Goal: Task Accomplishment & Management: Manage account settings

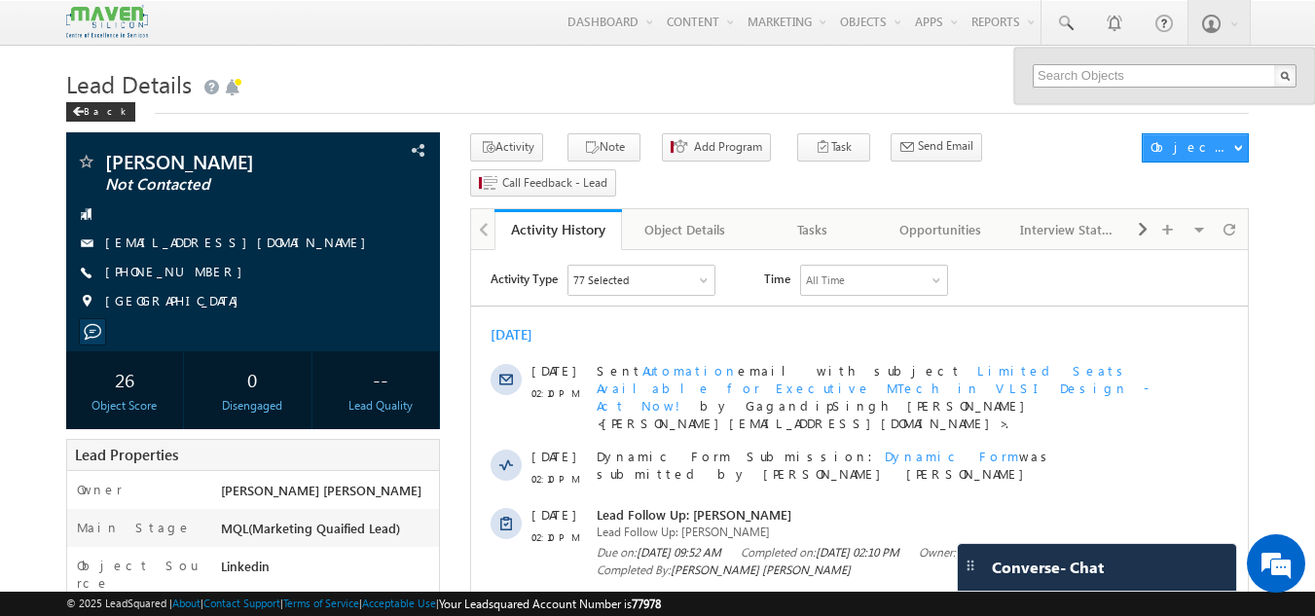
click at [1092, 67] on input "text" at bounding box center [1165, 75] width 264 height 23
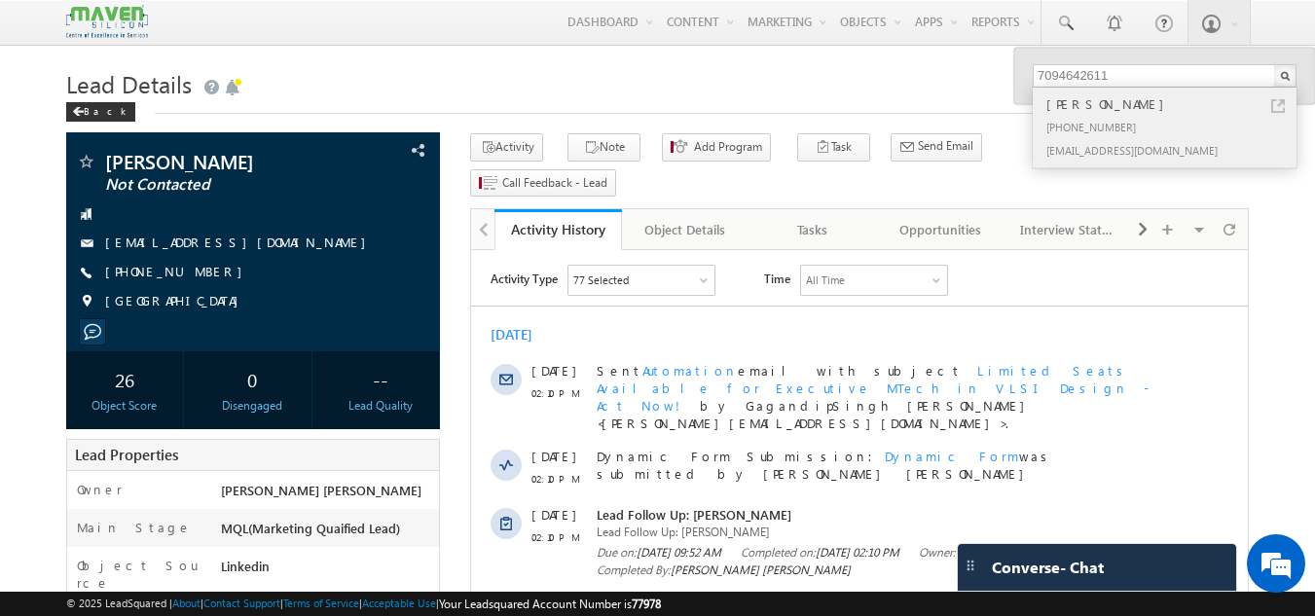
type input "7094642611"
click at [1091, 106] on div "[PERSON_NAME]" at bounding box center [1172, 103] width 261 height 21
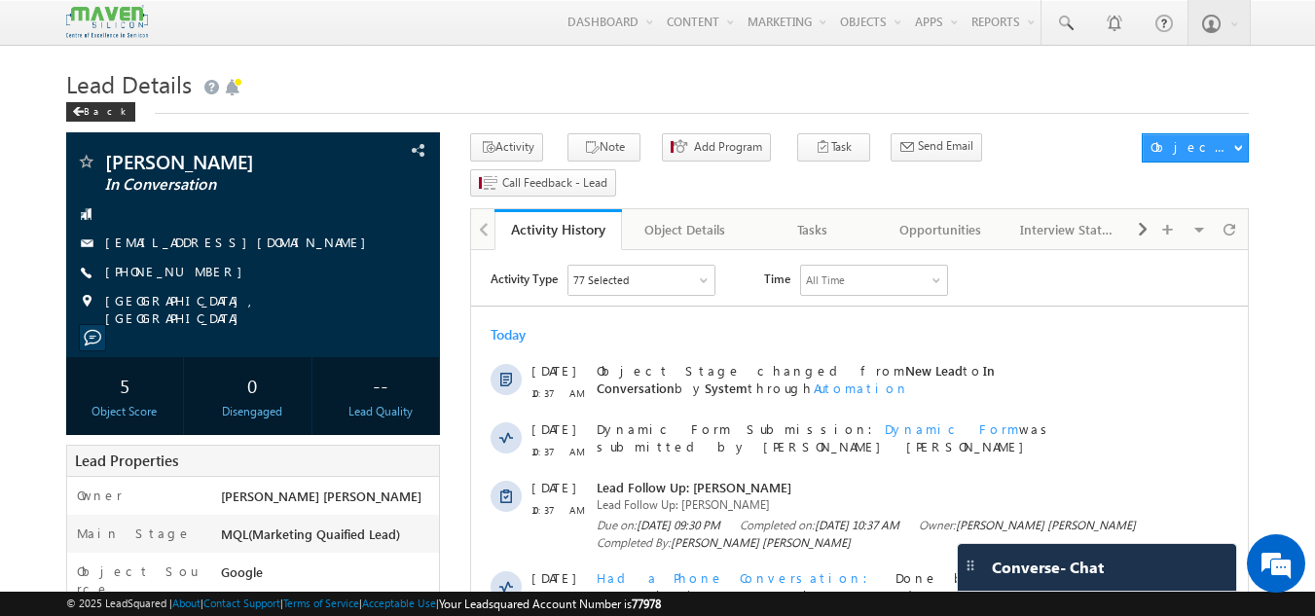
click at [588, 73] on h1 "Lead Details" at bounding box center [657, 82] width 1183 height 38
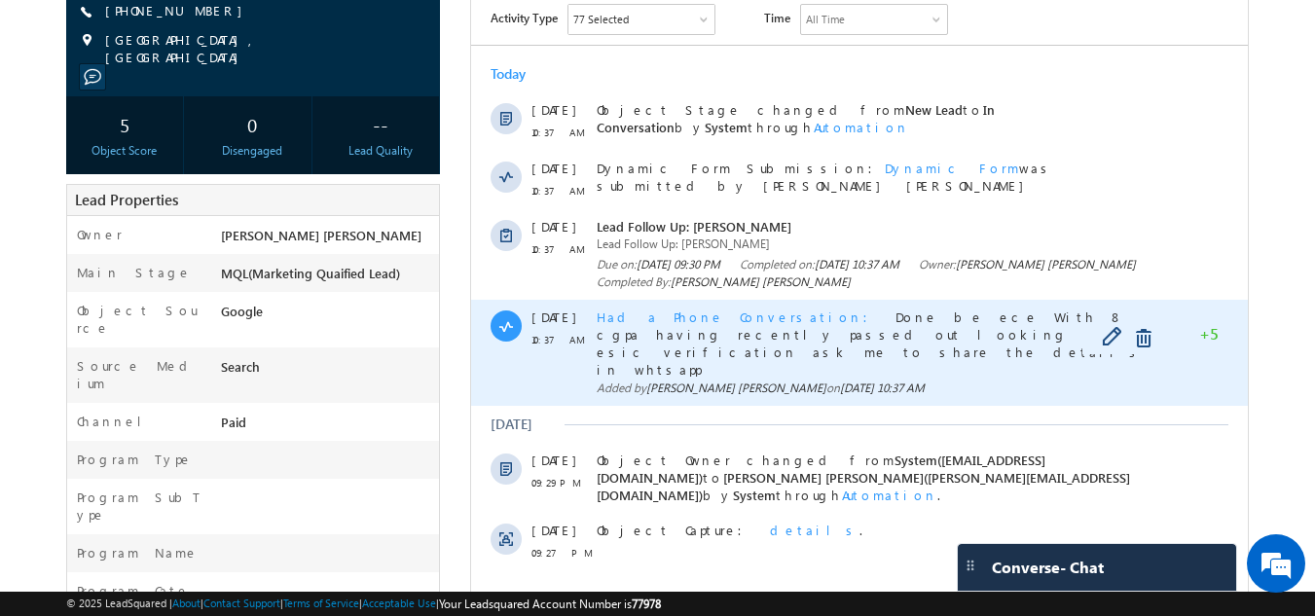
scroll to position [260, 0]
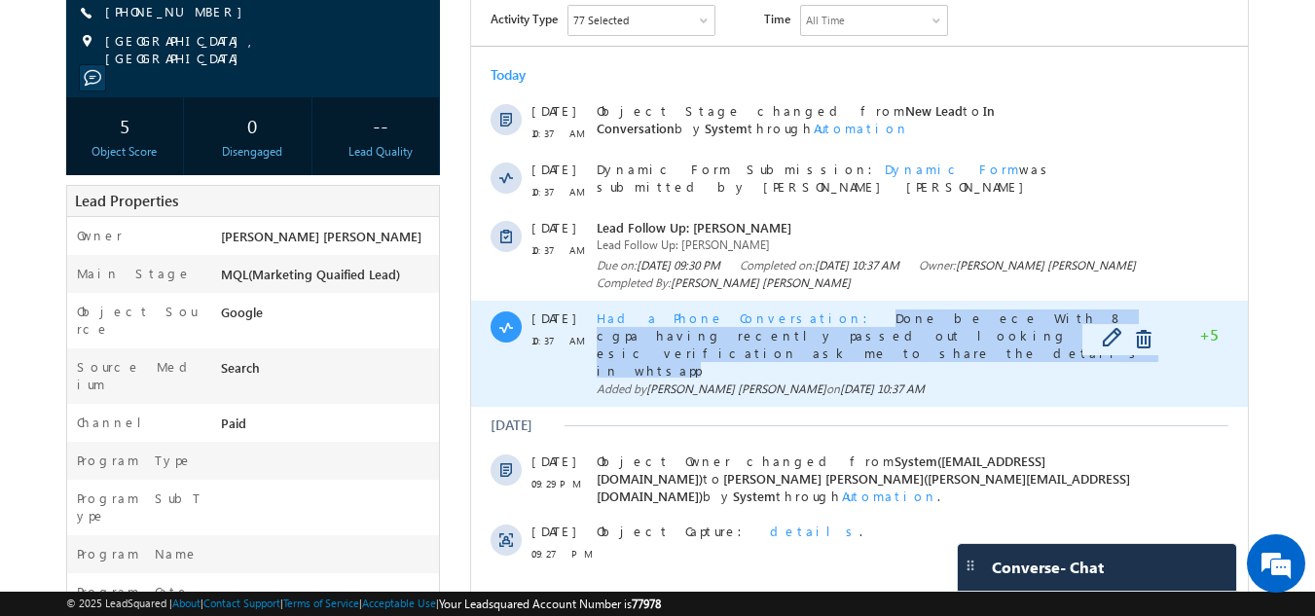
drag, startPoint x: 754, startPoint y: 318, endPoint x: 886, endPoint y: 340, distance: 133.1
click at [886, 340] on div "Had a Phone Conversation Done be ece With 8 cgpa having recently passed out loo…" at bounding box center [881, 343] width 568 height 68
drag, startPoint x: 886, startPoint y: 340, endPoint x: 597, endPoint y: 320, distance: 289.7
click at [597, 320] on div "Had a Phone Conversation Done be ece With 8 cgpa having recently passed out loo…" at bounding box center [881, 343] width 568 height 68
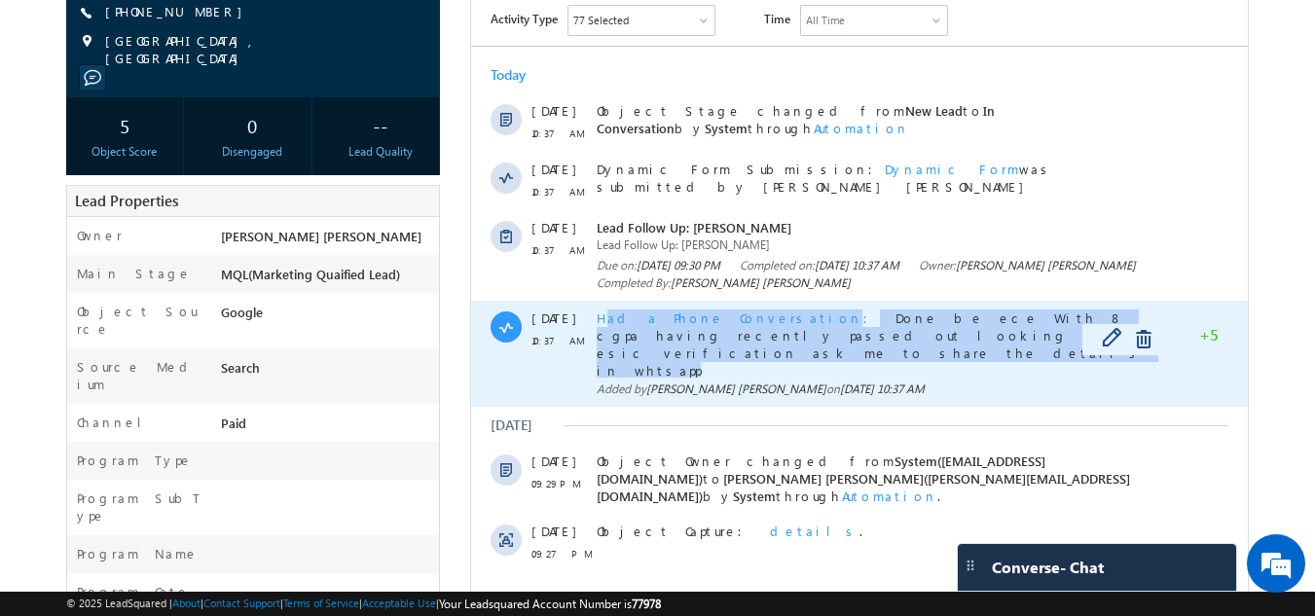
click at [597, 320] on span "Had a Phone Conversation" at bounding box center [738, 317] width 283 height 17
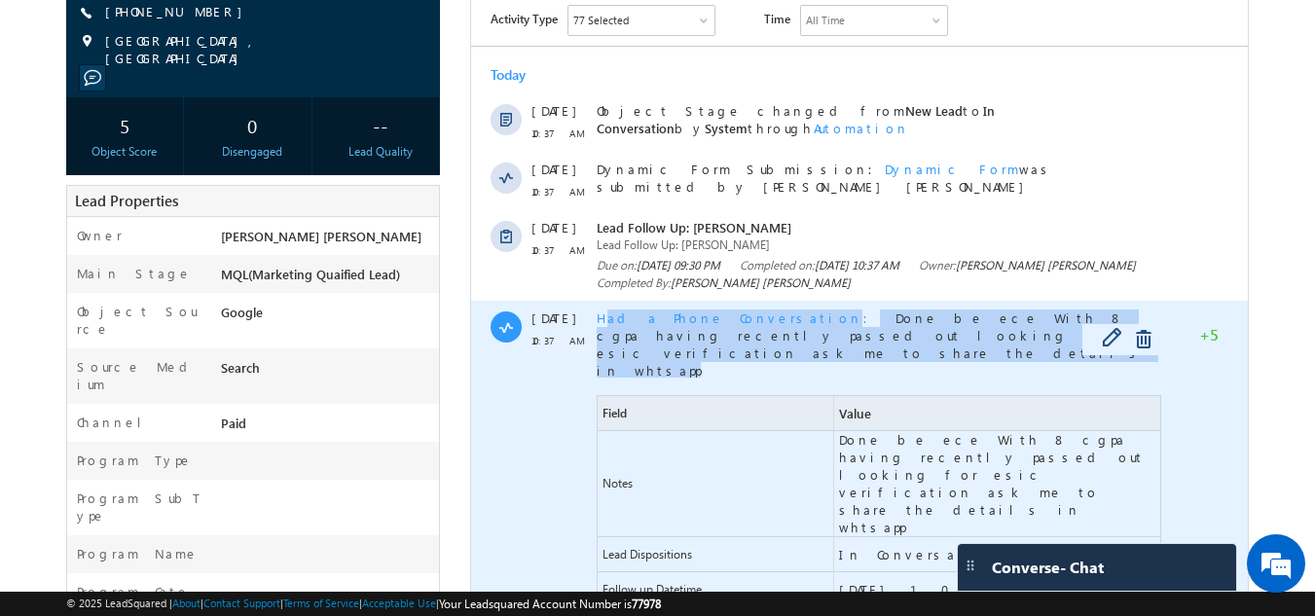
drag, startPoint x: 587, startPoint y: 318, endPoint x: 877, endPoint y: 344, distance: 291.1
click at [877, 344] on div "08 Sep 10:37 AM Had a Phone Conversation Done be ece With 8 cgpa having recentl…" at bounding box center [859, 477] width 777 height 353
click at [877, 344] on div "Had a Phone Conversation Done be ece With 8 cgpa having recently passed out loo…" at bounding box center [881, 343] width 568 height 68
drag, startPoint x: 895, startPoint y: 338, endPoint x: 757, endPoint y: 309, distance: 141.1
click at [757, 309] on div "Had a Phone Conversation Done be ece With 8 cgpa having recently passed out loo…" at bounding box center [881, 343] width 568 height 68
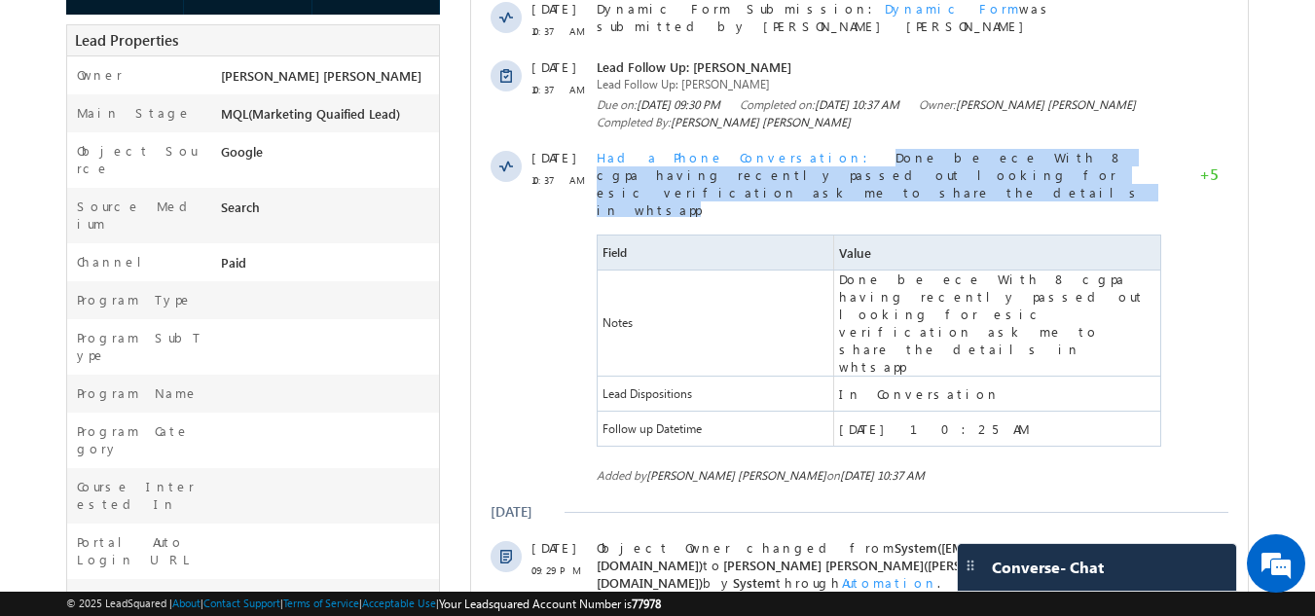
scroll to position [0, 0]
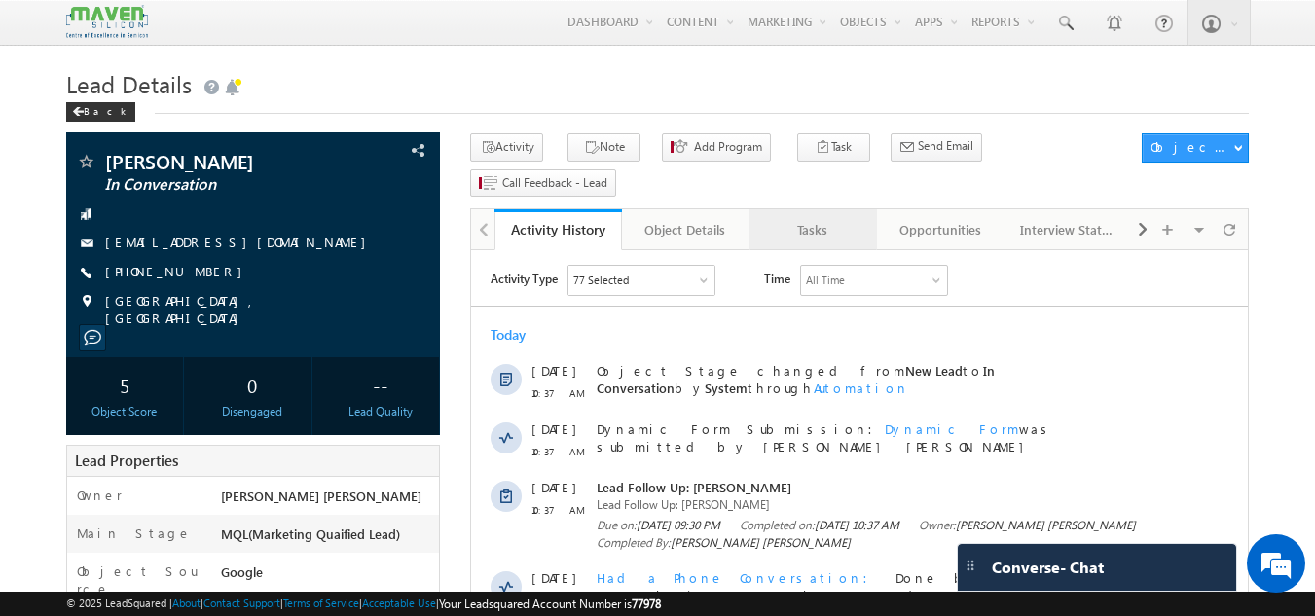
click at [835, 218] on div "Tasks" at bounding box center [812, 229] width 94 height 23
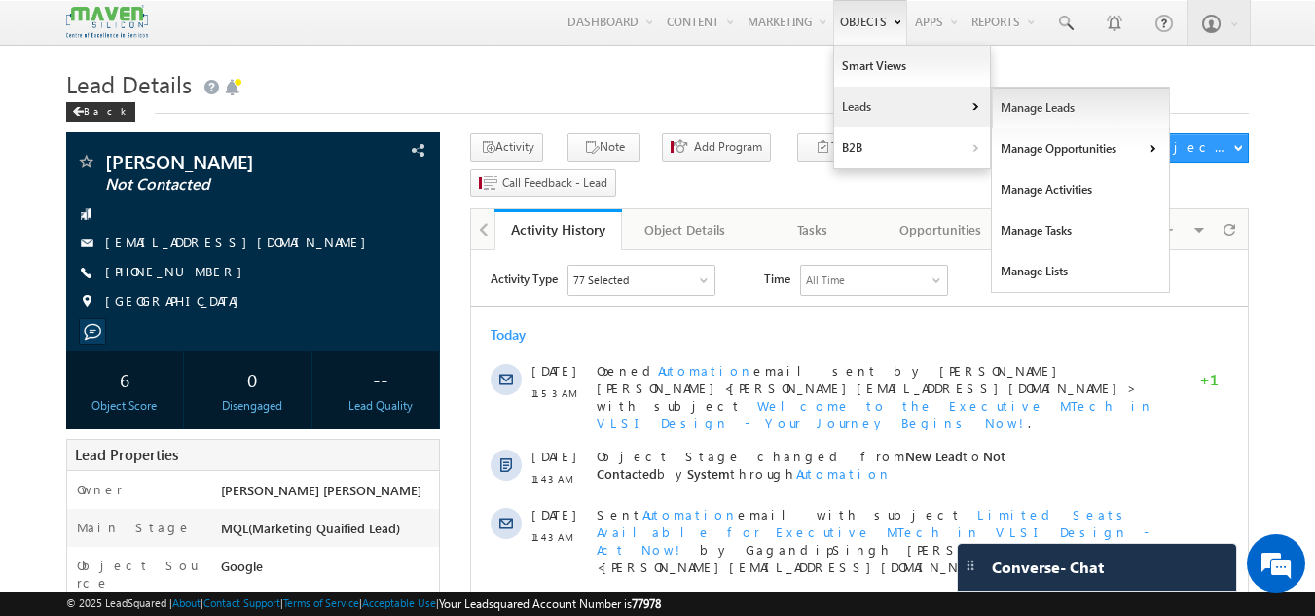
click at [1016, 121] on link "Manage Leads" at bounding box center [1081, 108] width 178 height 41
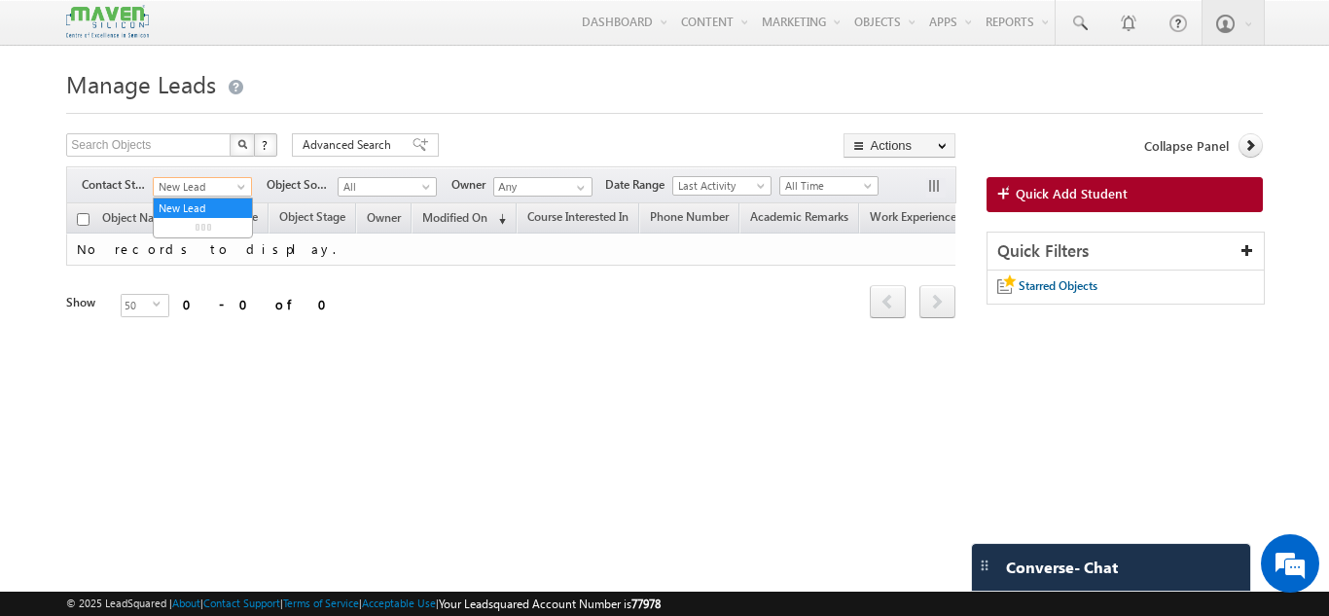
click at [241, 185] on span at bounding box center [244, 191] width 16 height 16
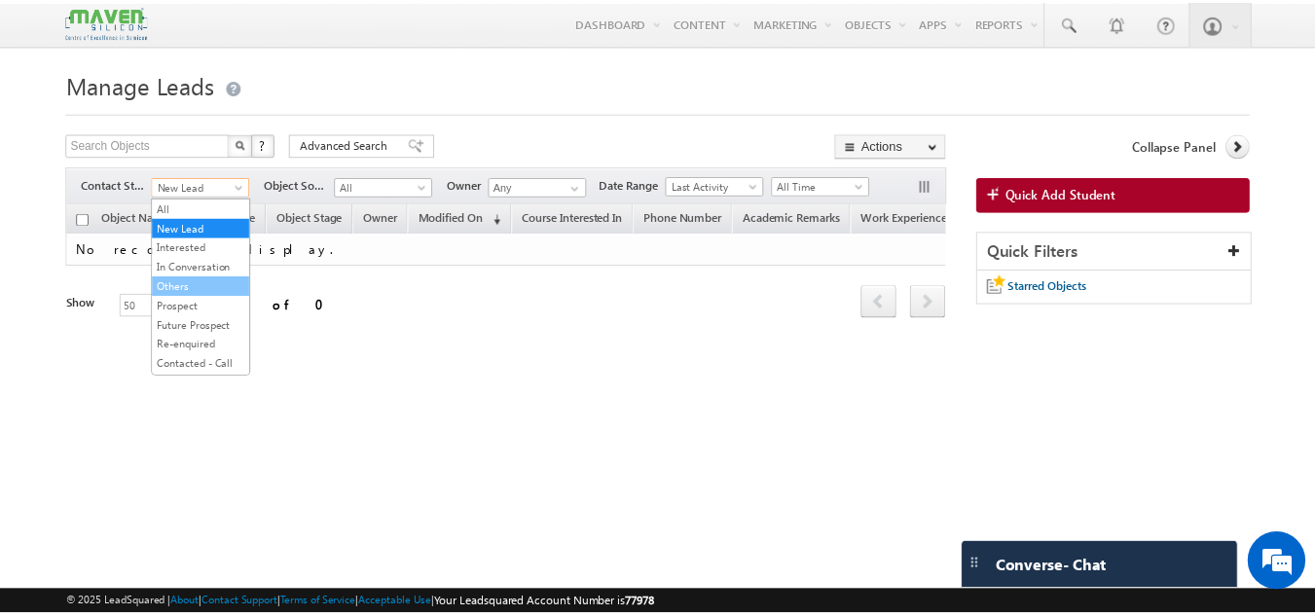
scroll to position [1, 0]
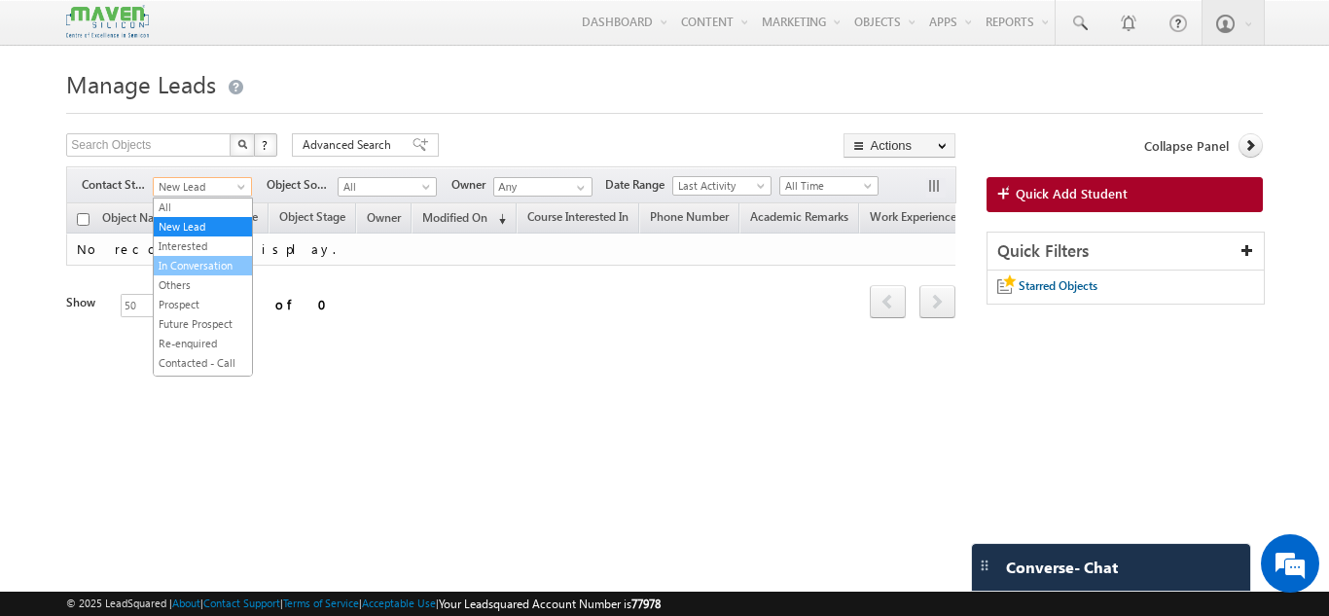
click at [192, 264] on link "In Conversation" at bounding box center [203, 266] width 98 height 18
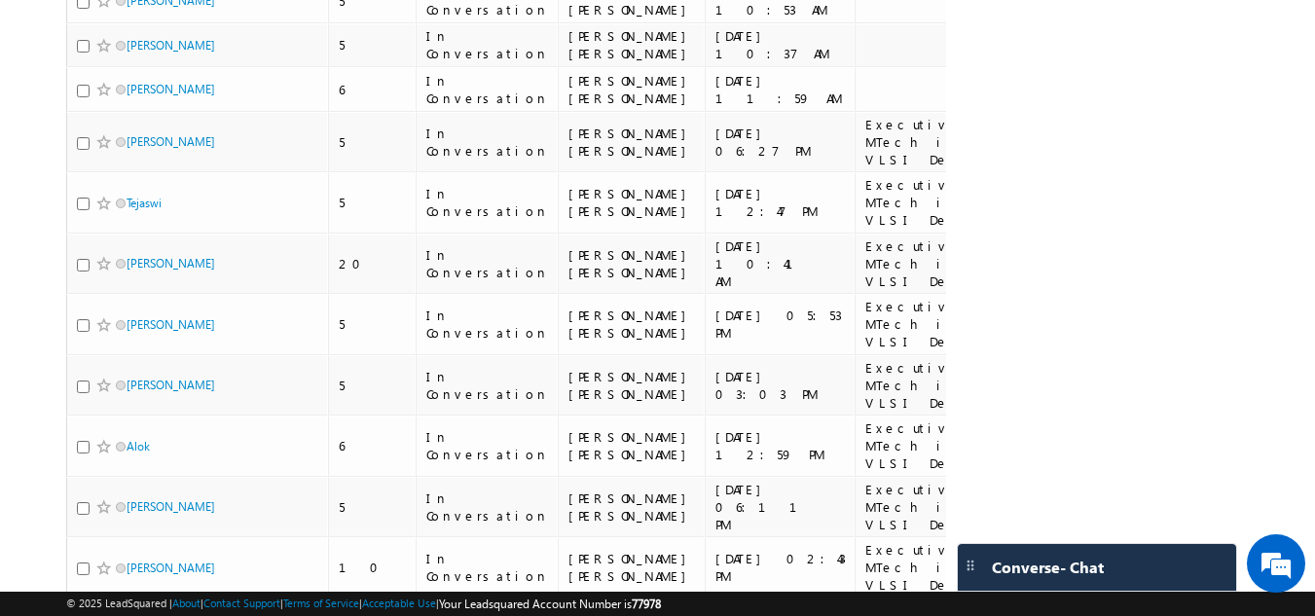
scroll to position [527, 0]
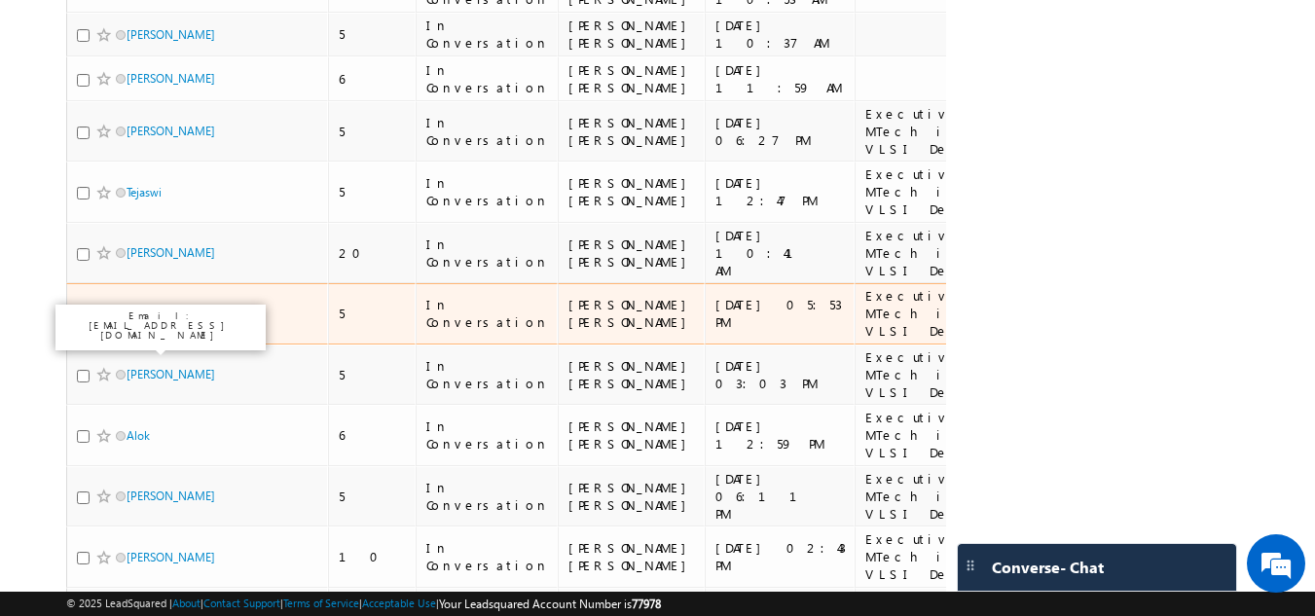
click at [145, 321] on link "Divyansh" at bounding box center [171, 314] width 89 height 15
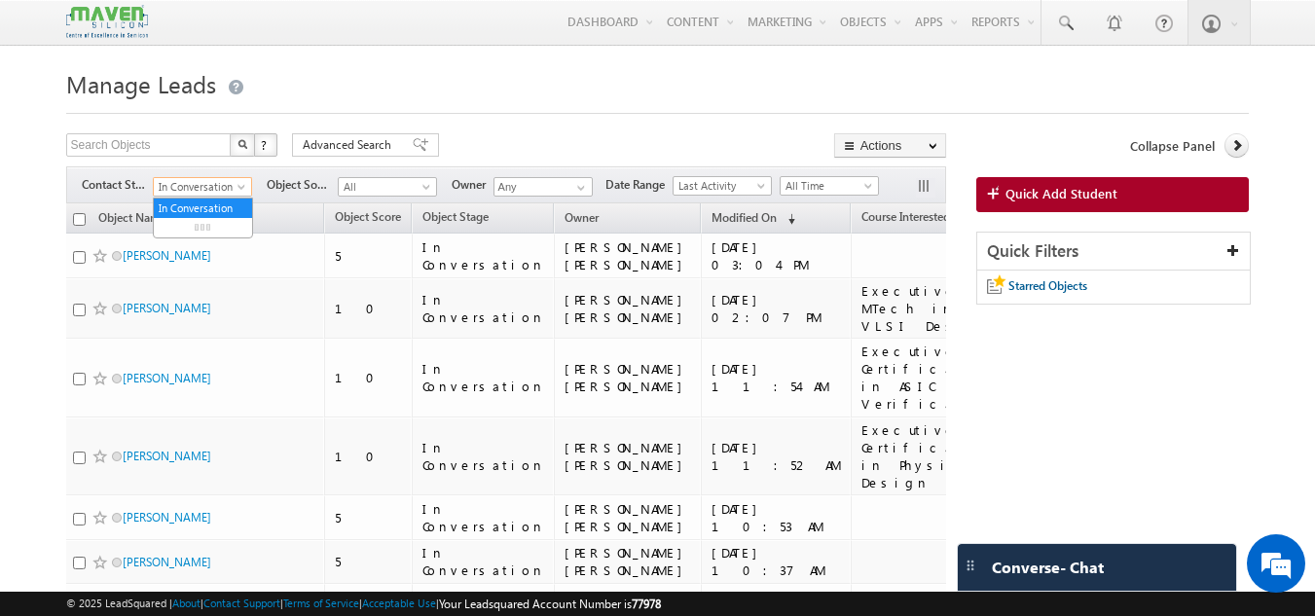
click at [203, 193] on span "In Conversation" at bounding box center [200, 187] width 92 height 18
click at [212, 193] on span "In Conversation" at bounding box center [200, 187] width 92 height 18
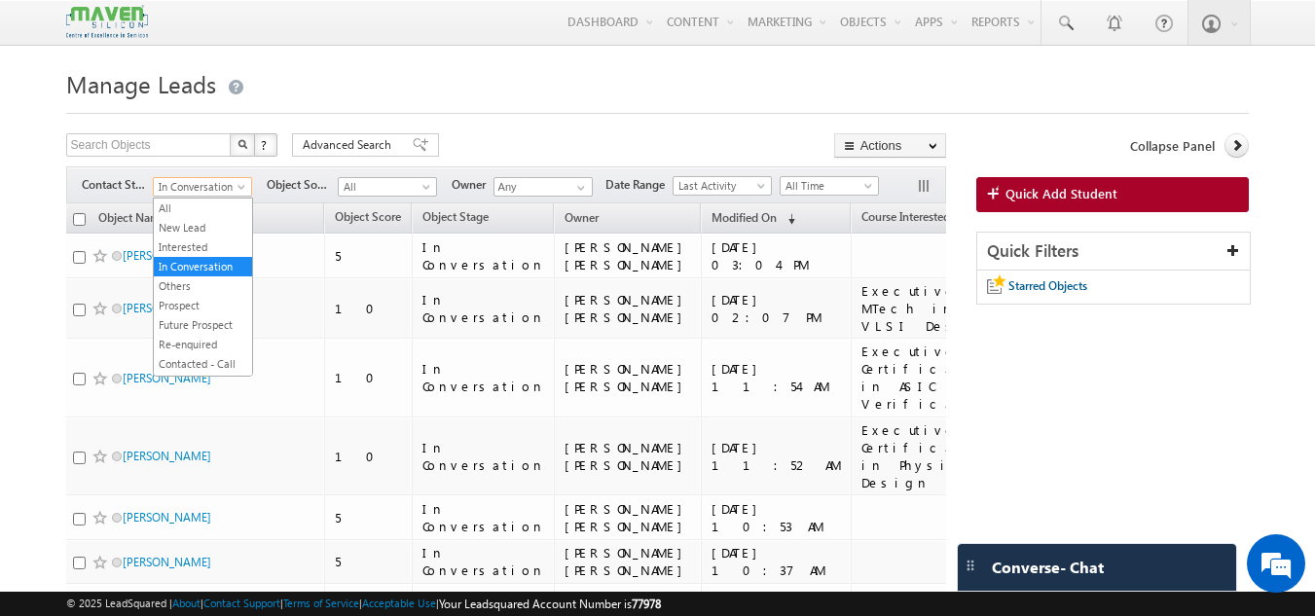
click at [212, 193] on span "In Conversation" at bounding box center [200, 187] width 92 height 18
click at [197, 228] on link "New Lead" at bounding box center [203, 228] width 98 height 18
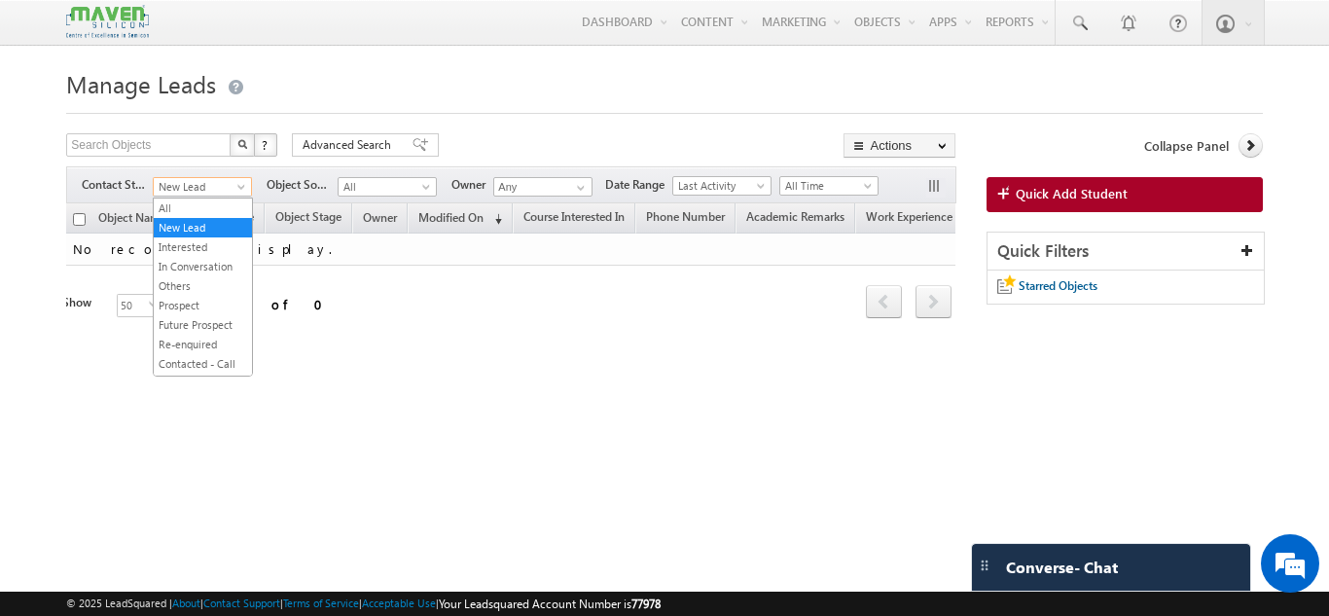
click at [221, 182] on span "New Lead" at bounding box center [200, 187] width 92 height 18
click at [201, 200] on link "All" at bounding box center [203, 209] width 98 height 18
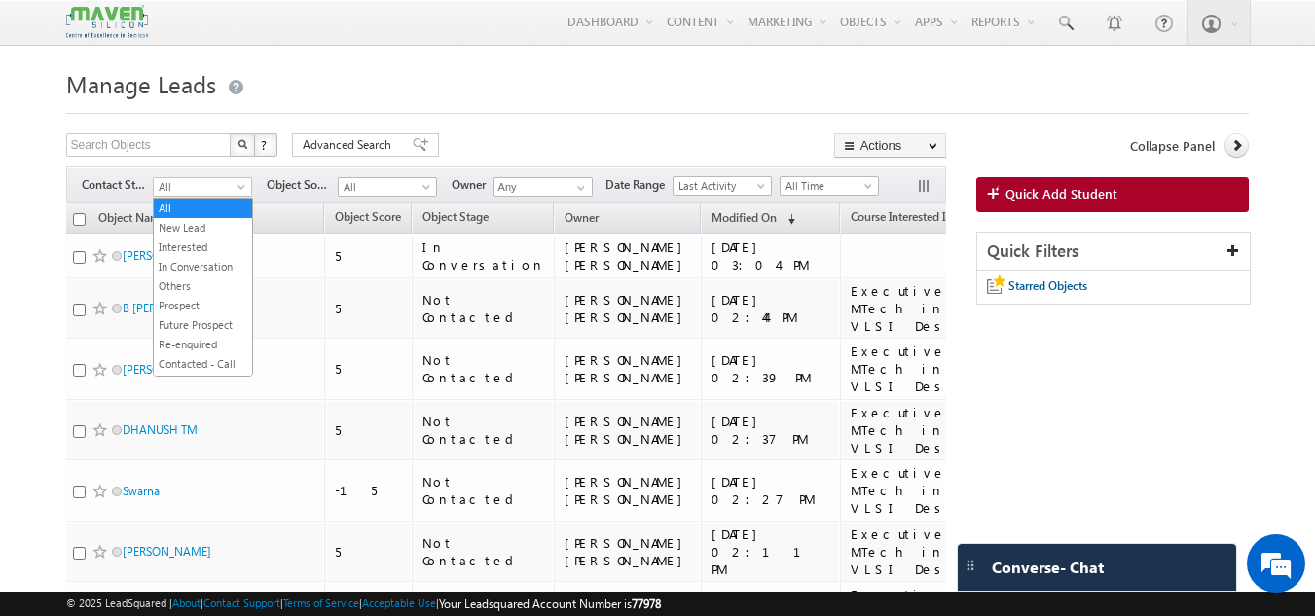
click at [231, 192] on span "All" at bounding box center [200, 187] width 92 height 18
click at [216, 204] on link "All" at bounding box center [203, 209] width 98 height 18
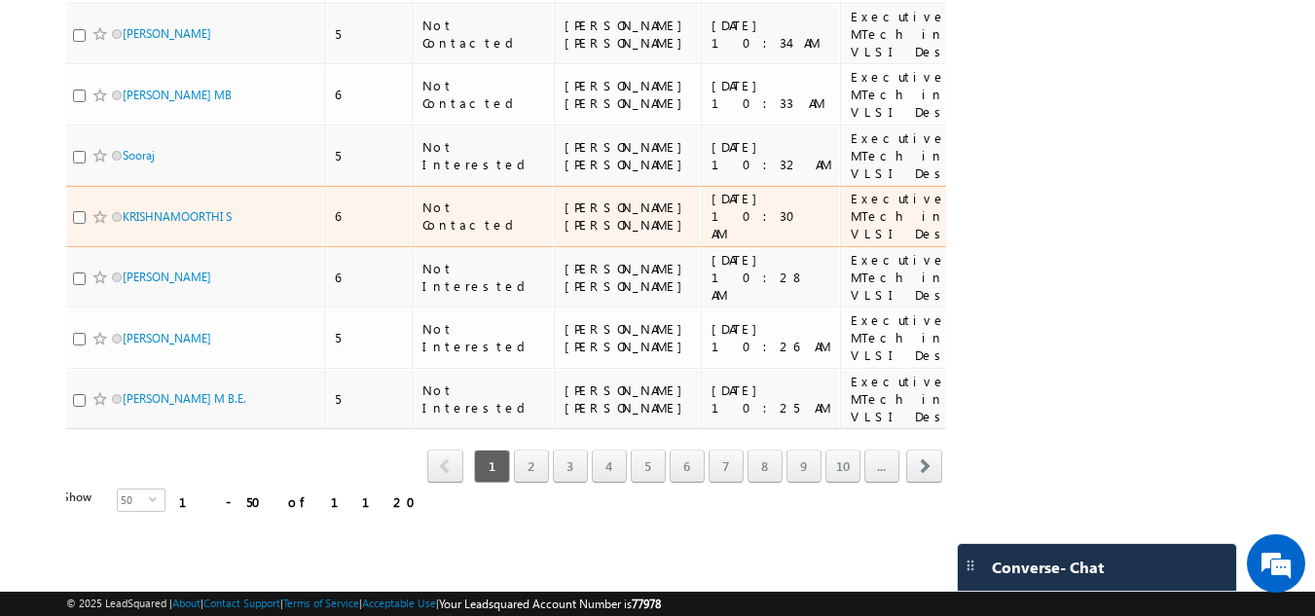
scroll to position [2831, 0]
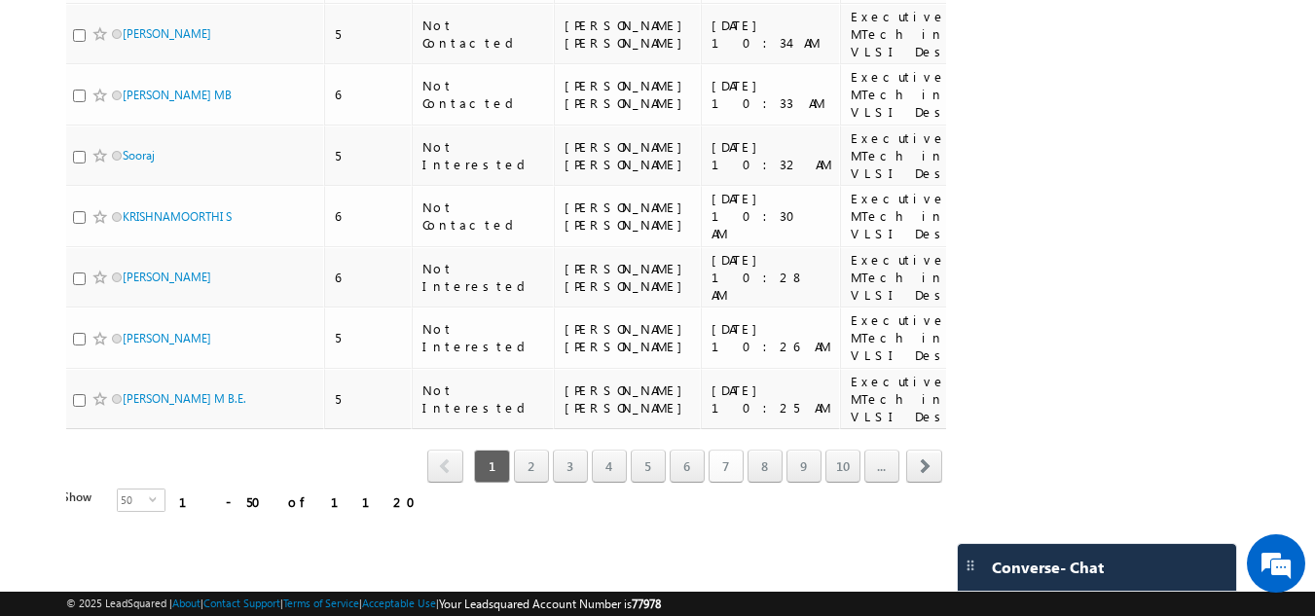
click at [736, 483] on link "7" at bounding box center [726, 466] width 35 height 33
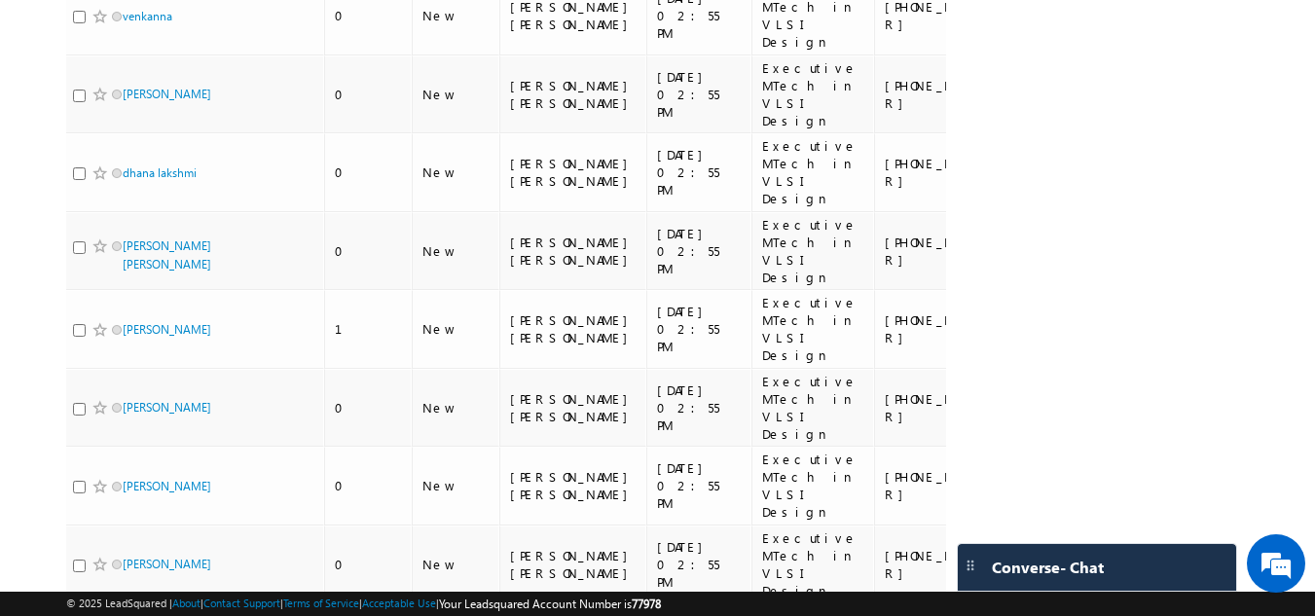
scroll to position [2293, 0]
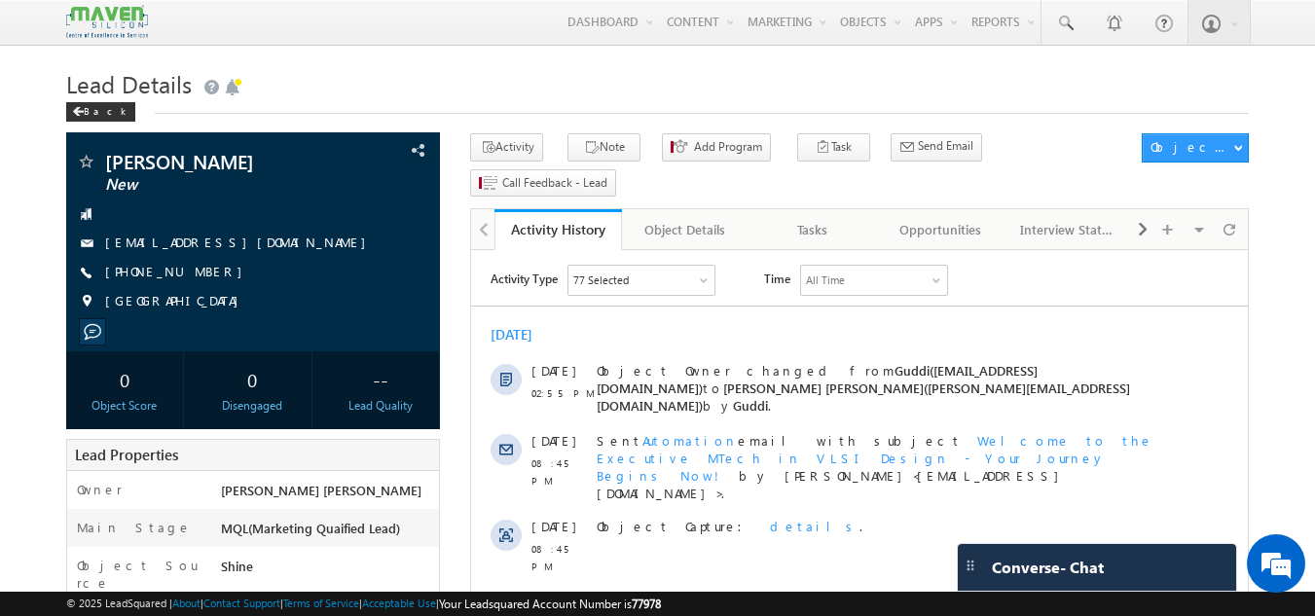
click at [595, 78] on h1 "Lead Details" at bounding box center [657, 82] width 1183 height 38
click at [625, 93] on h1 "Lead Details" at bounding box center [657, 82] width 1183 height 38
click at [815, 218] on div "Tasks" at bounding box center [812, 229] width 94 height 23
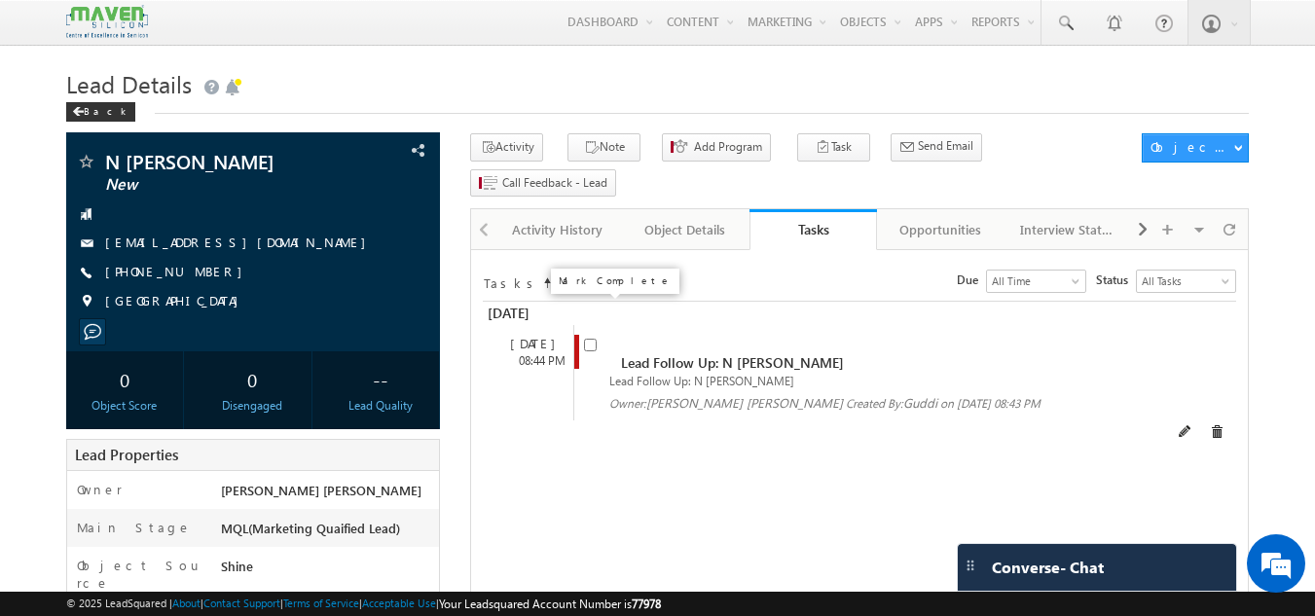
click at [591, 339] on input "checkbox" at bounding box center [590, 345] width 13 height 13
checkbox input "false"
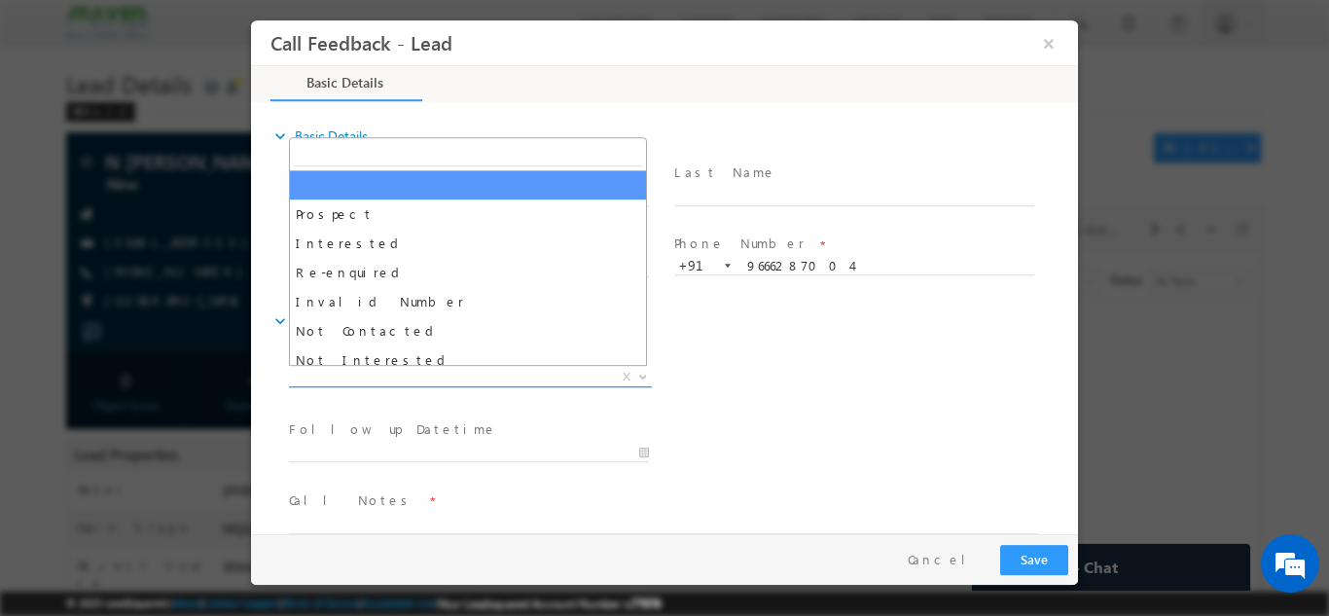
click at [463, 372] on span "X" at bounding box center [470, 376] width 363 height 19
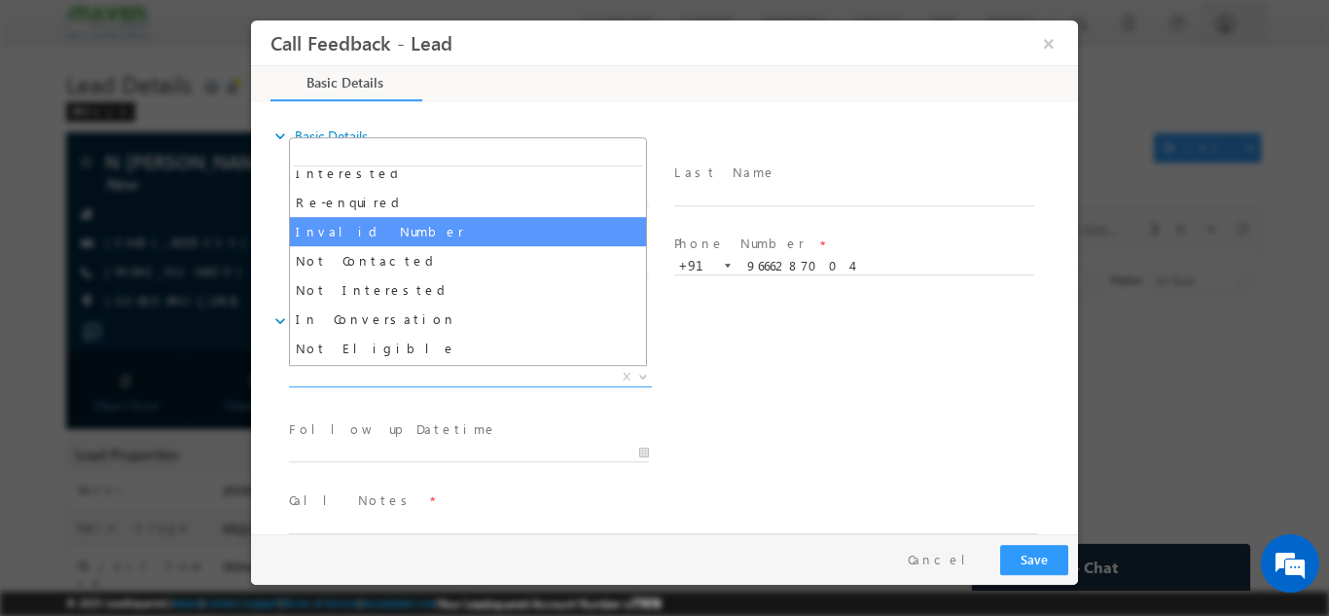
scroll to position [71, 0]
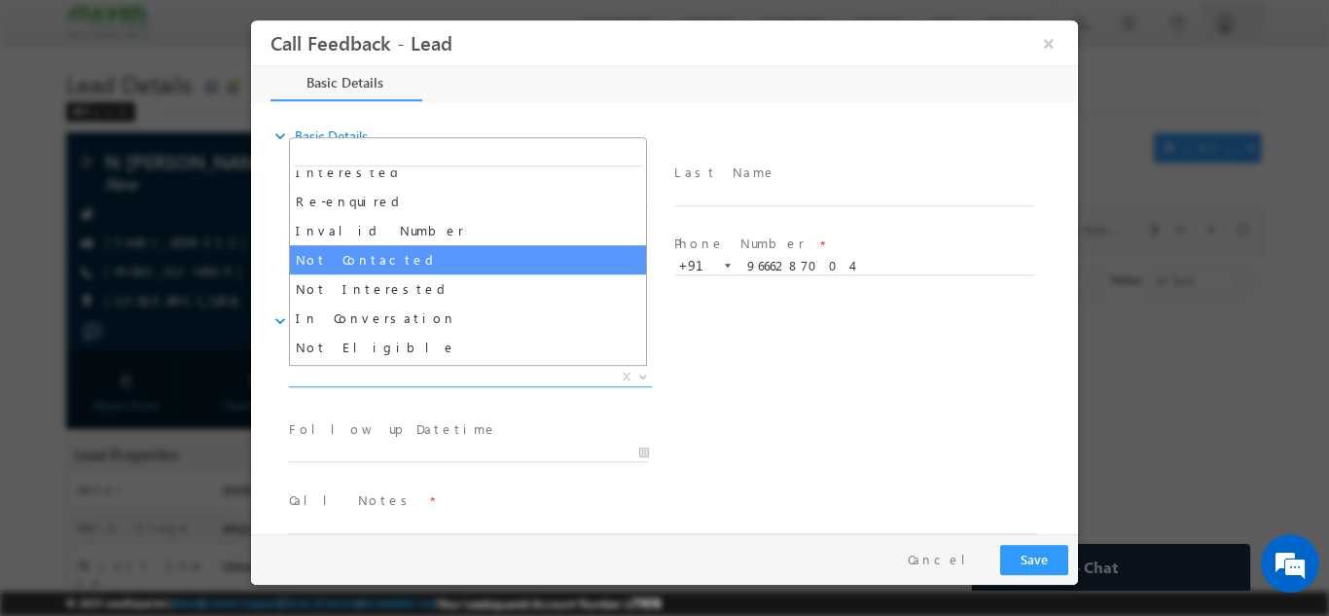
select select "Not Contacted"
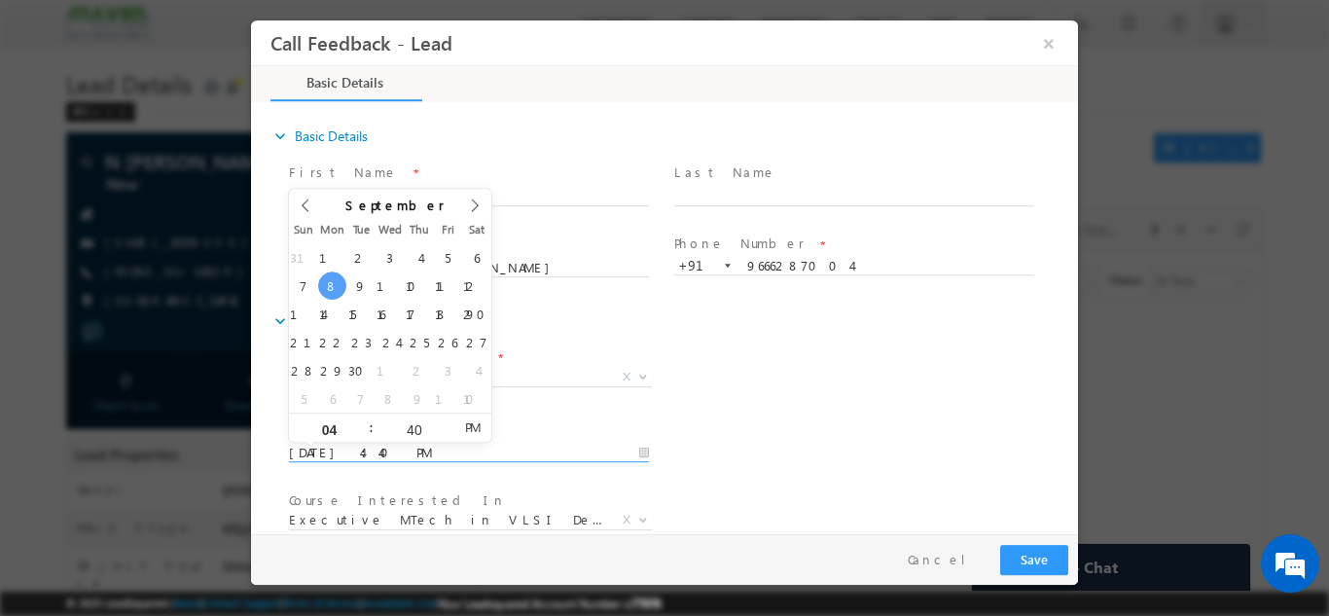
click at [473, 454] on input "08/09/2025 4:40 PM" at bounding box center [469, 452] width 360 height 19
type input "09/09/2025 4:40 PM"
drag, startPoint x: 350, startPoint y: 285, endPoint x: 765, endPoint y: 410, distance: 432.9
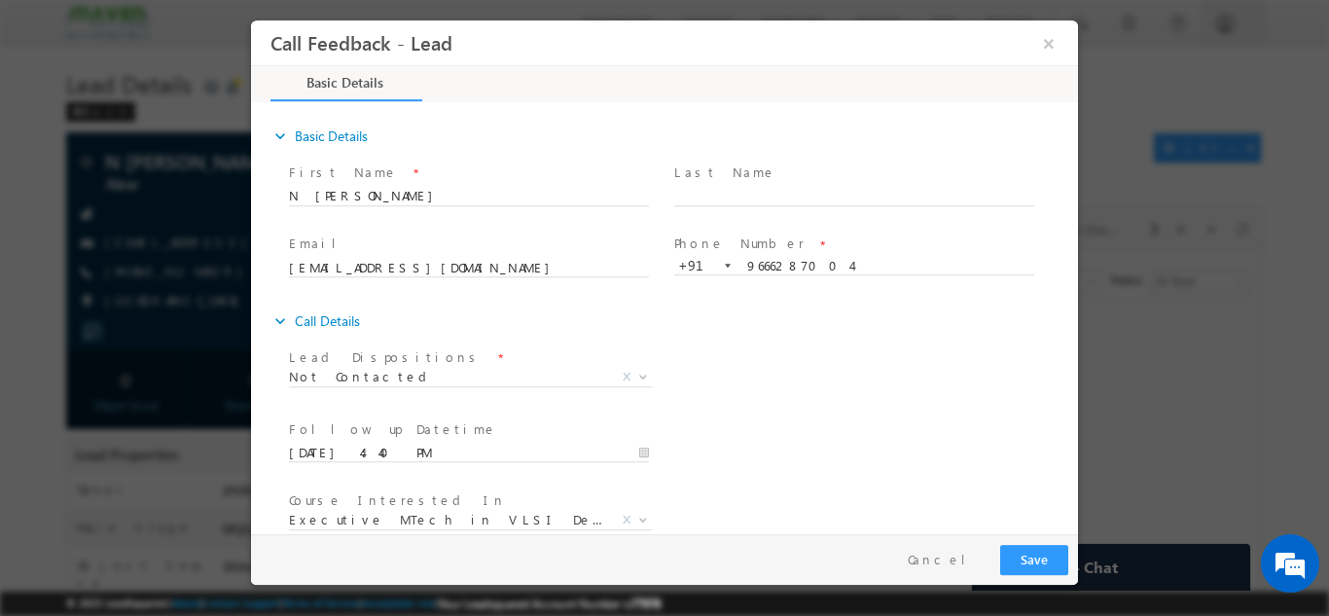
click at [765, 410] on div "Lead Dispositions * Prospect Interested Re-enquired Invalid Number Not Contacte…" at bounding box center [681, 379] width 793 height 72
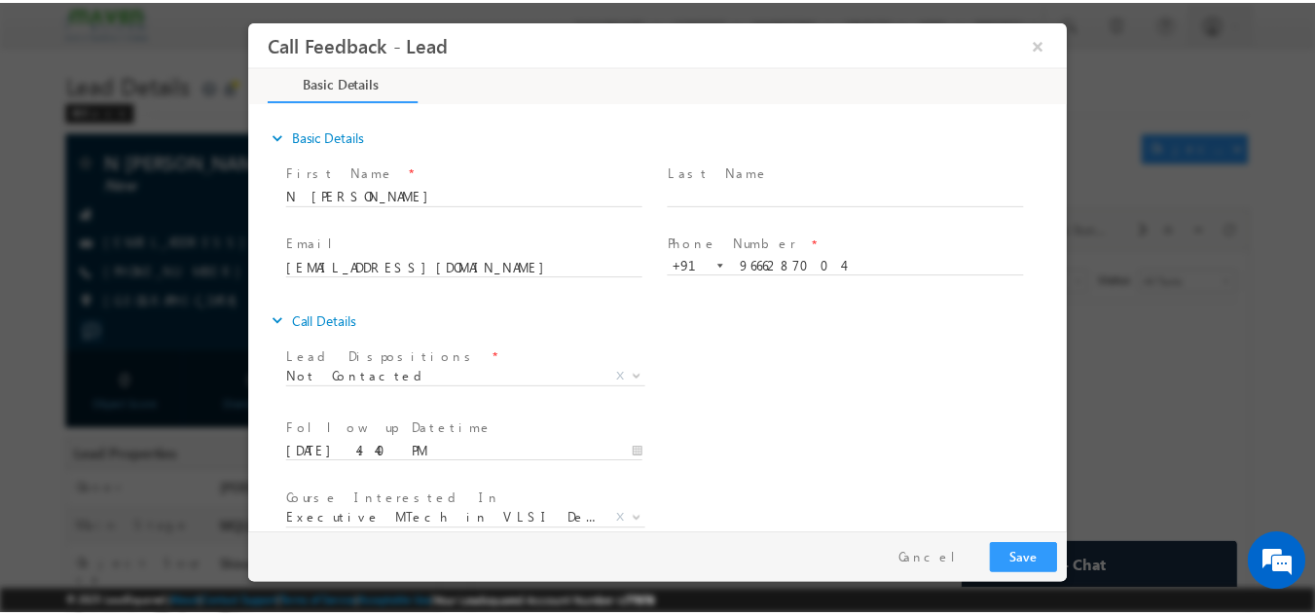
scroll to position [103, 0]
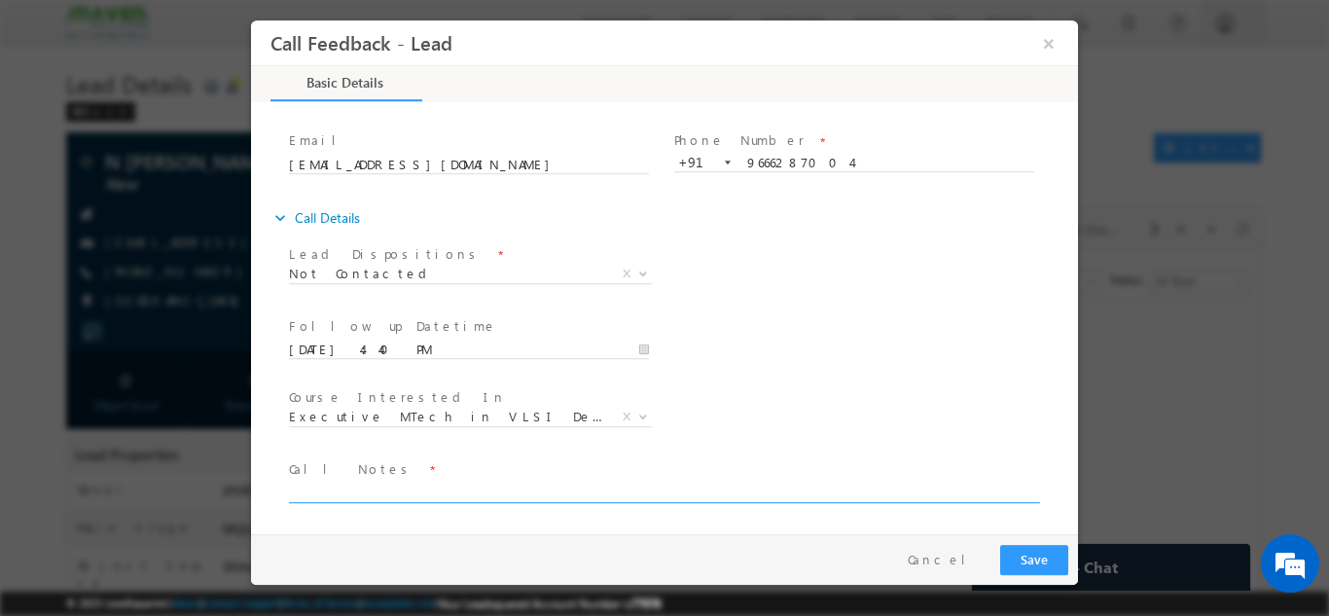
click at [647, 490] on textarea at bounding box center [663, 491] width 748 height 22
type textarea "dnp"
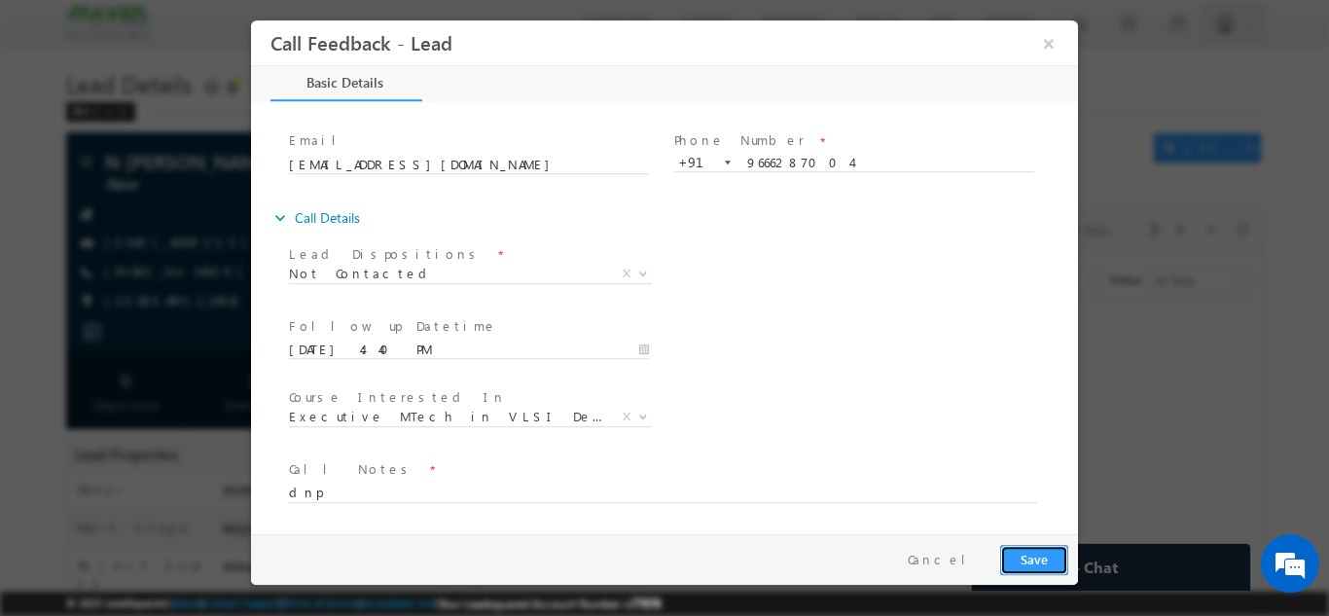
click at [1026, 549] on button "Save" at bounding box center [1034, 559] width 68 height 30
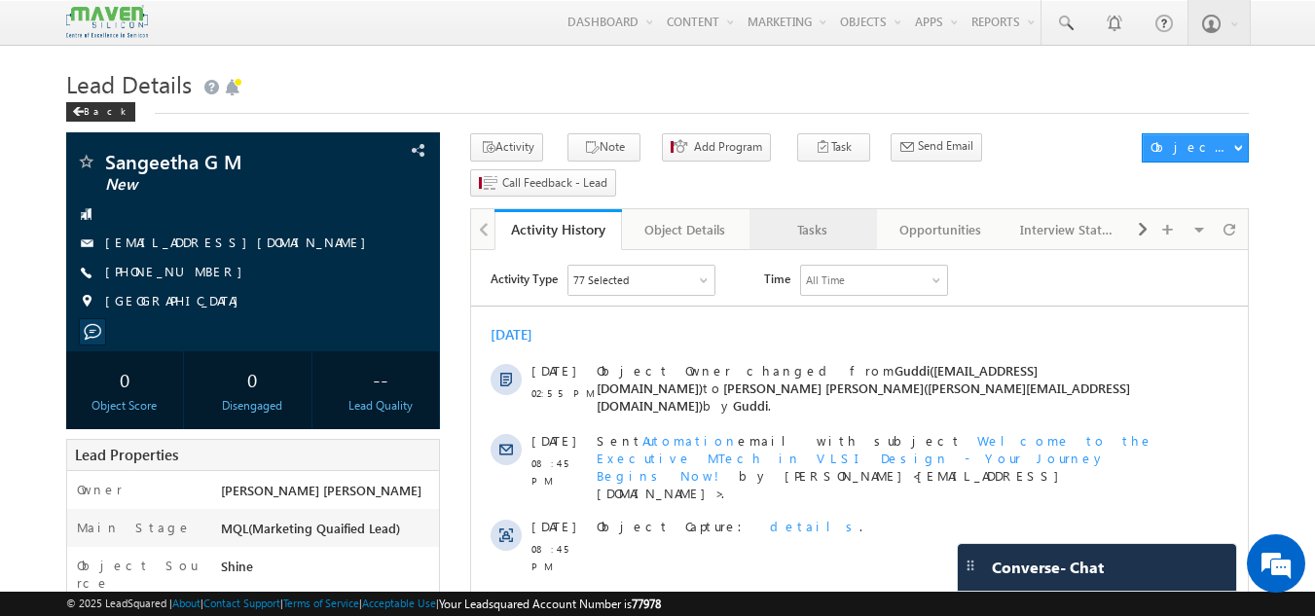
click at [831, 218] on div "Tasks" at bounding box center [812, 229] width 94 height 23
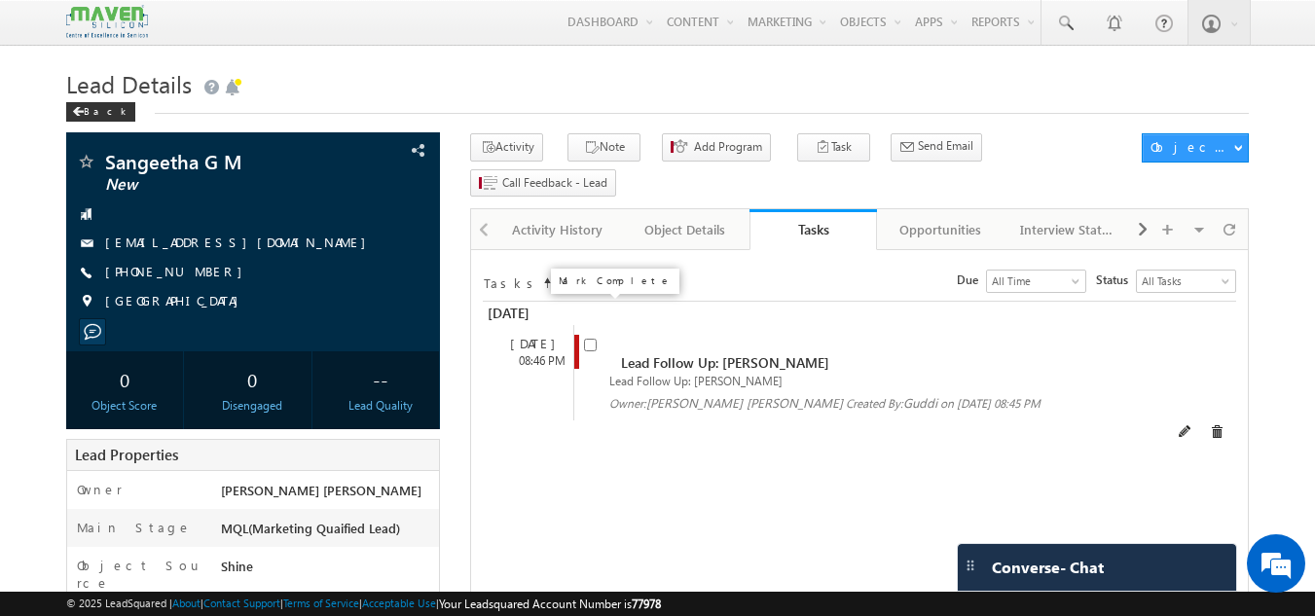
click at [586, 339] on input "checkbox" at bounding box center [590, 345] width 13 height 13
checkbox input "false"
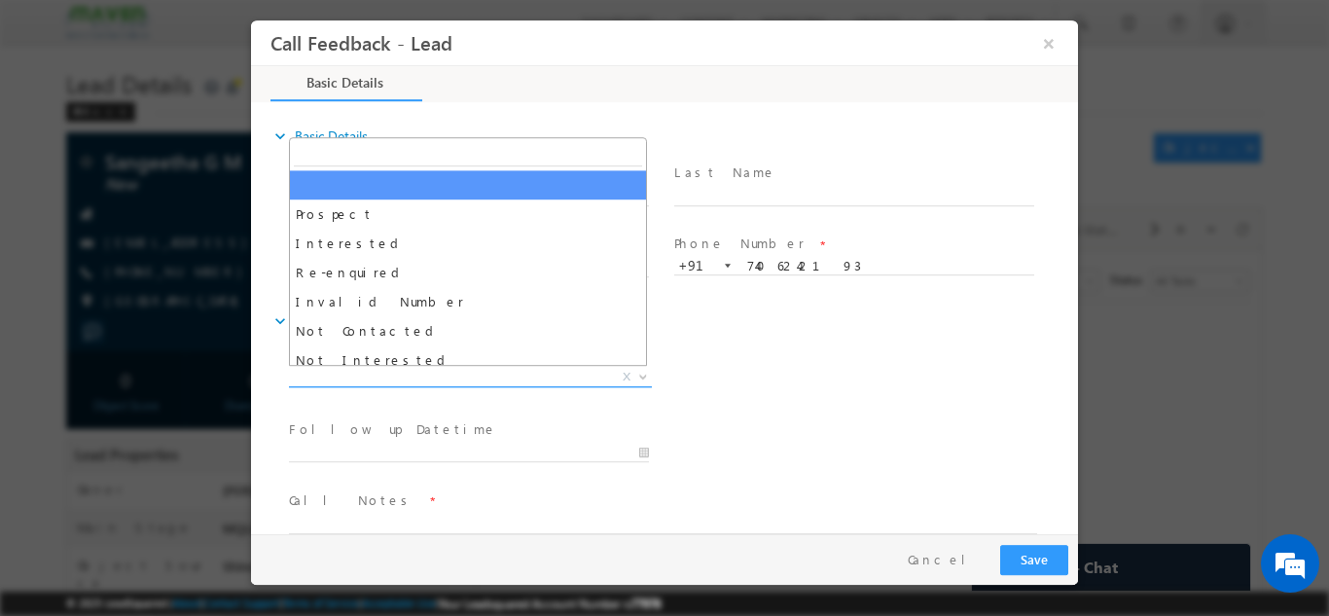
click at [464, 374] on span "X" at bounding box center [470, 376] width 363 height 19
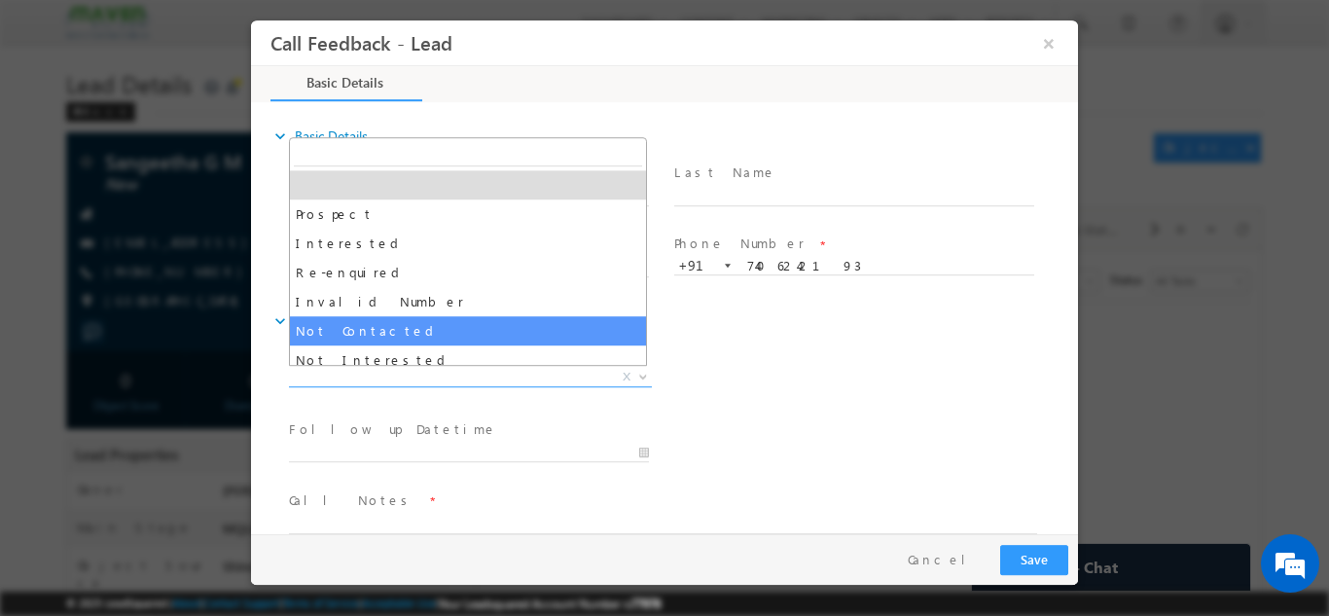
select select "Not Contacted"
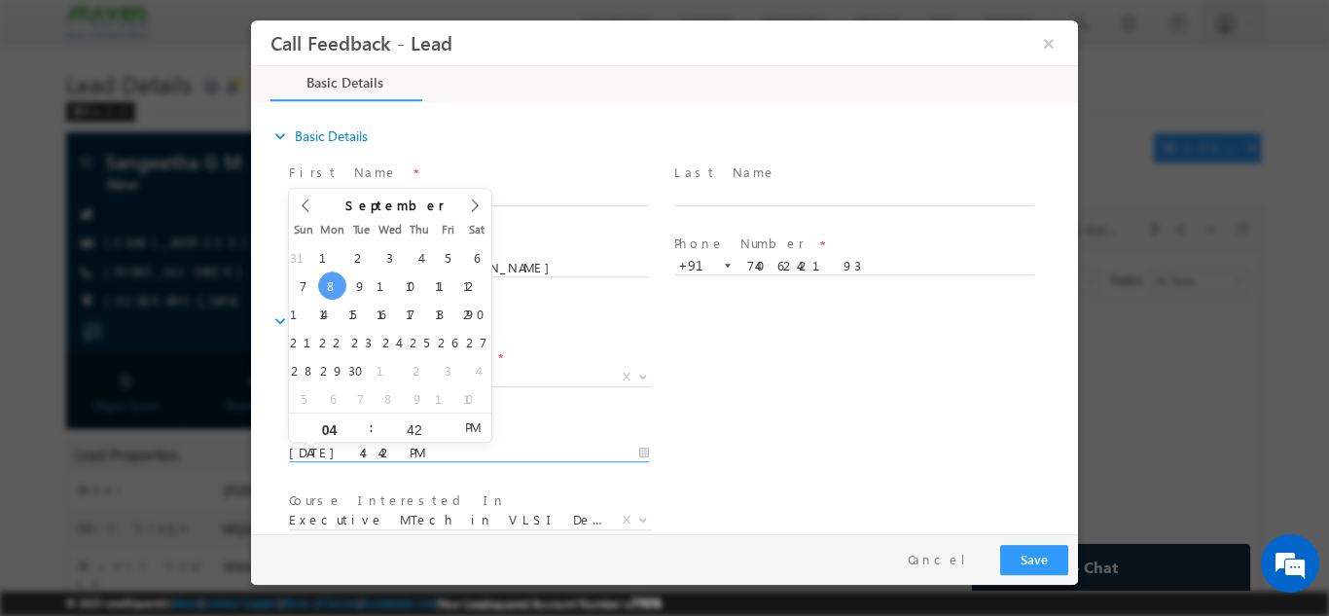
click at [428, 454] on input "08/09/2025 4:42 PM" at bounding box center [469, 452] width 360 height 19
type input "09/09/2025 4:42 PM"
click at [800, 395] on div "Lead Dispositions * Prospect Interested Re-enquired Invalid Number Not Contacte…" at bounding box center [681, 379] width 793 height 72
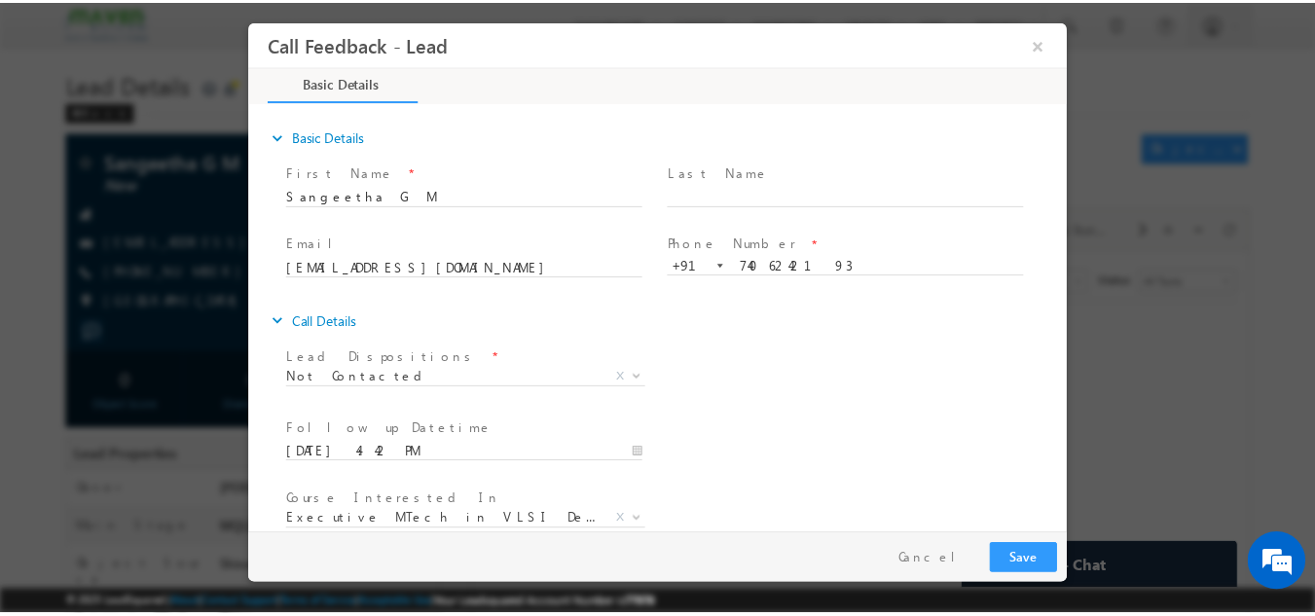
scroll to position [103, 0]
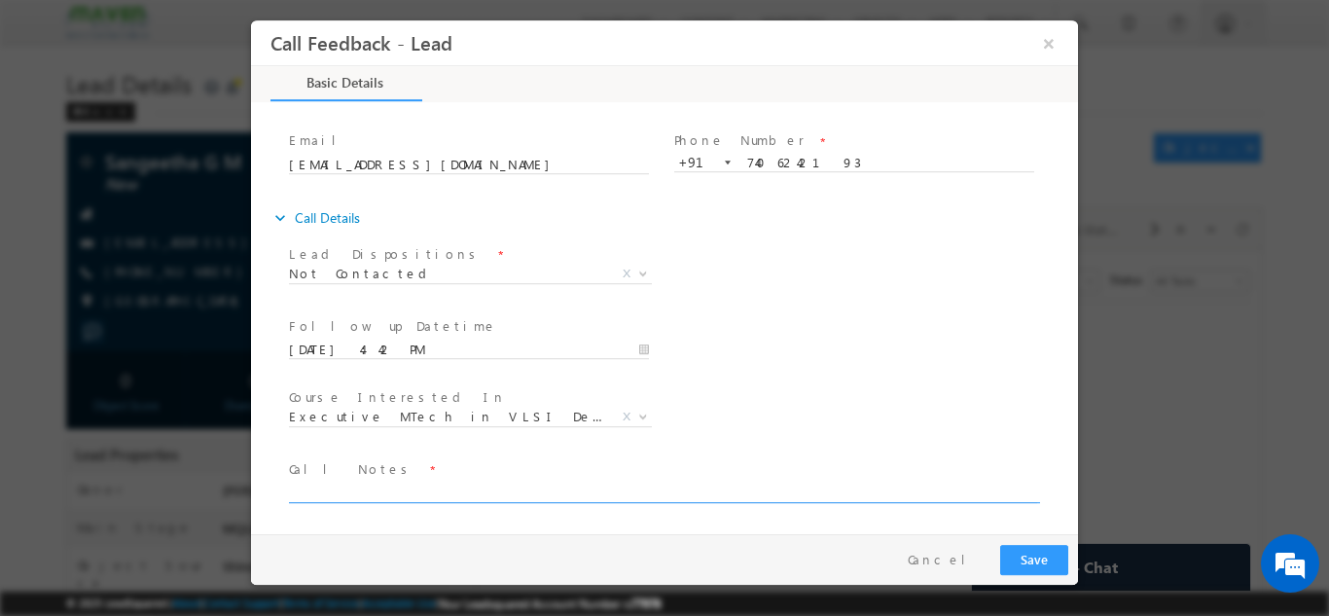
click at [600, 484] on textarea at bounding box center [663, 491] width 748 height 22
type textarea "dnp"
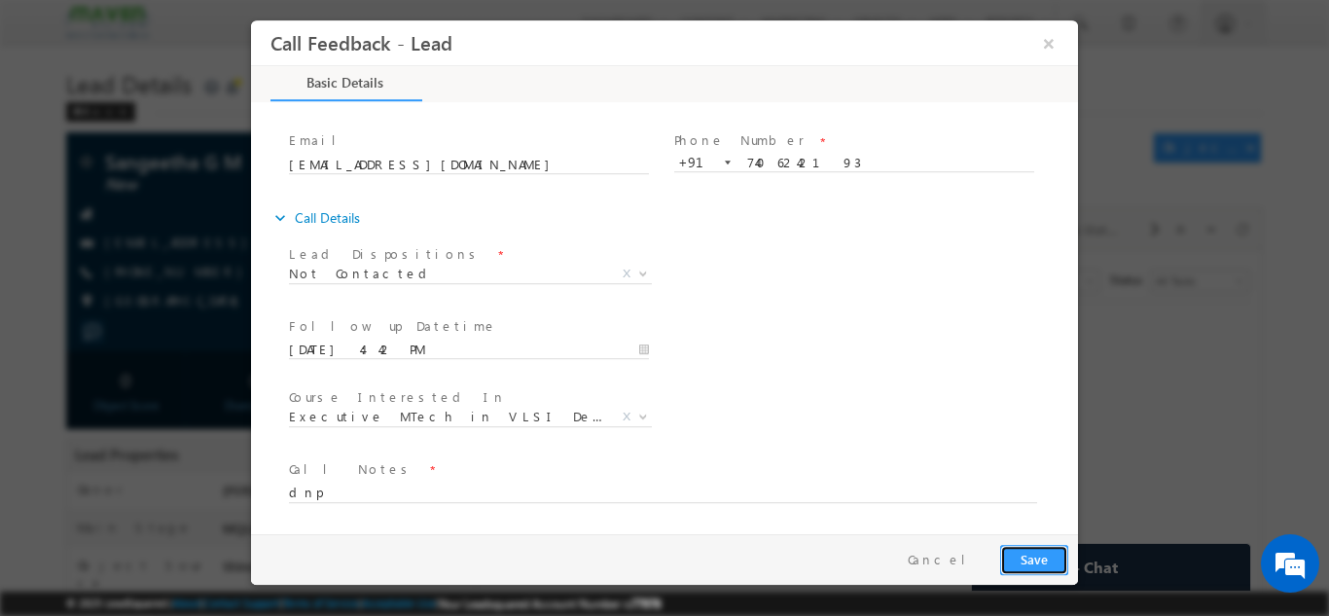
click at [1039, 562] on button "Save" at bounding box center [1034, 559] width 68 height 30
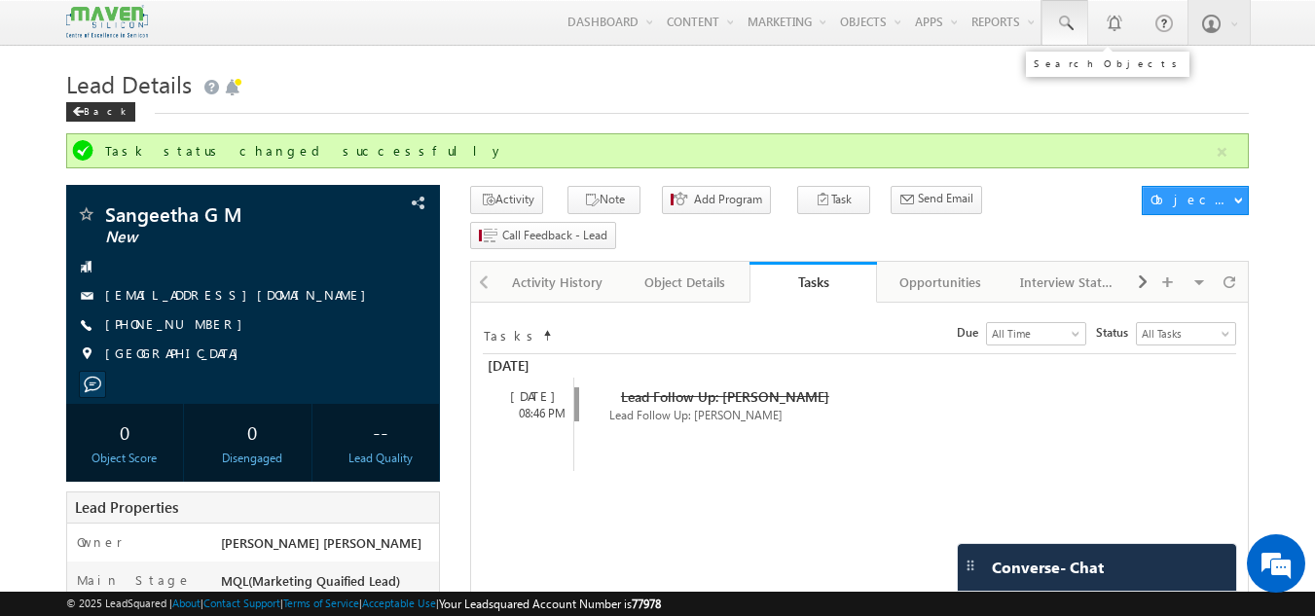
click at [1064, 19] on span at bounding box center [1064, 23] width 19 height 19
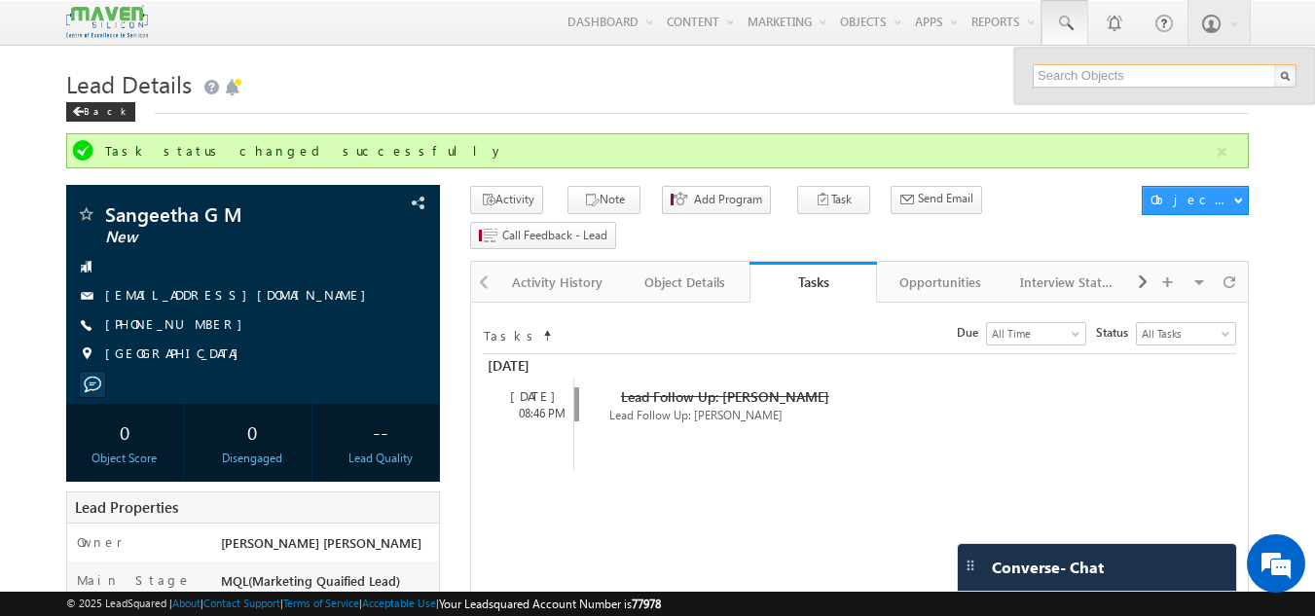
click at [1056, 79] on input "text" at bounding box center [1165, 75] width 264 height 23
paste input "9908628858"
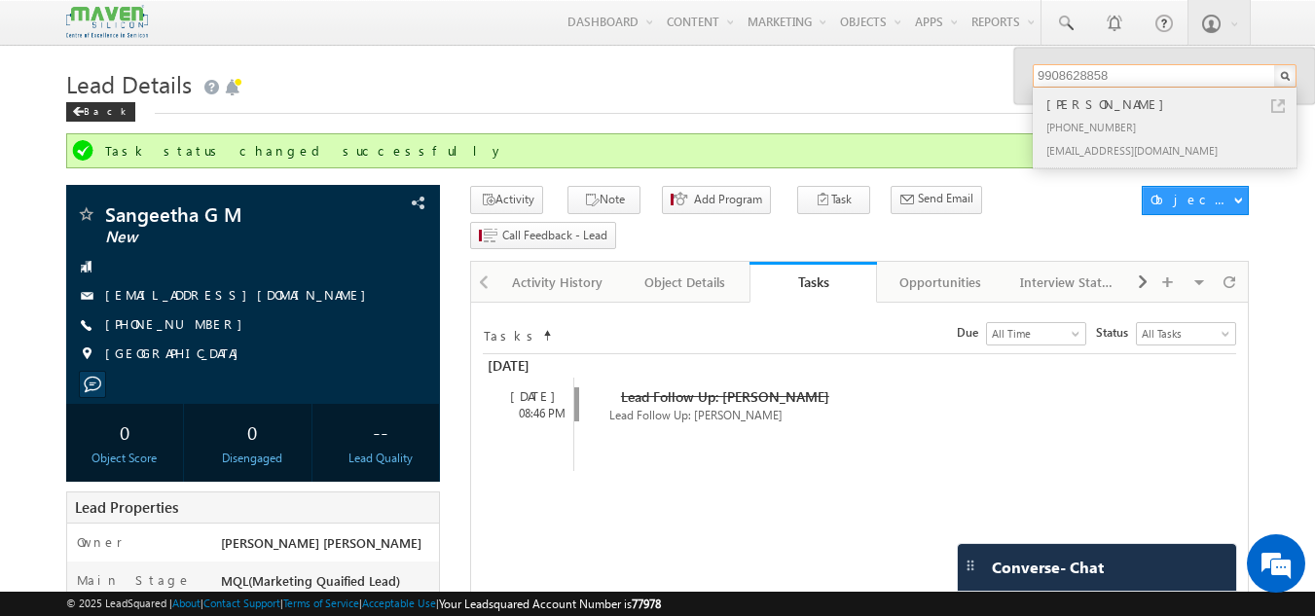
type input "9908628858"
click at [1146, 115] on div "+91-9908628858" at bounding box center [1172, 126] width 261 height 23
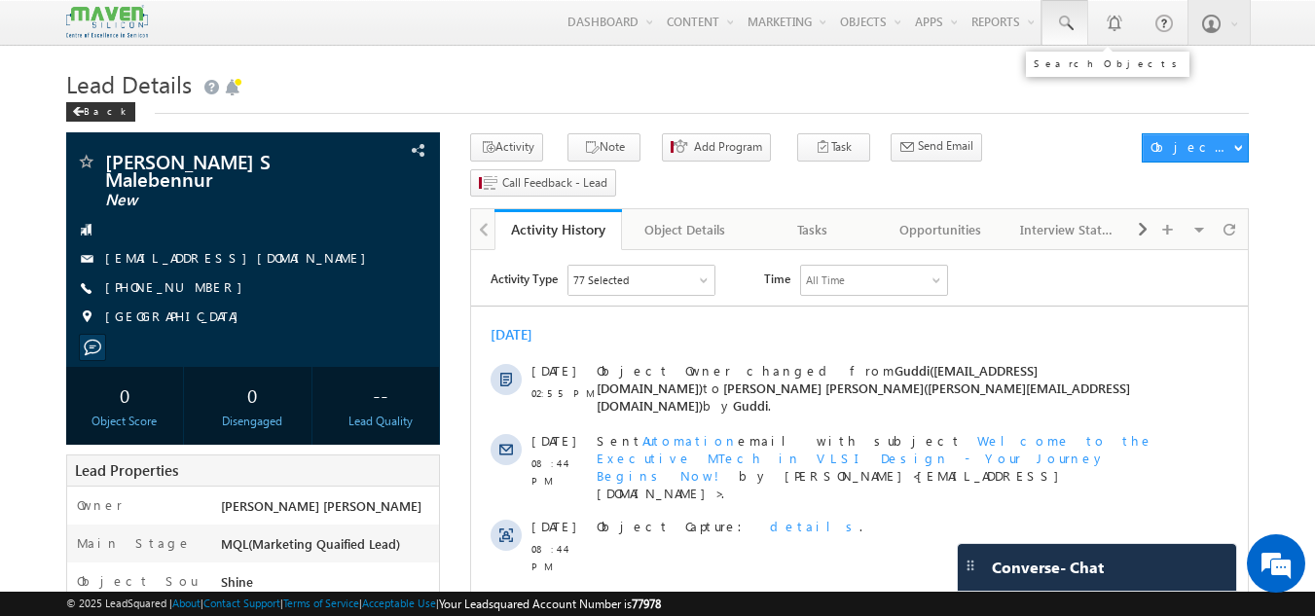
click at [1085, 12] on link at bounding box center [1064, 22] width 47 height 45
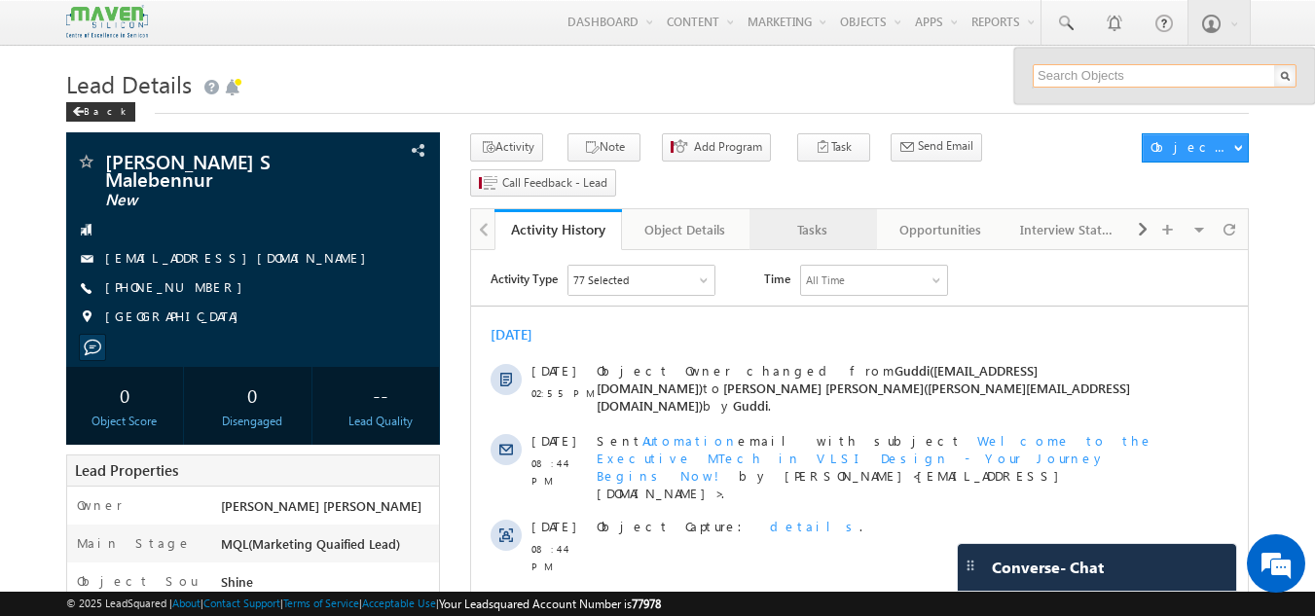
click at [836, 218] on div "Tasks" at bounding box center [812, 229] width 94 height 23
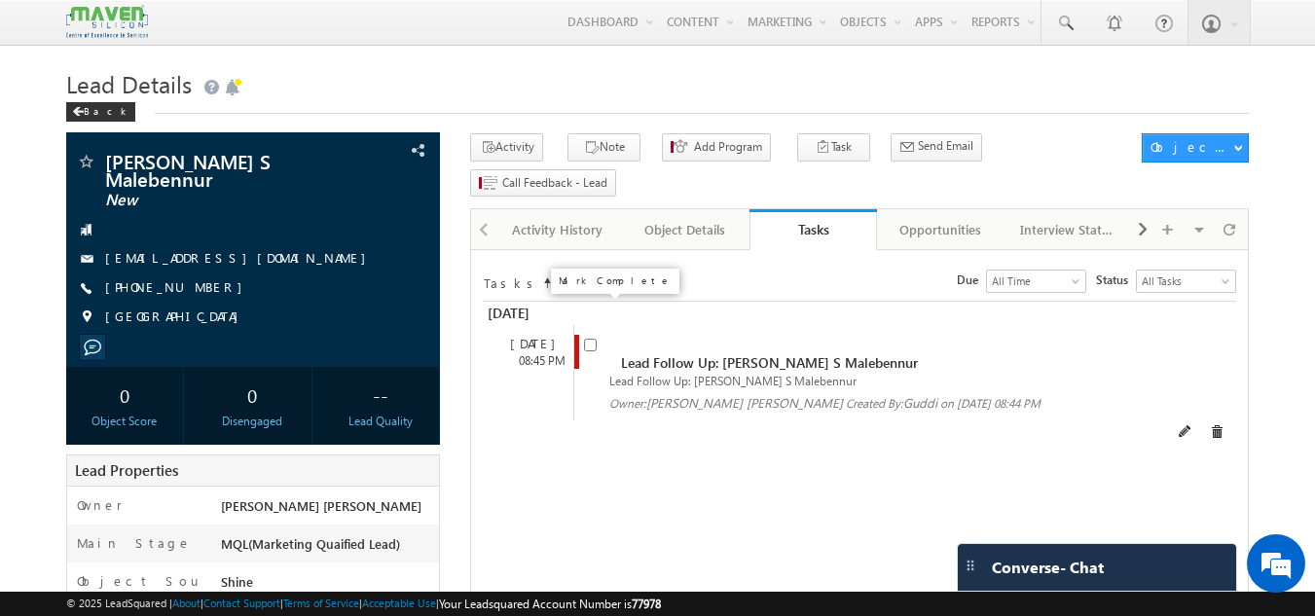
click at [584, 339] on input "checkbox" at bounding box center [590, 345] width 13 height 13
checkbox input "false"
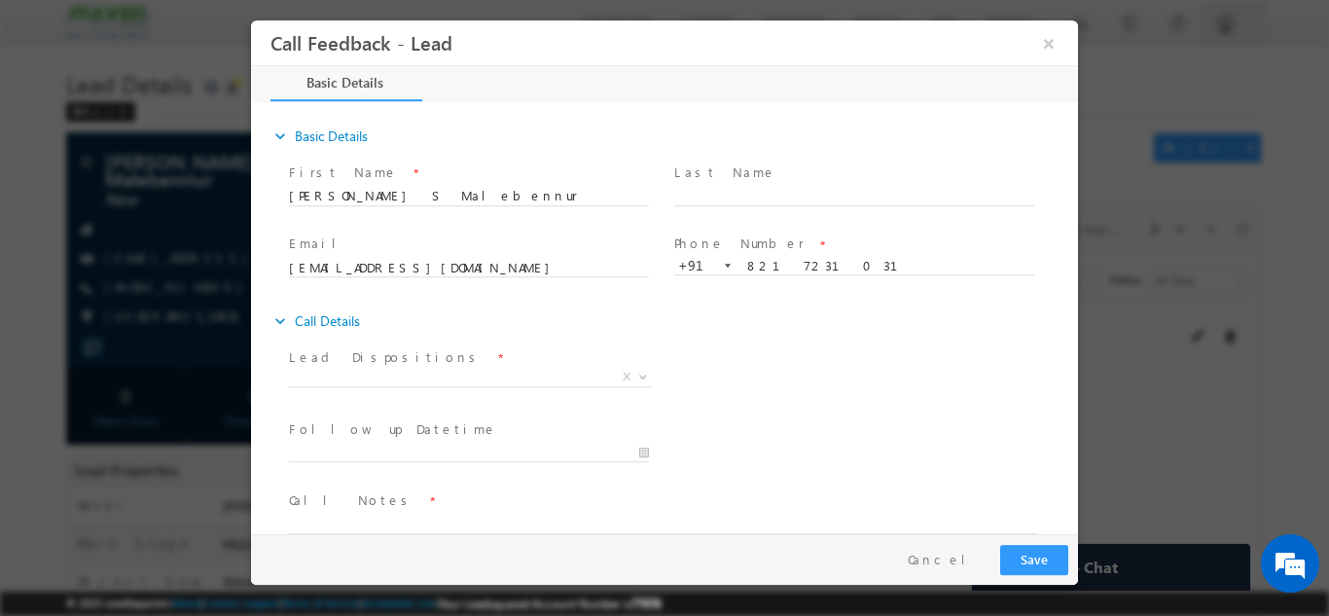
scroll to position [31, 0]
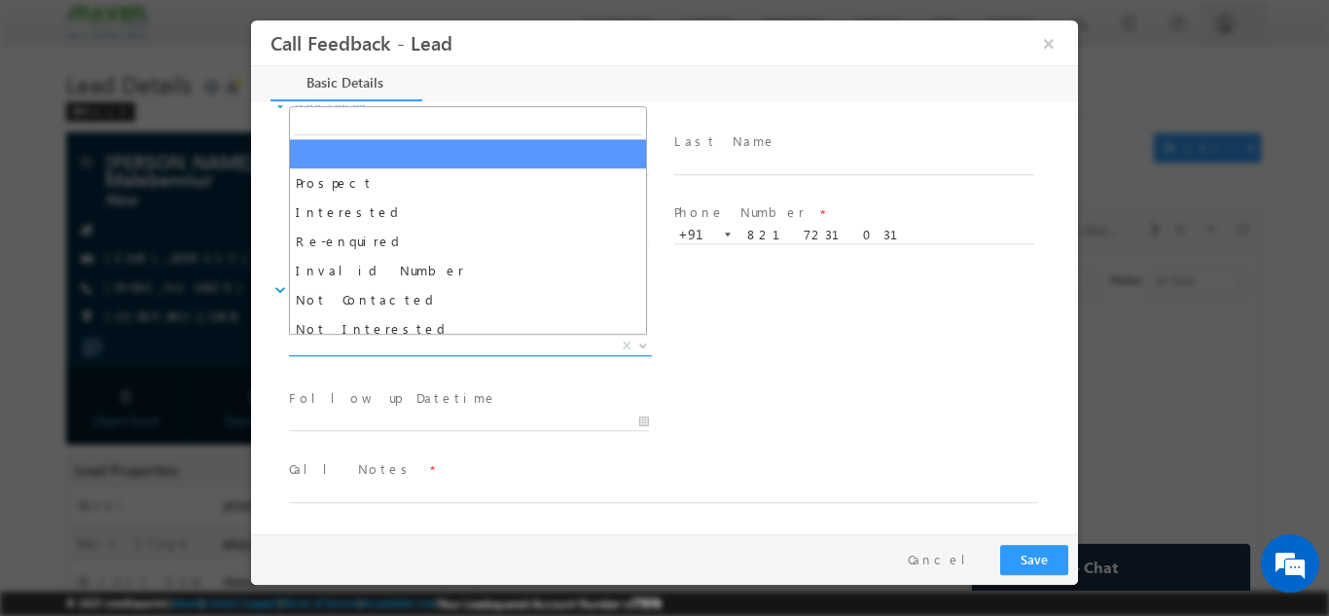
click at [531, 353] on span "Prospect Interested Re-enquired Invalid Number Not Contacted Not Interested In …" at bounding box center [478, 348] width 378 height 23
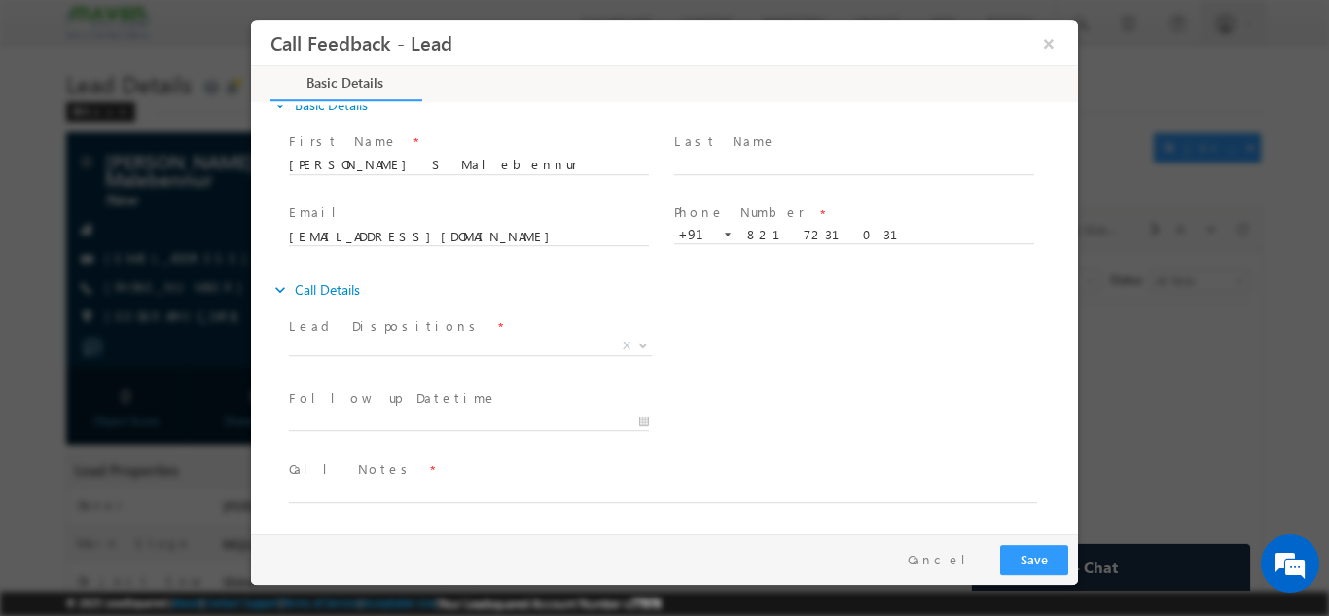
click at [531, 353] on span "Prospect Interested Re-enquired Invalid Number Not Contacted Not Interested In …" at bounding box center [478, 348] width 378 height 23
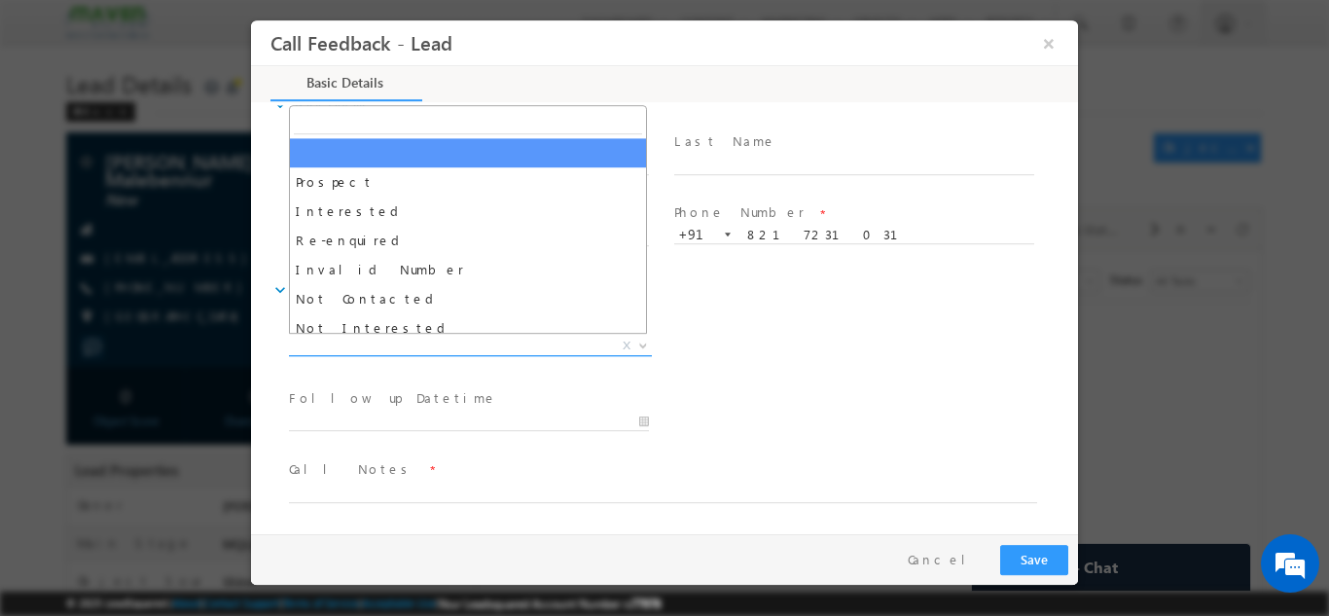
click at [529, 348] on span "X" at bounding box center [470, 345] width 363 height 19
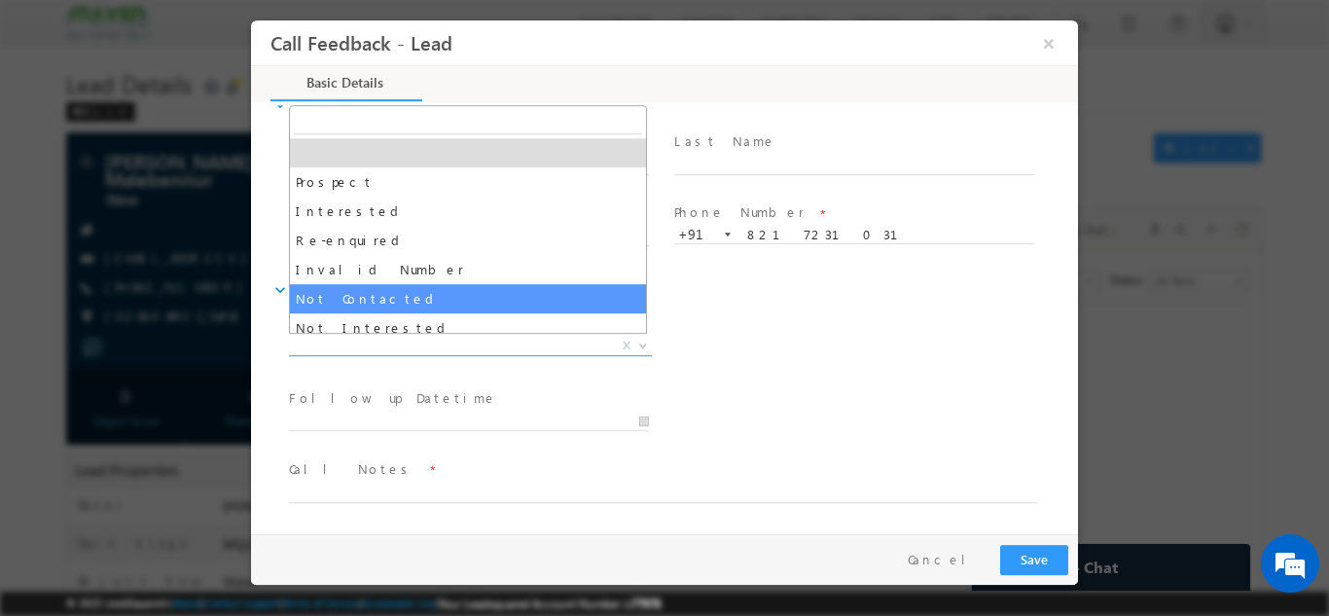
drag, startPoint x: 481, startPoint y: 299, endPoint x: 432, endPoint y: 291, distance: 49.3
select select "Not Contacted"
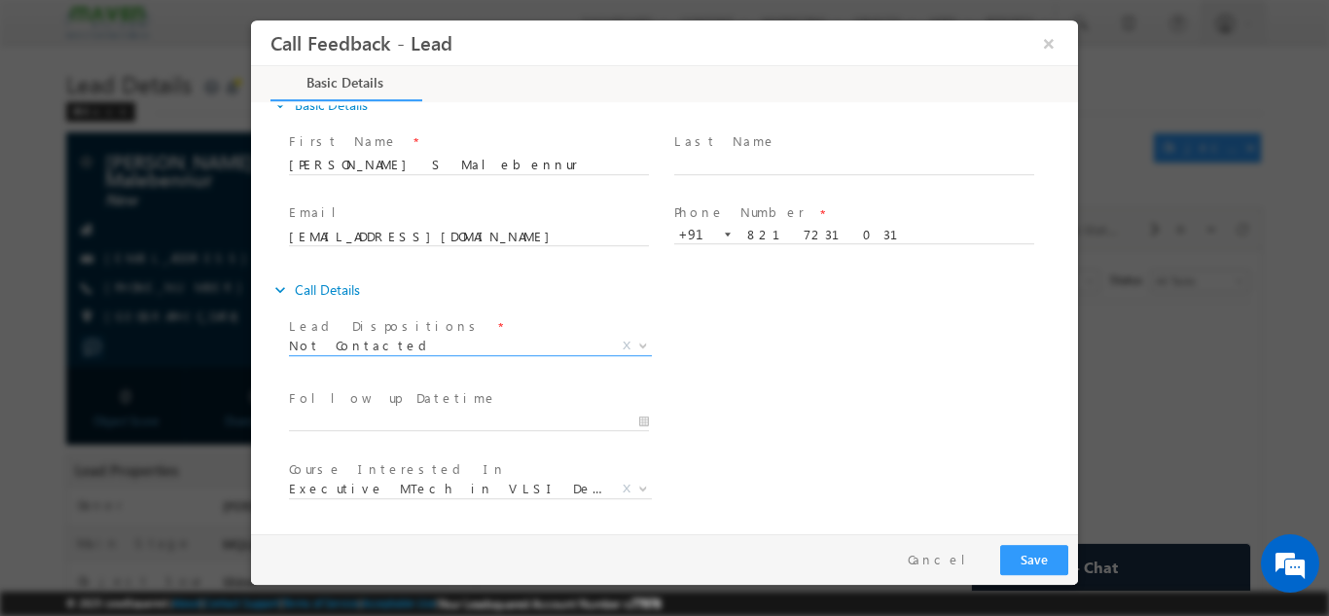
click at [432, 291] on div "expand_more Call Details" at bounding box center [675, 289] width 808 height 35
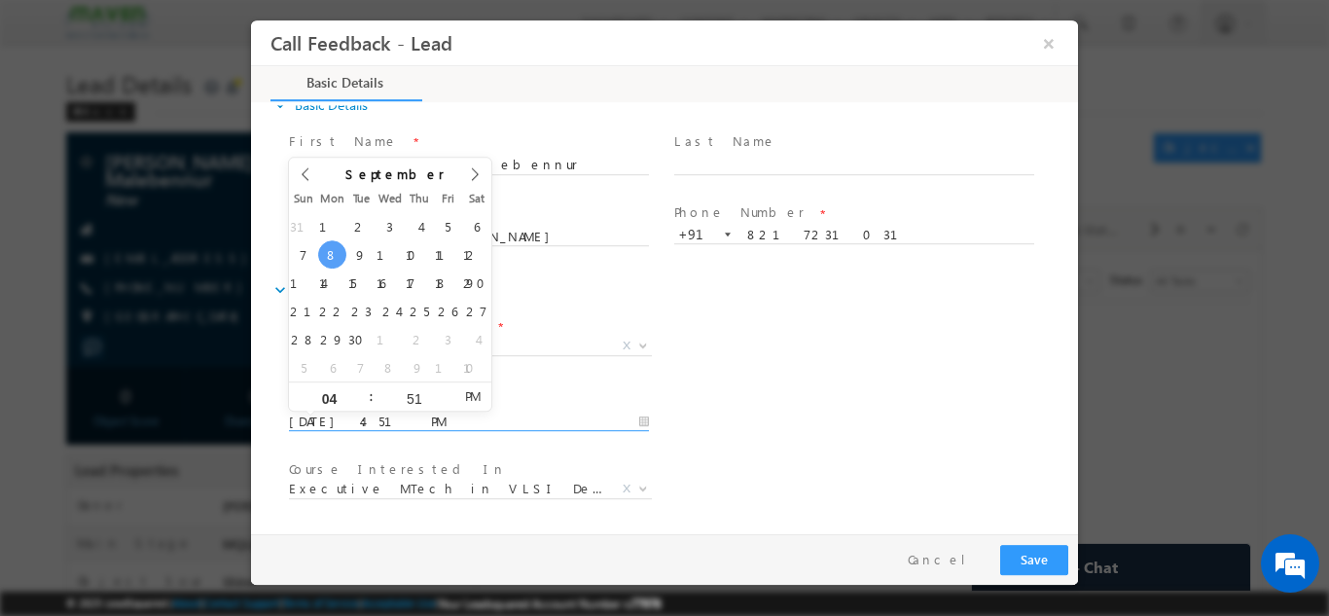
click at [416, 423] on input "08/09/2025 4:51 PM" at bounding box center [469, 421] width 360 height 19
type input "09/09/2025 4:51 PM"
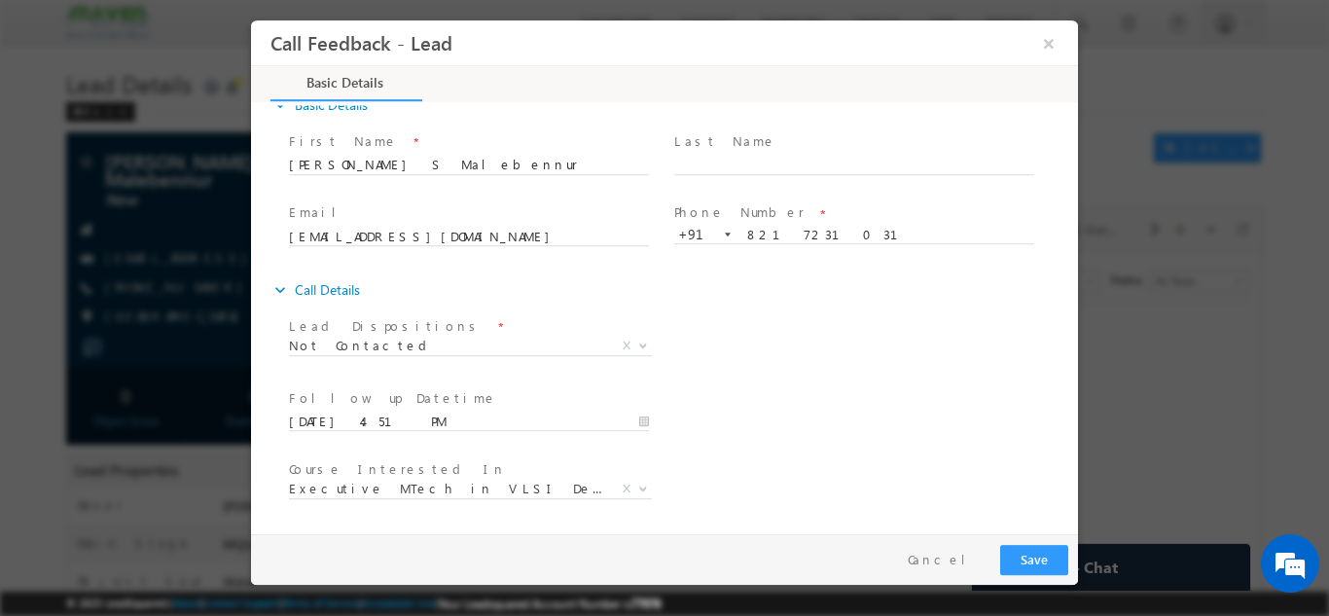
click at [843, 389] on div "Follow up Datetime * 09/09/2025 4:51 PM Program Type * Long Term Short Term X" at bounding box center [681, 419] width 793 height 72
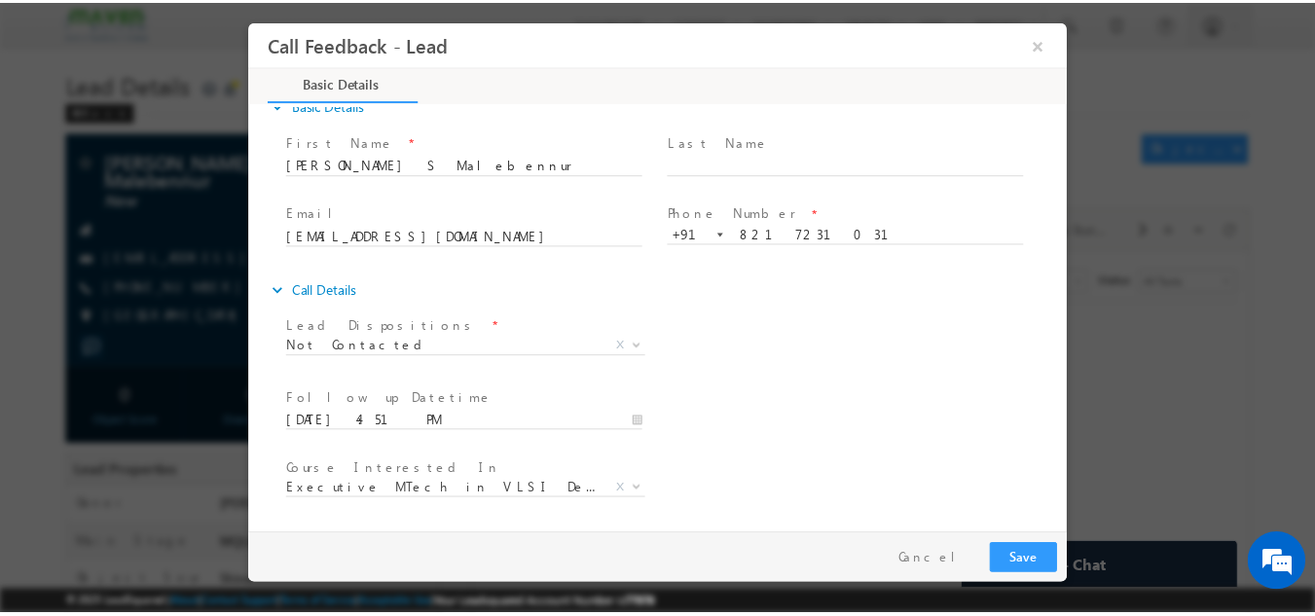
scroll to position [103, 0]
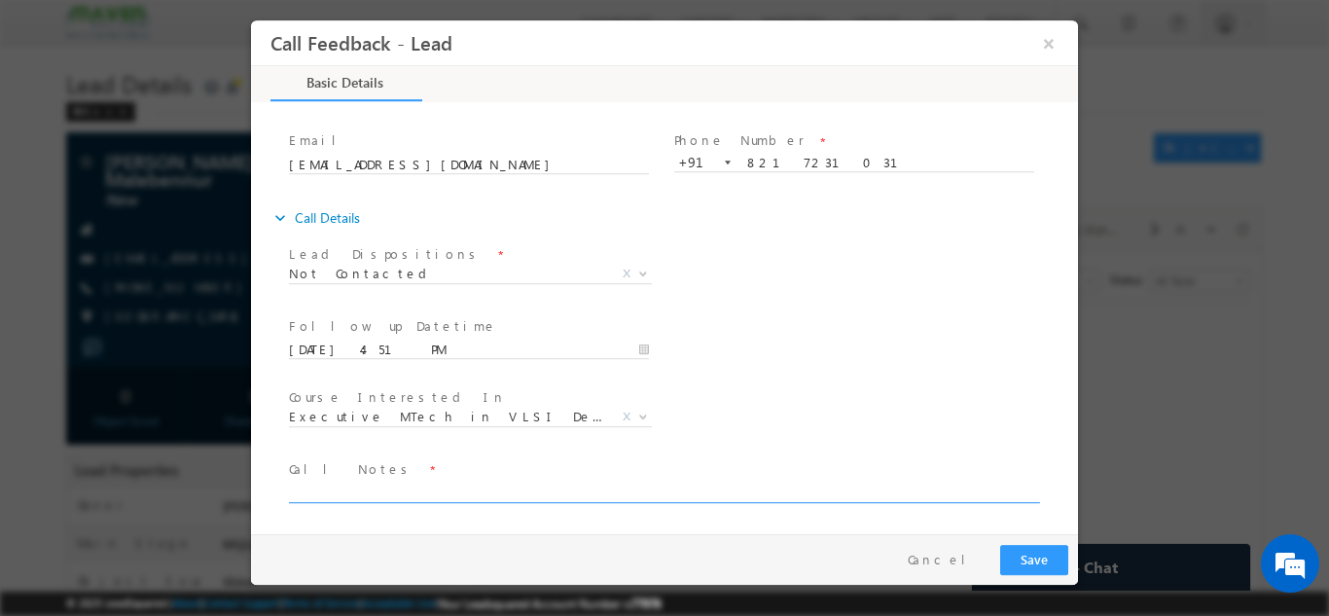
click at [735, 492] on textarea at bounding box center [663, 491] width 748 height 22
type textarea "dnp"
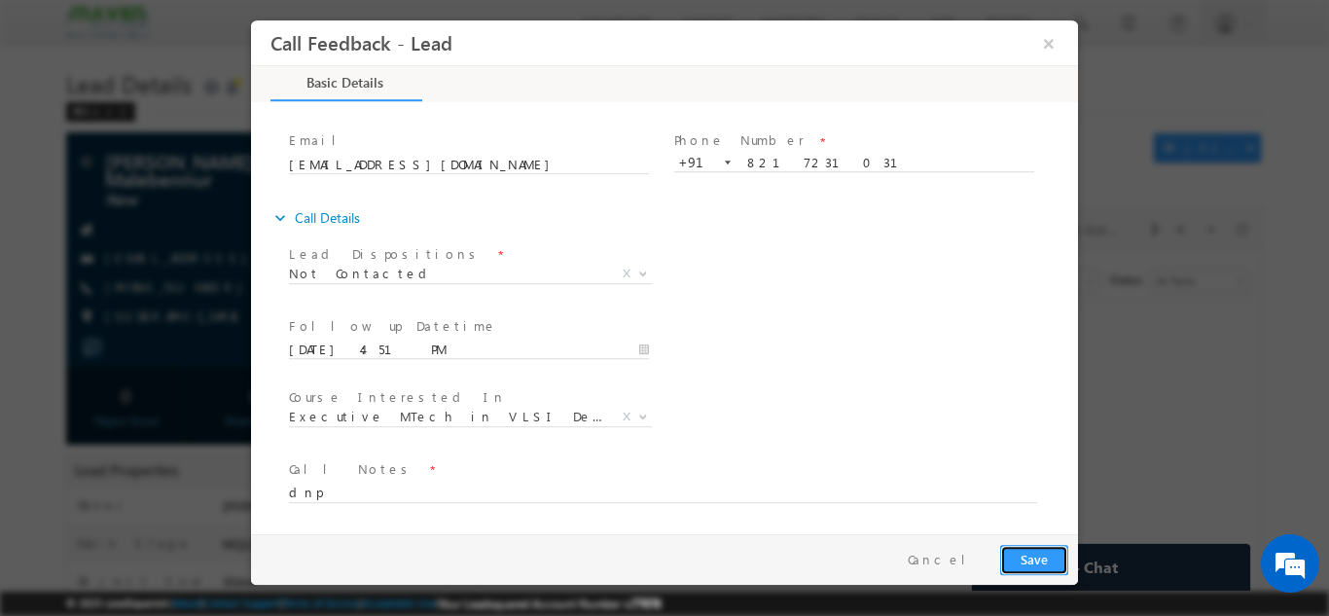
click at [1015, 549] on button "Save" at bounding box center [1034, 559] width 68 height 30
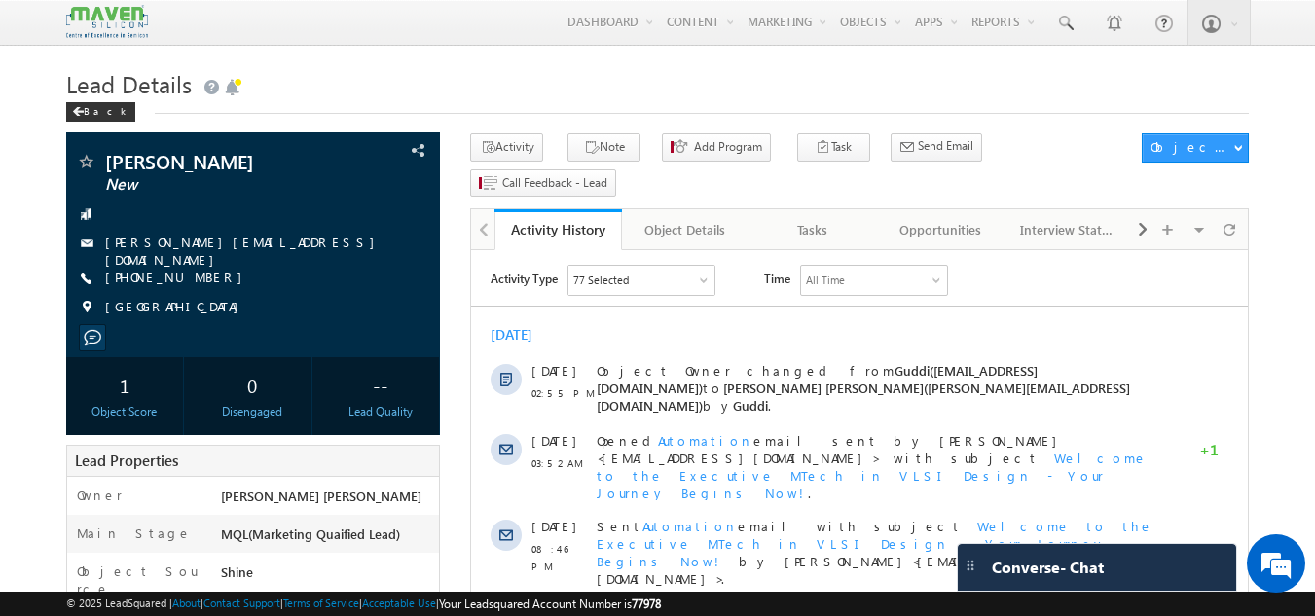
click at [557, 91] on h1 "Lead Details" at bounding box center [657, 82] width 1183 height 38
click at [831, 209] on link "Tasks" at bounding box center [812, 229] width 127 height 41
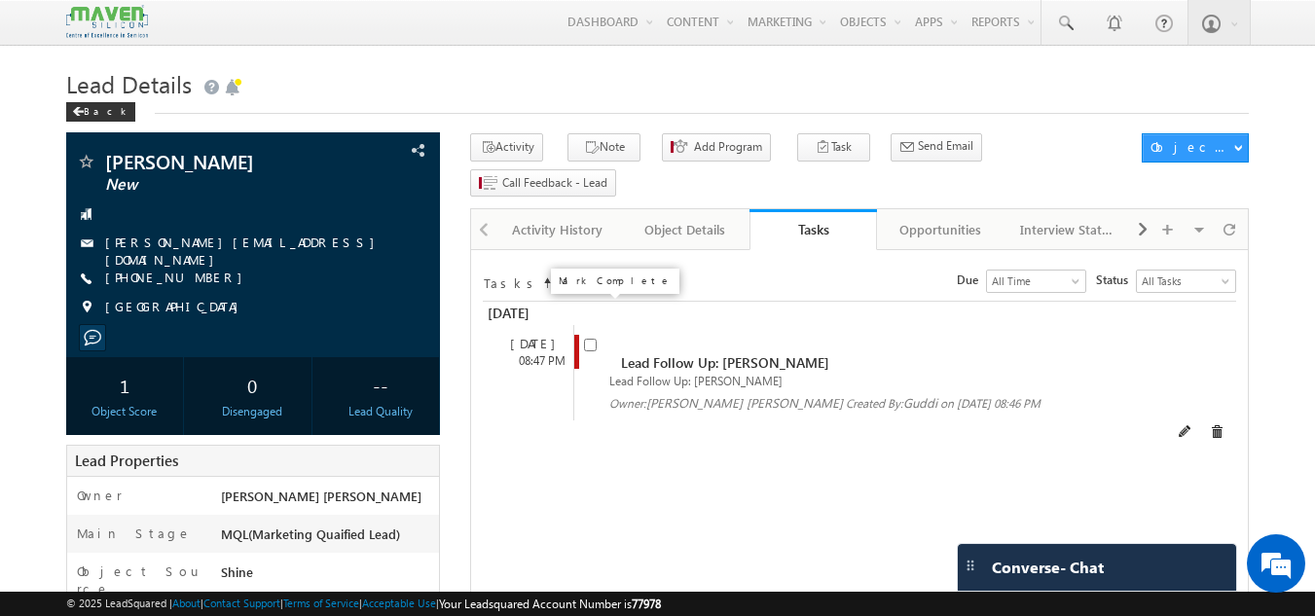
click at [593, 339] on input "checkbox" at bounding box center [590, 345] width 13 height 13
checkbox input "false"
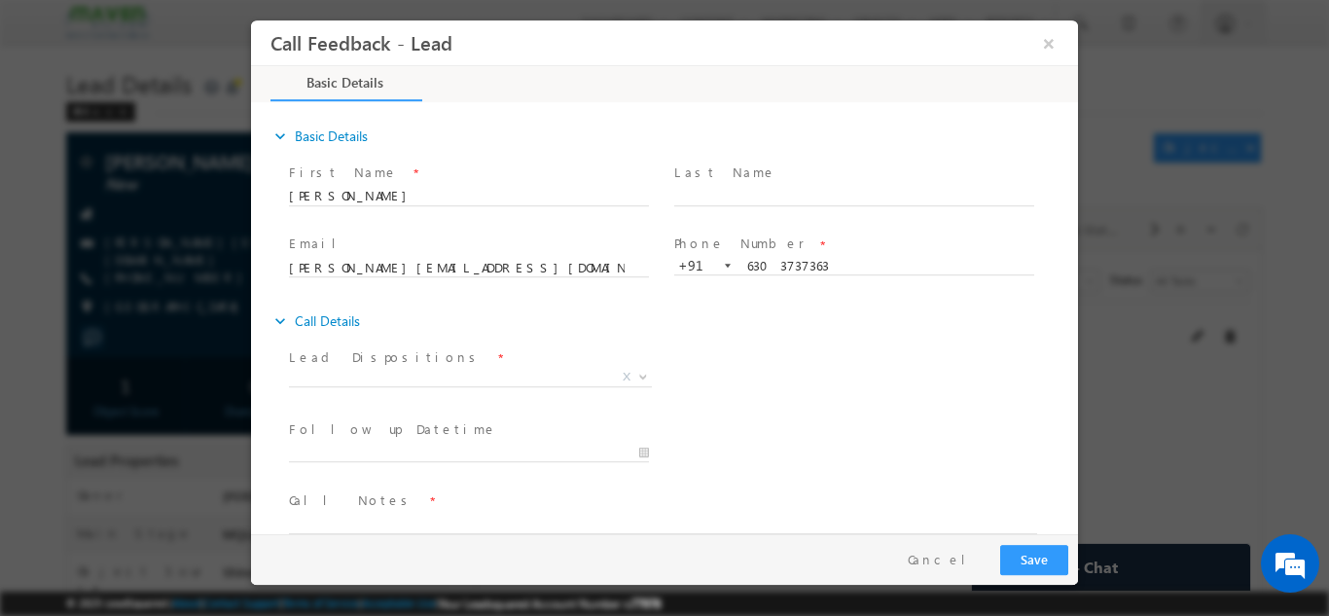
scroll to position [31, 0]
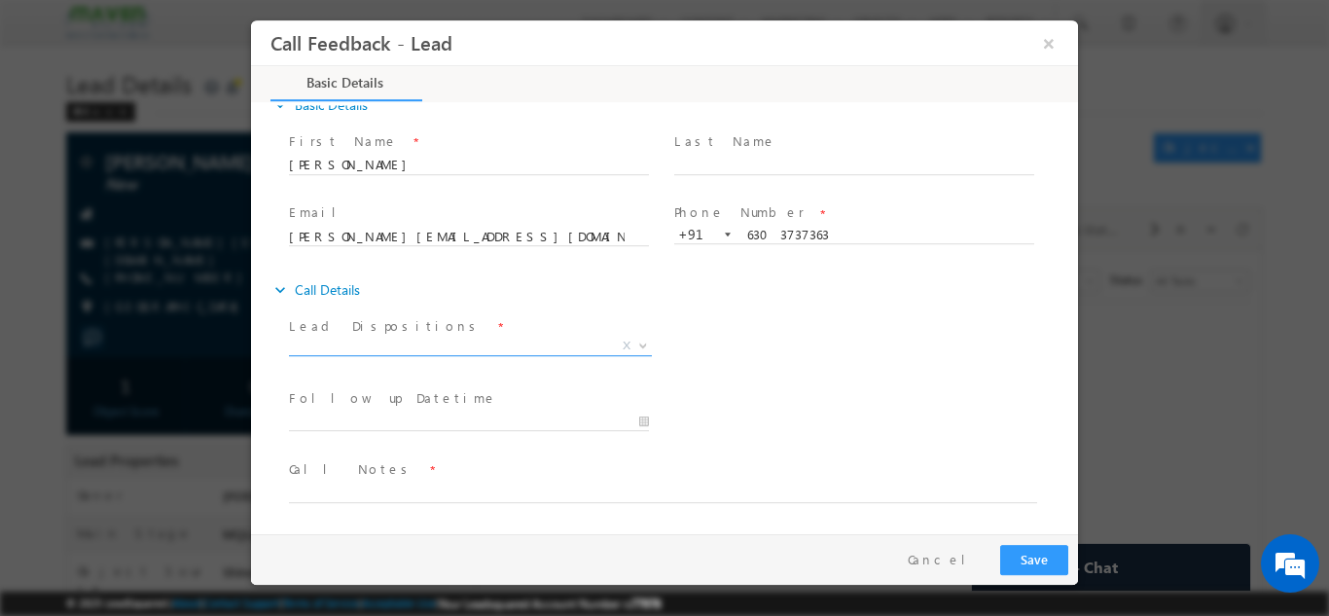
drag, startPoint x: 515, startPoint y: 334, endPoint x: 502, endPoint y: 345, distance: 16.6
click at [502, 345] on div "Lead Dispositions * Prospect Interested Re-enquired Invalid Number Not Contacte…" at bounding box center [478, 337] width 378 height 45
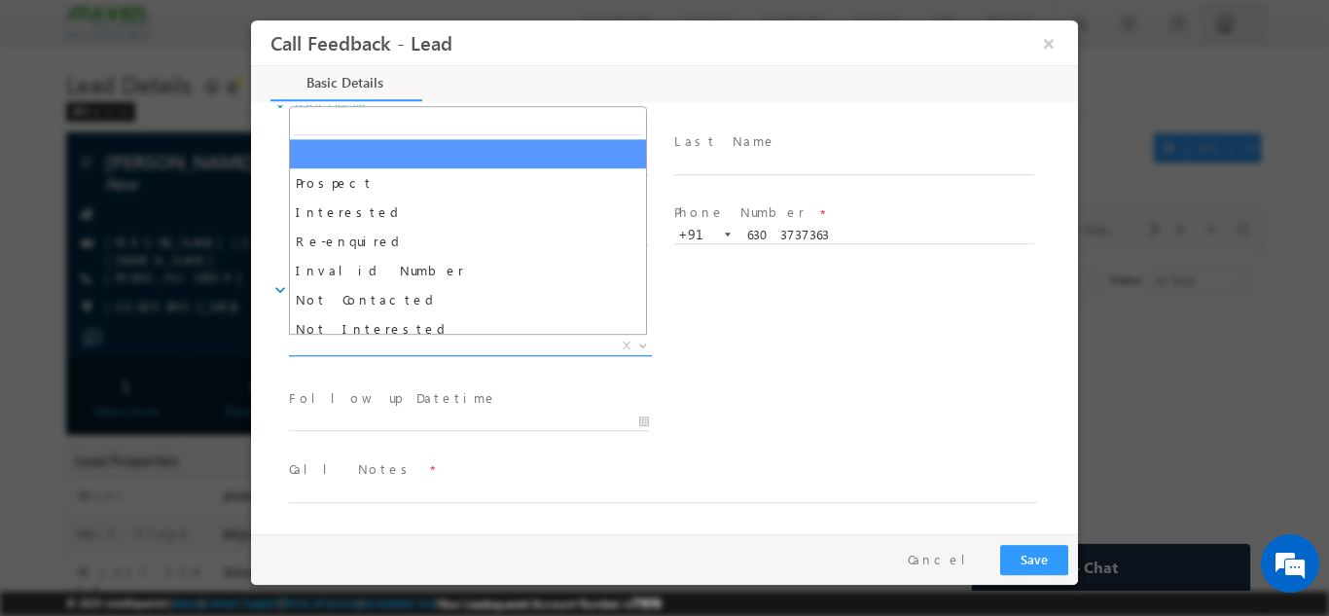
click at [502, 345] on span "X" at bounding box center [470, 345] width 363 height 19
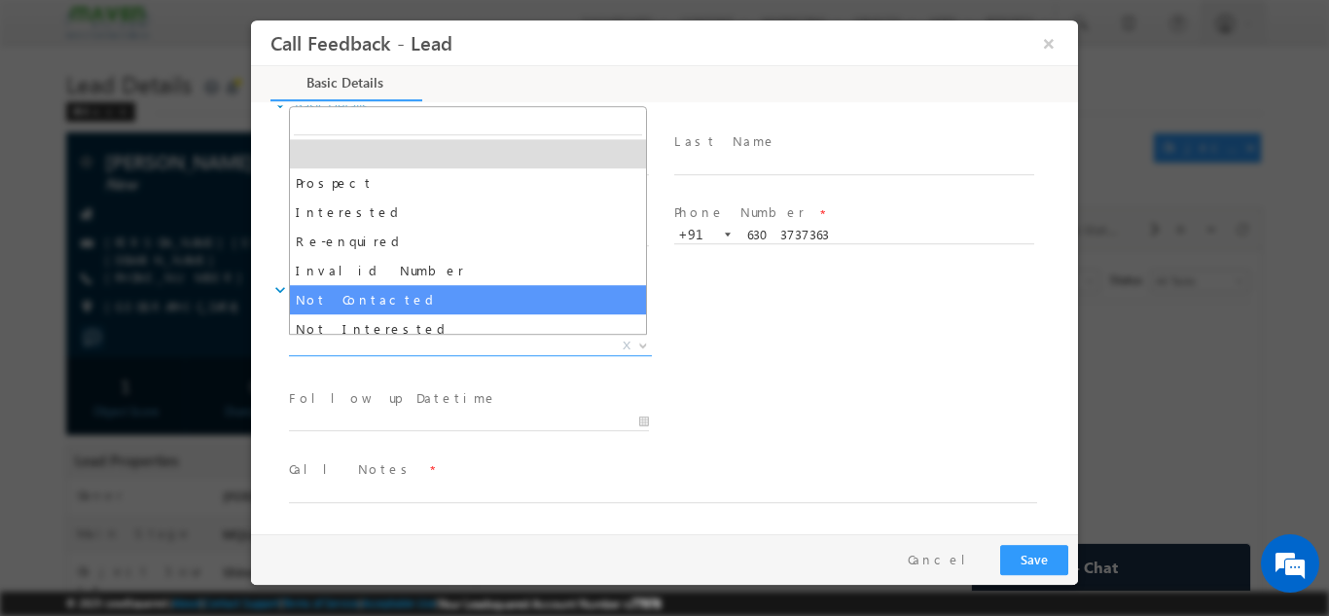
select select "Not Contacted"
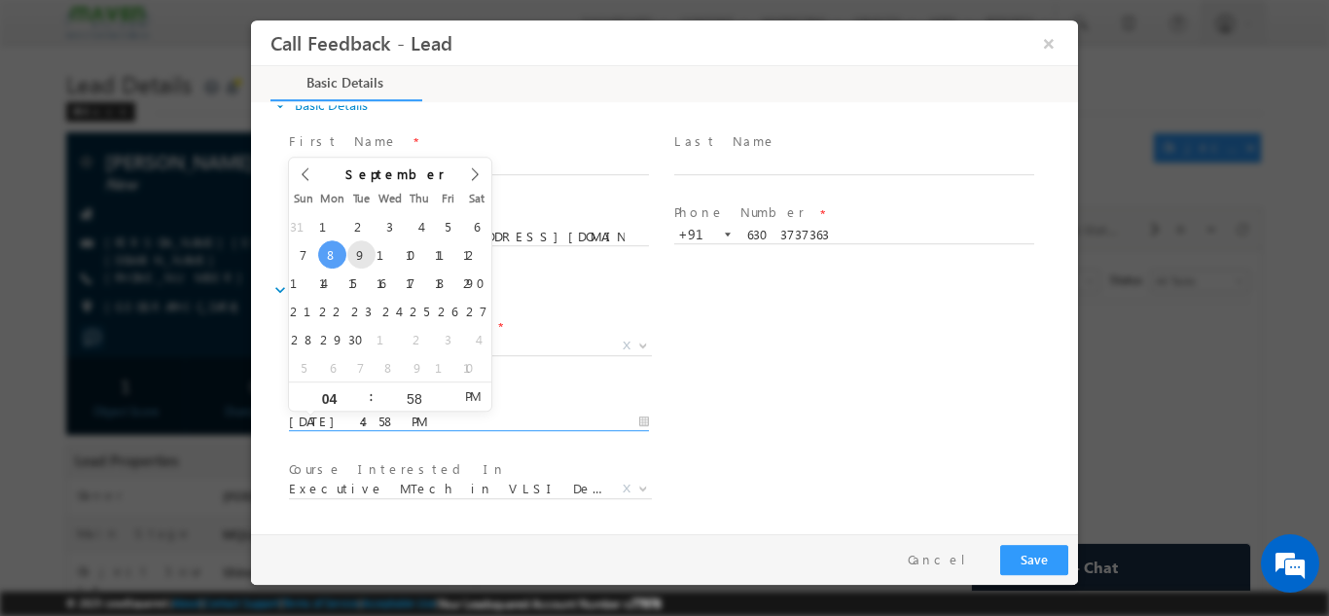
drag, startPoint x: 460, startPoint y: 418, endPoint x: 368, endPoint y: 259, distance: 183.6
click at [368, 259] on body "Call Feedback - Lead × Basic Details" at bounding box center [664, 276] width 827 height 514
type input "09/09/2025 4:58 PM"
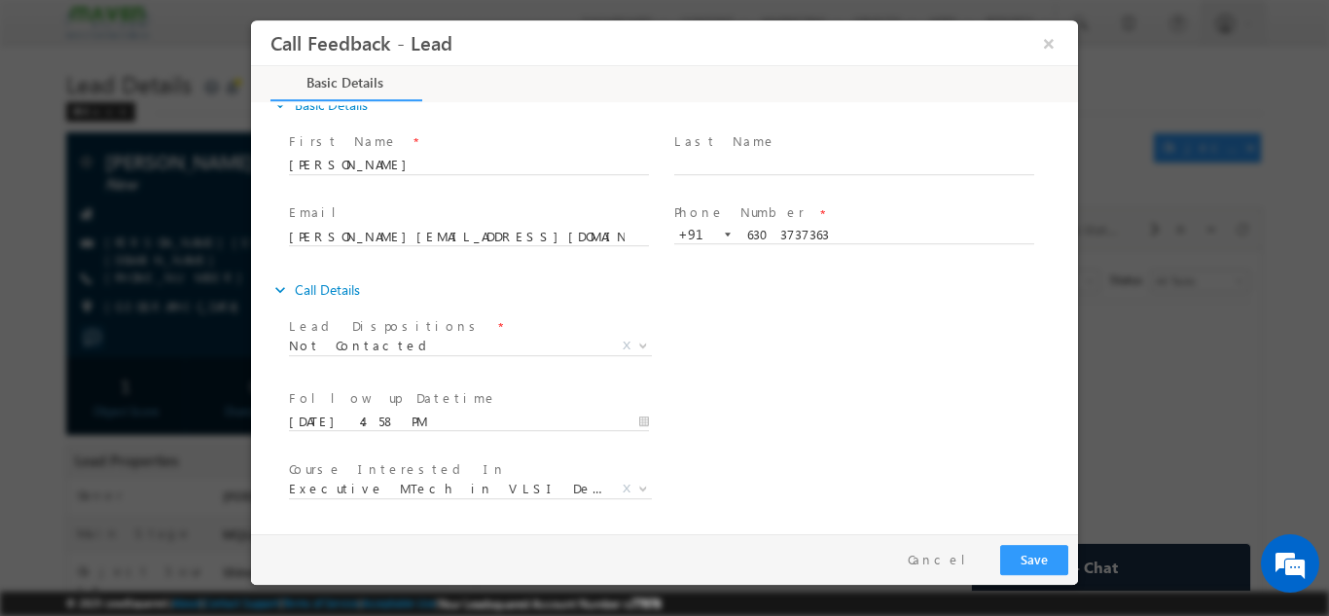
click at [862, 434] on div "Follow up Datetime * 09/09/2025 4:58 PM Program Type * Long Term Short Term X" at bounding box center [681, 419] width 793 height 72
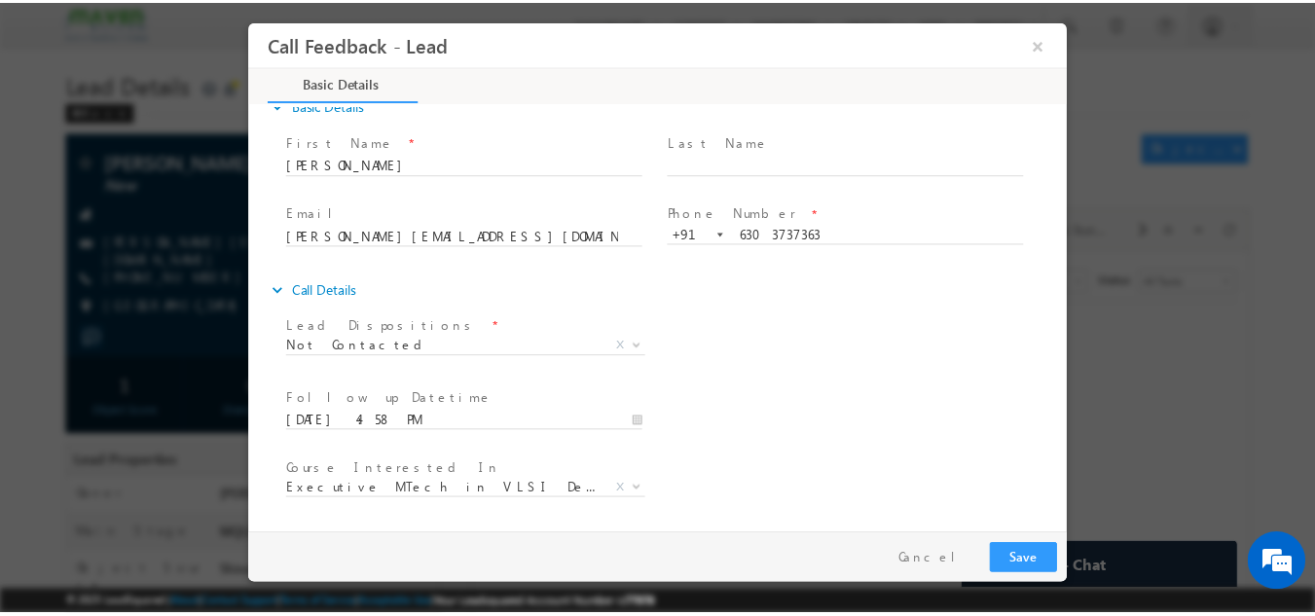
scroll to position [103, 0]
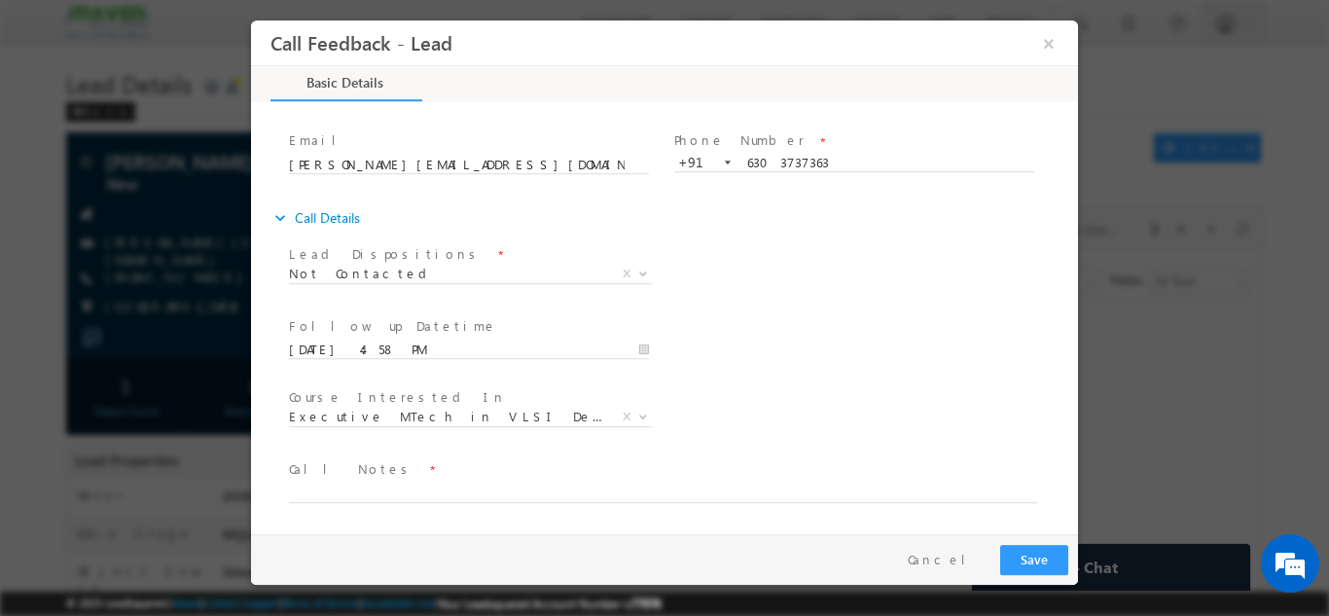
click at [717, 480] on div "Call Notes *" at bounding box center [672, 480] width 766 height 45
click at [717, 480] on textarea at bounding box center [663, 491] width 748 height 22
type textarea "dnp"
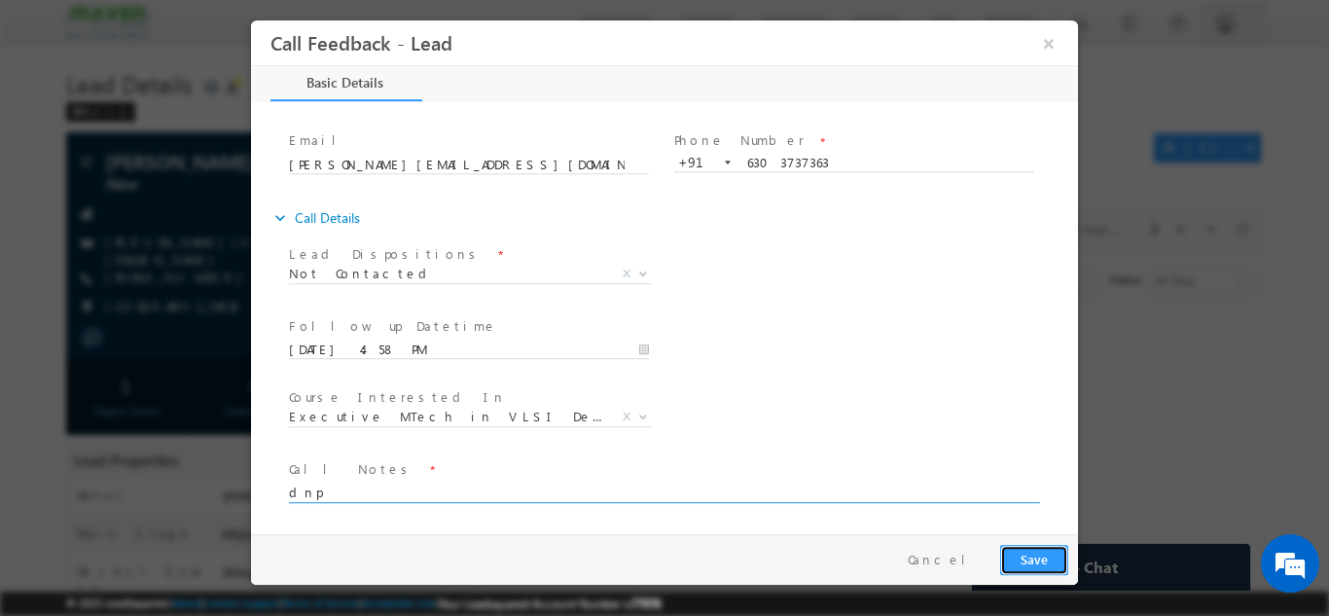
click at [1039, 555] on button "Save" at bounding box center [1034, 559] width 68 height 30
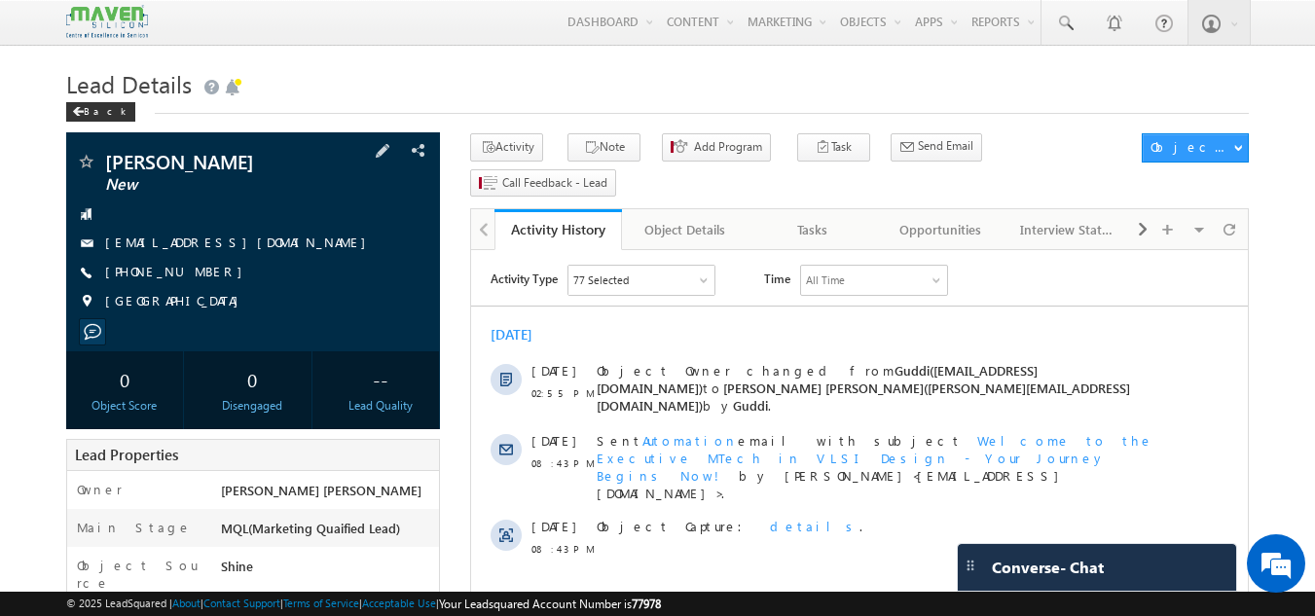
drag, startPoint x: 270, startPoint y: 247, endPoint x: 240, endPoint y: 252, distance: 29.6
click at [240, 252] on div "[EMAIL_ADDRESS][DOMAIN_NAME]" at bounding box center [253, 243] width 355 height 19
copy div "[EMAIL_ADDRESS][DOMAIN_NAME]"
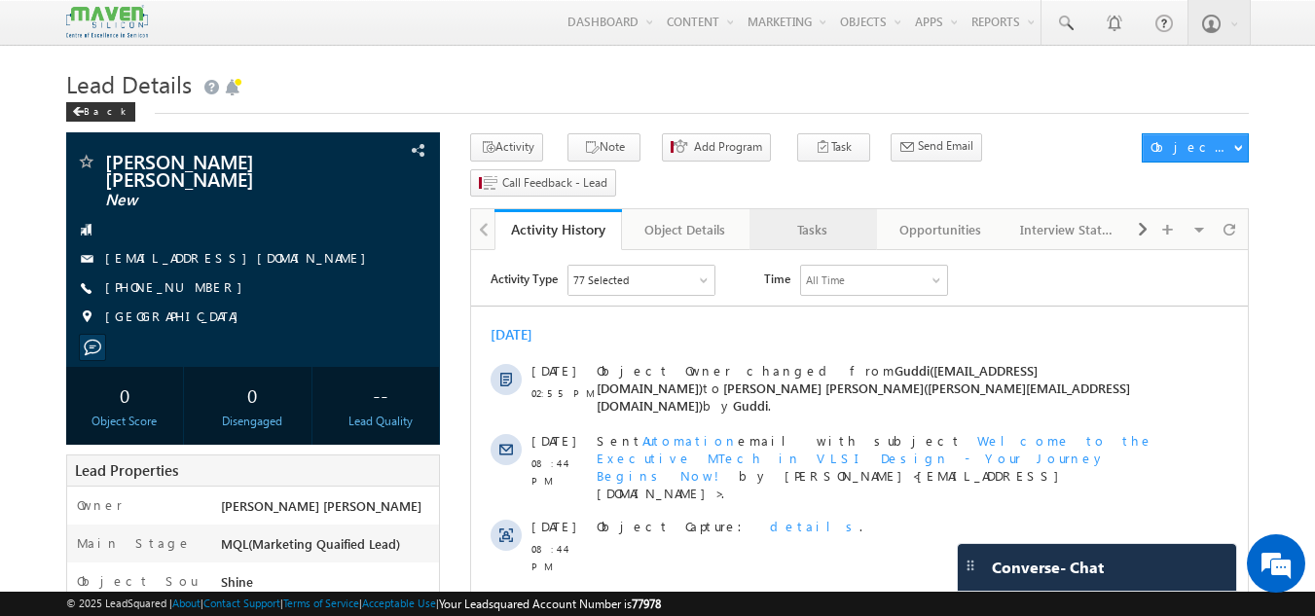
click at [812, 218] on div "Tasks" at bounding box center [812, 229] width 94 height 23
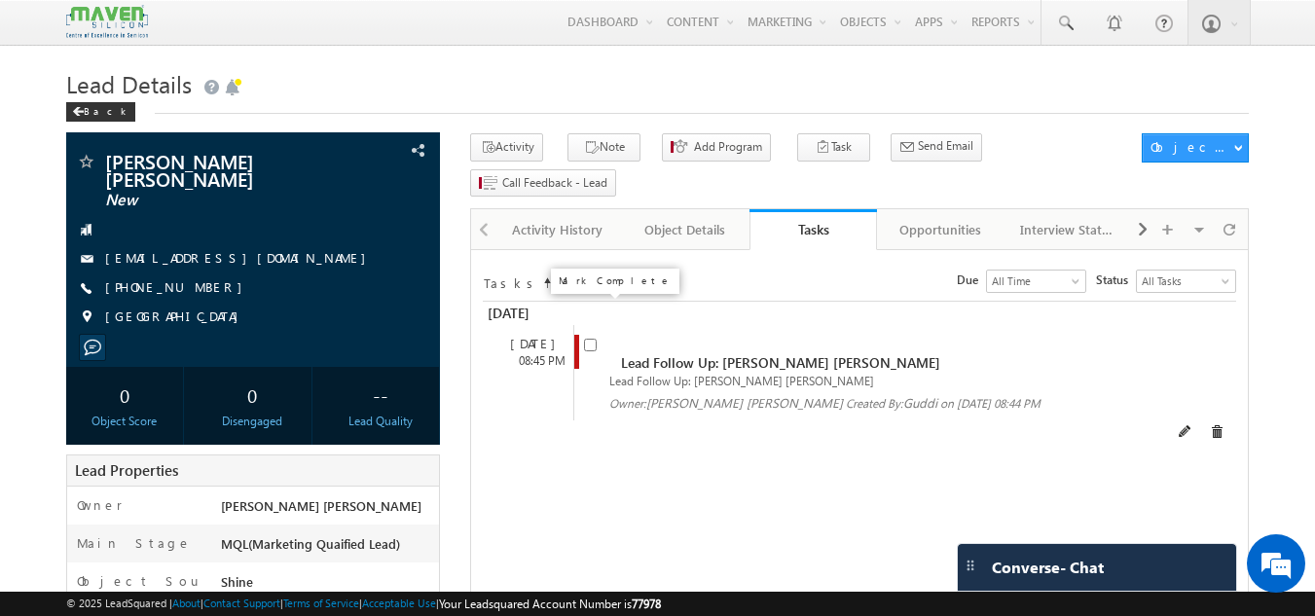
click at [591, 339] on input "checkbox" at bounding box center [590, 345] width 13 height 13
checkbox input "false"
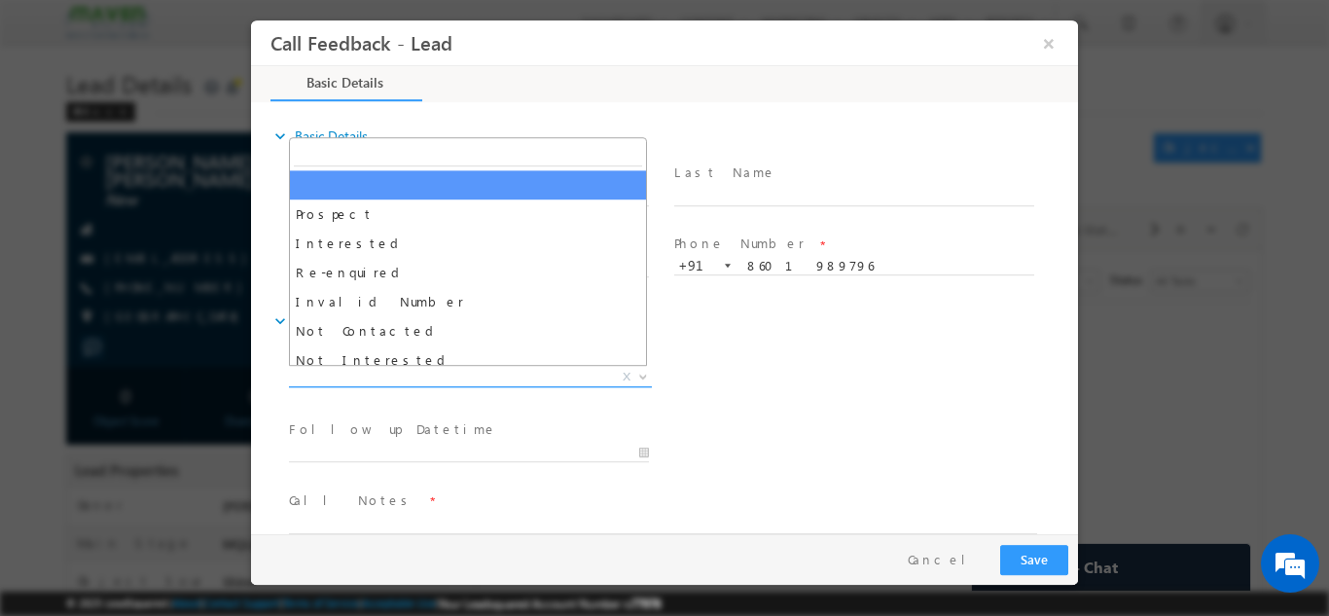
click at [497, 375] on span "X" at bounding box center [470, 376] width 363 height 19
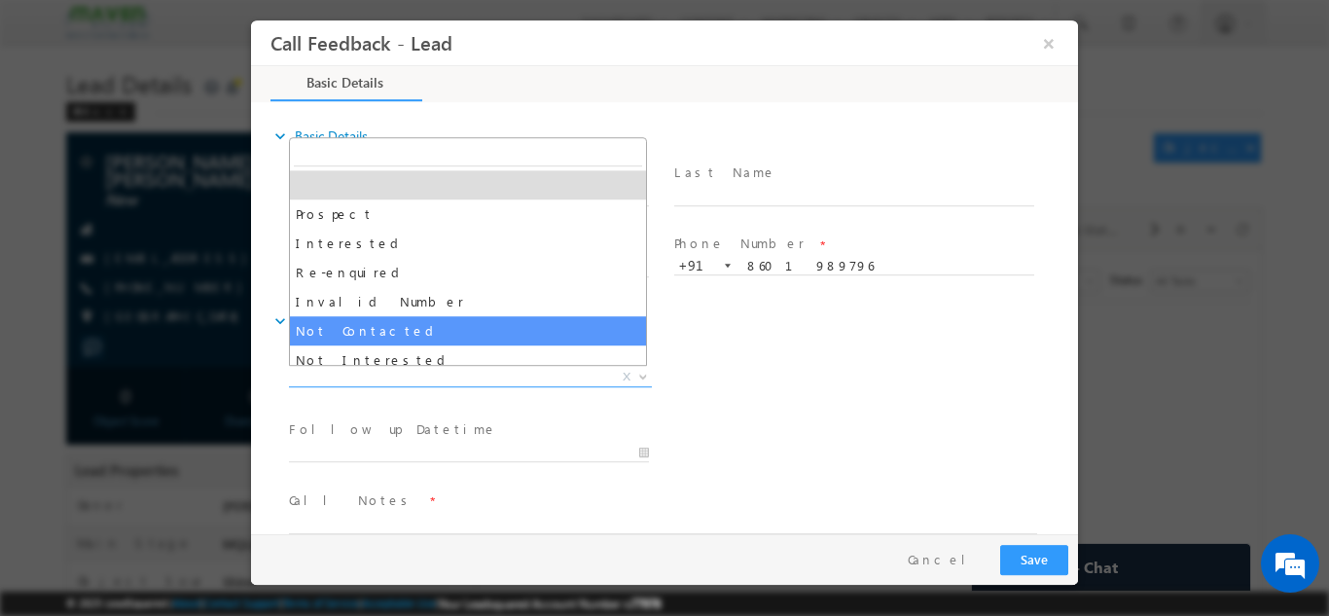
select select "Not Contacted"
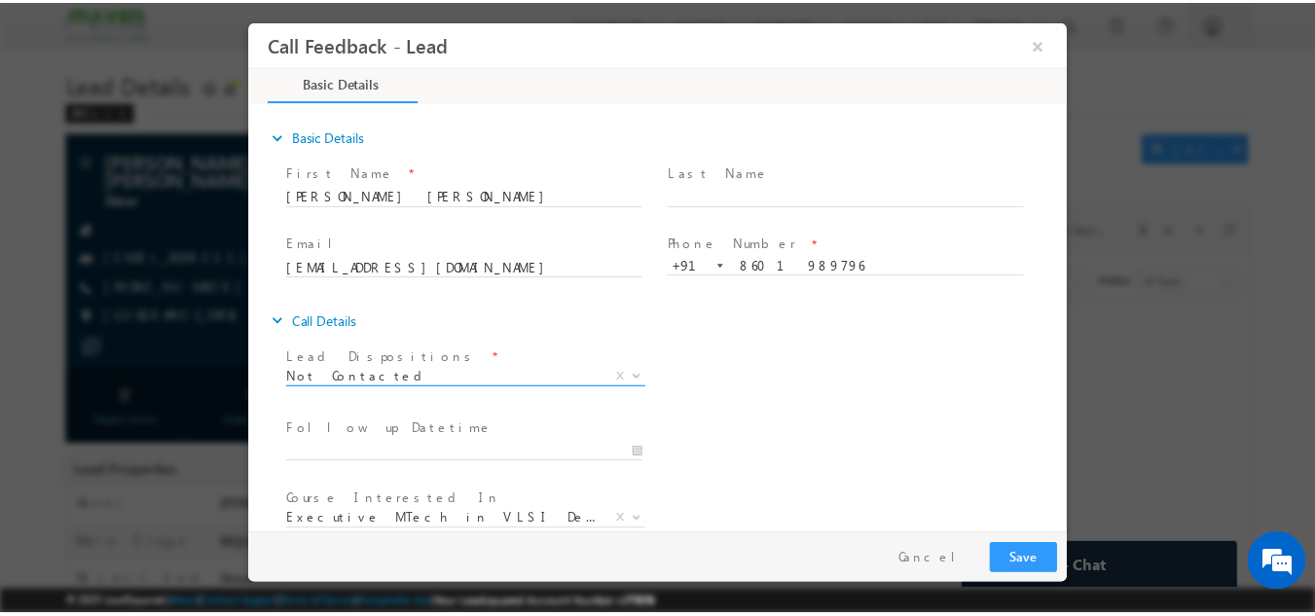
scroll to position [103, 0]
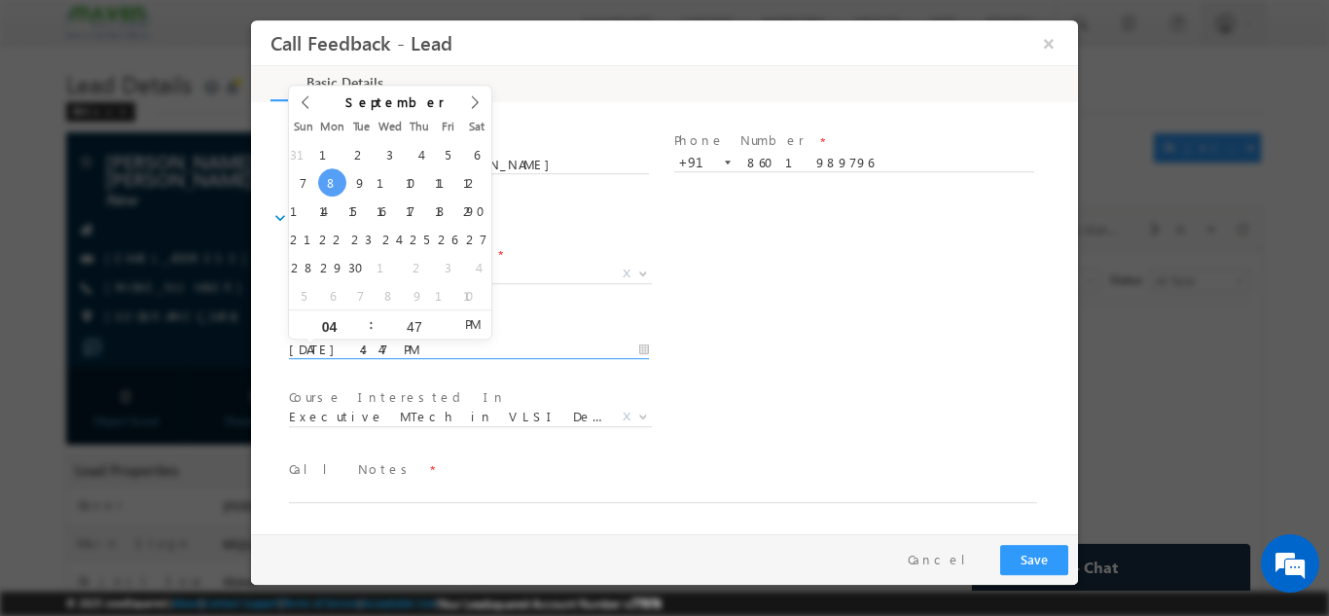
click at [454, 348] on input "08/09/2025 4:47 PM" at bounding box center [469, 349] width 360 height 19
type input "09/09/2025 4:47 PM"
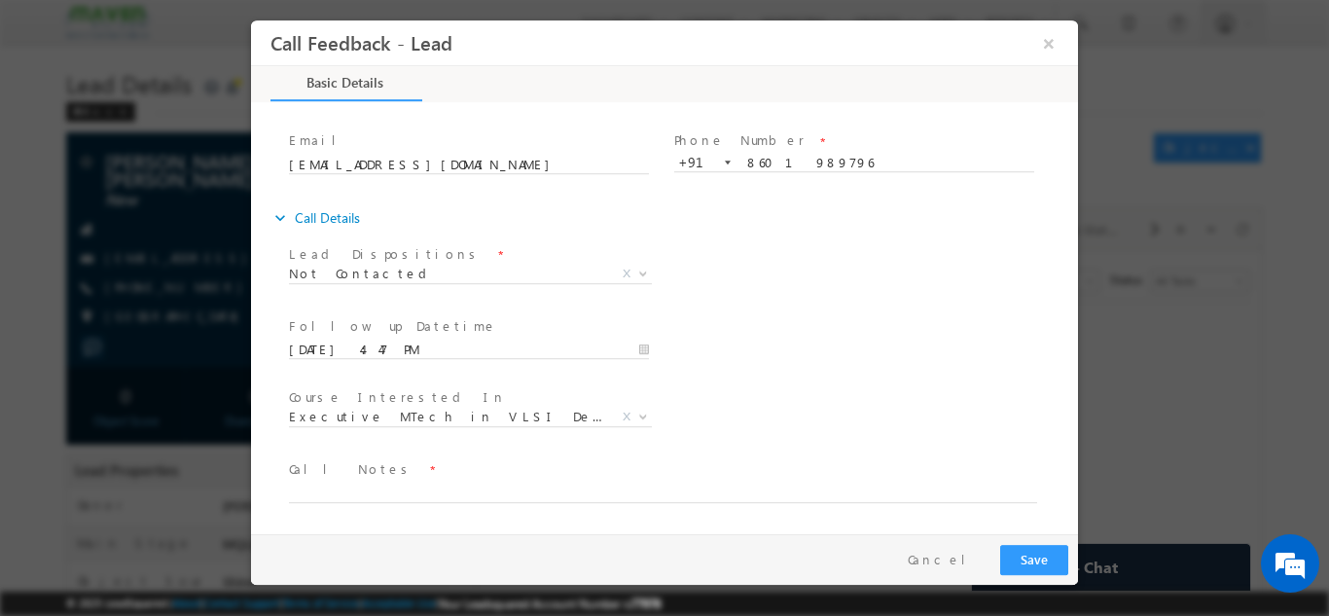
click at [810, 417] on div "Course Interested In * Executive M.Tech in VLSI Design Advanced VLSI Design & V…" at bounding box center [681, 418] width 793 height 72
click at [686, 488] on textarea at bounding box center [663, 491] width 748 height 22
type textarea "dnp"
click at [1033, 559] on button "Save" at bounding box center [1034, 559] width 68 height 30
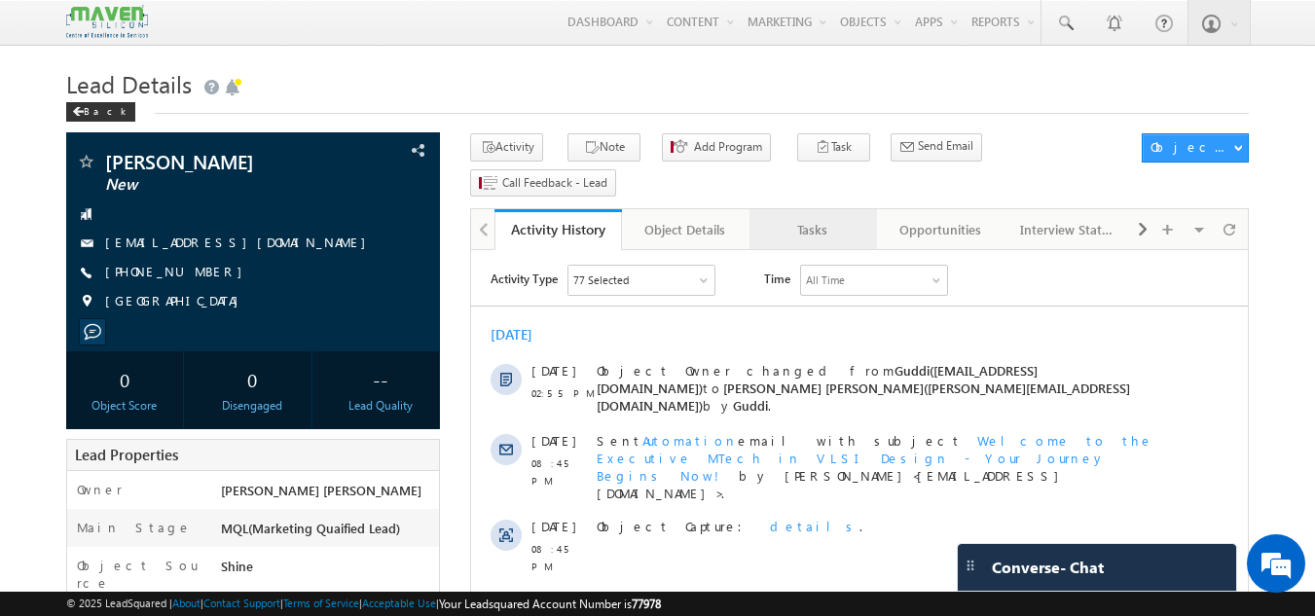
click at [840, 209] on link "Tasks" at bounding box center [812, 229] width 127 height 41
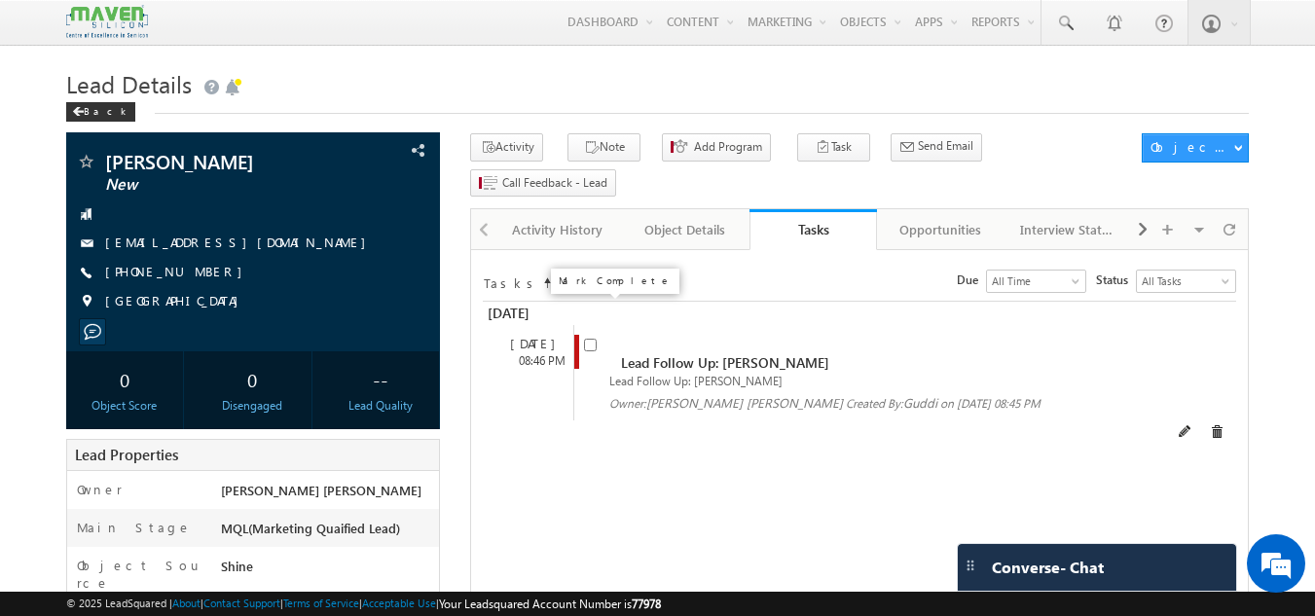
click at [588, 339] on input "checkbox" at bounding box center [590, 345] width 13 height 13
checkbox input "false"
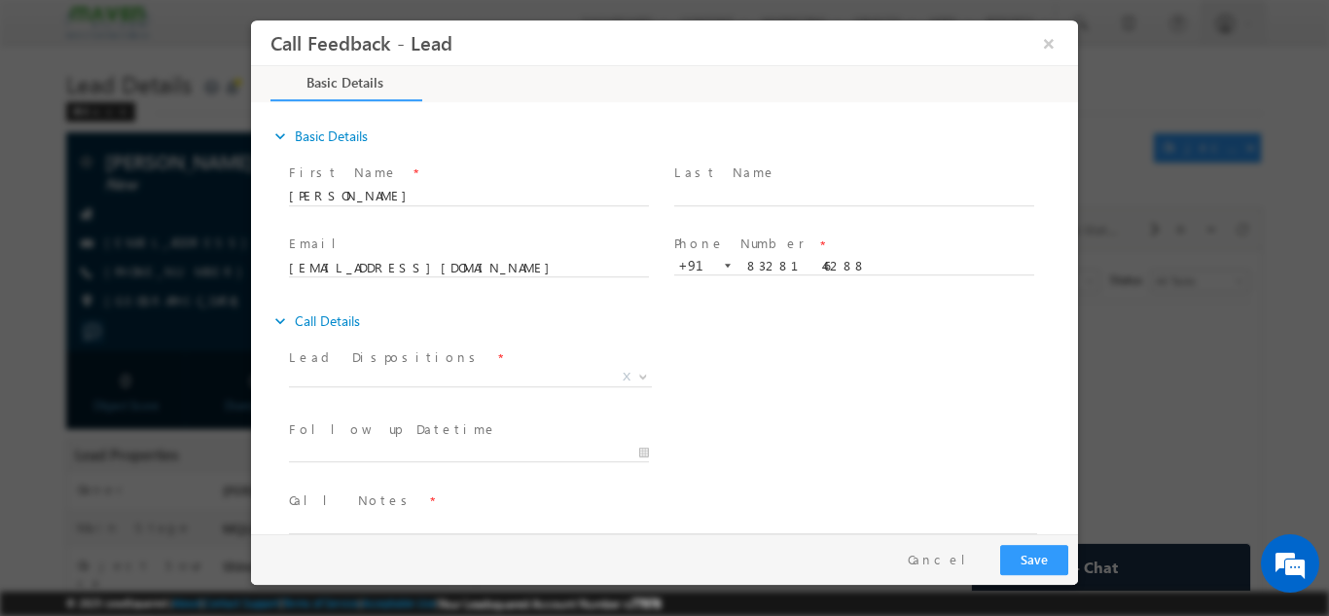
scroll to position [31, 0]
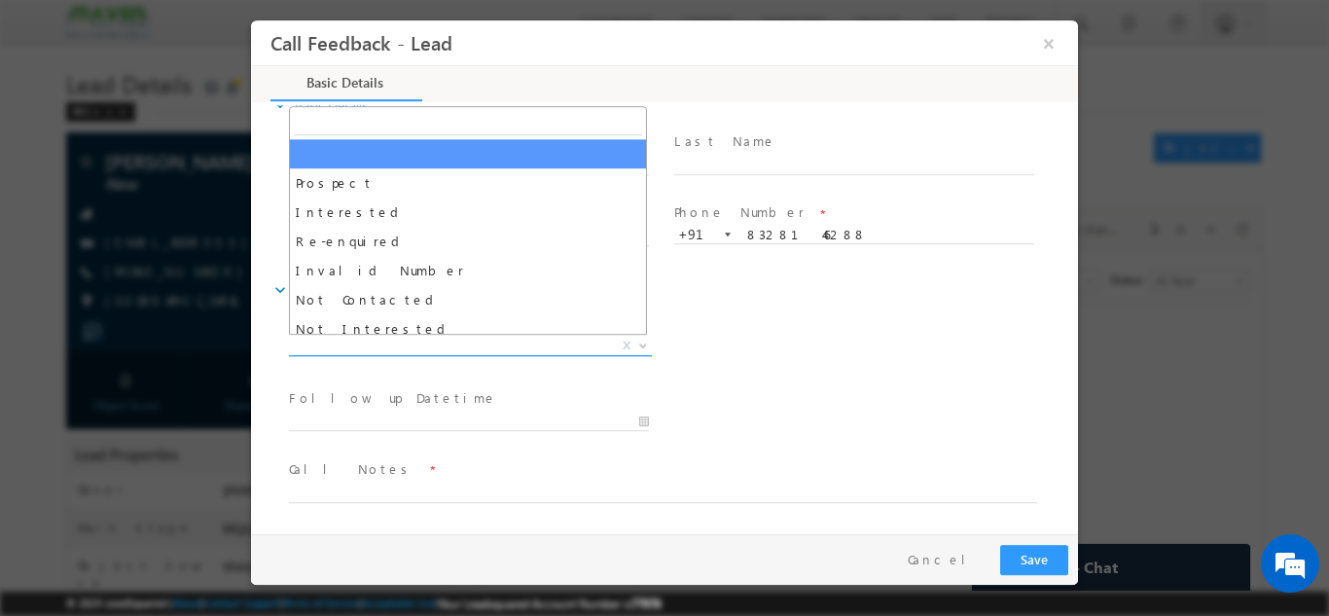
click at [493, 338] on span "X" at bounding box center [470, 345] width 363 height 19
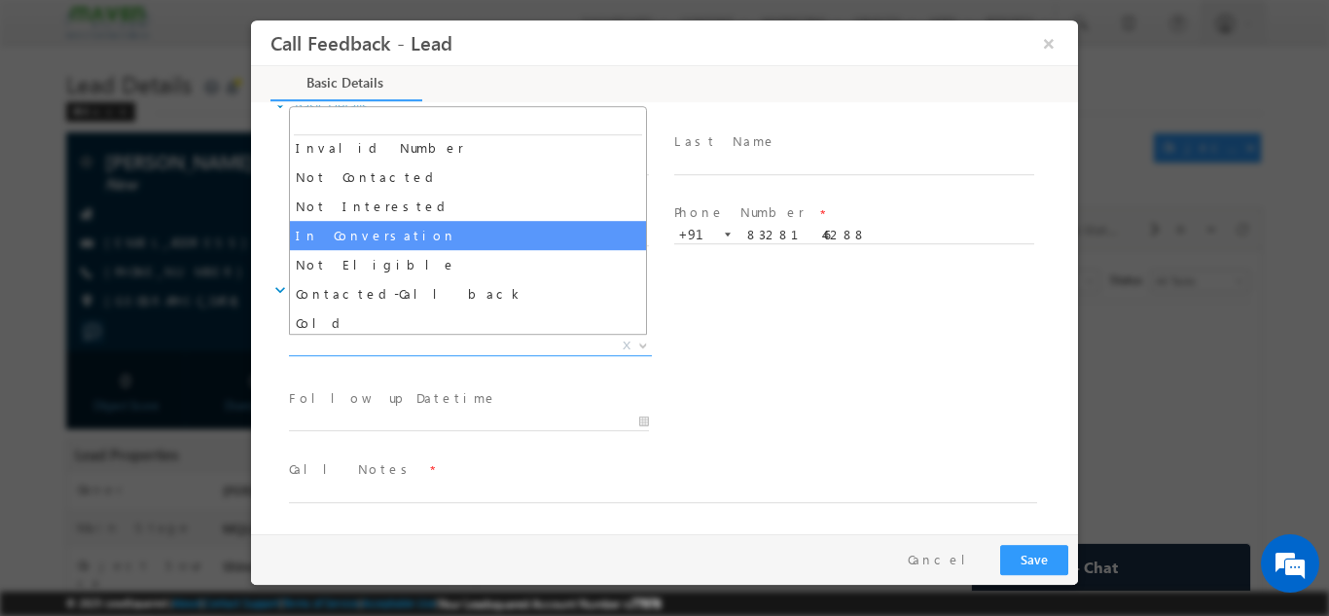
scroll to position [124, 0]
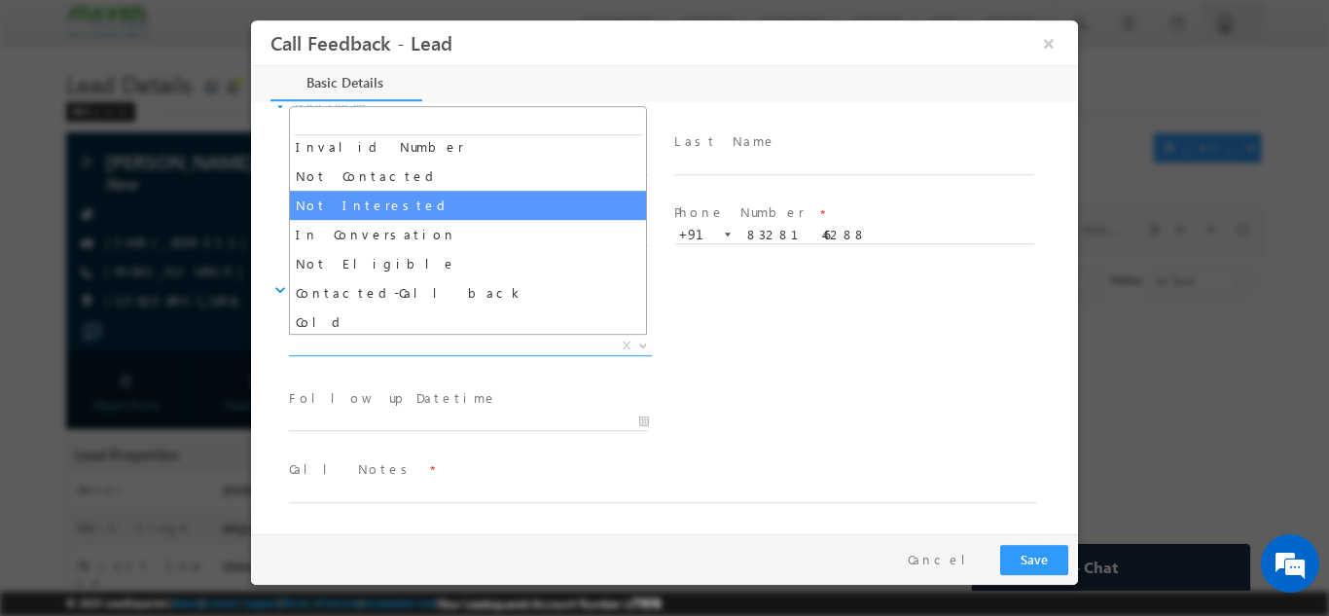
select select "Not Interested"
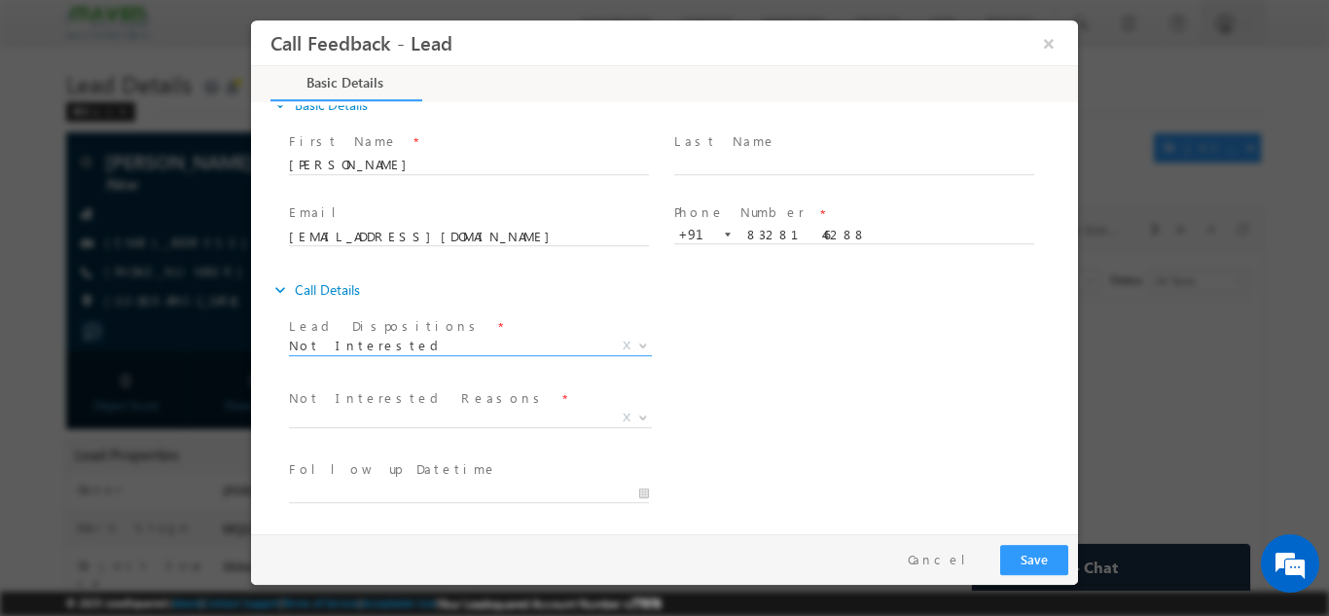
scroll to position [0, 0]
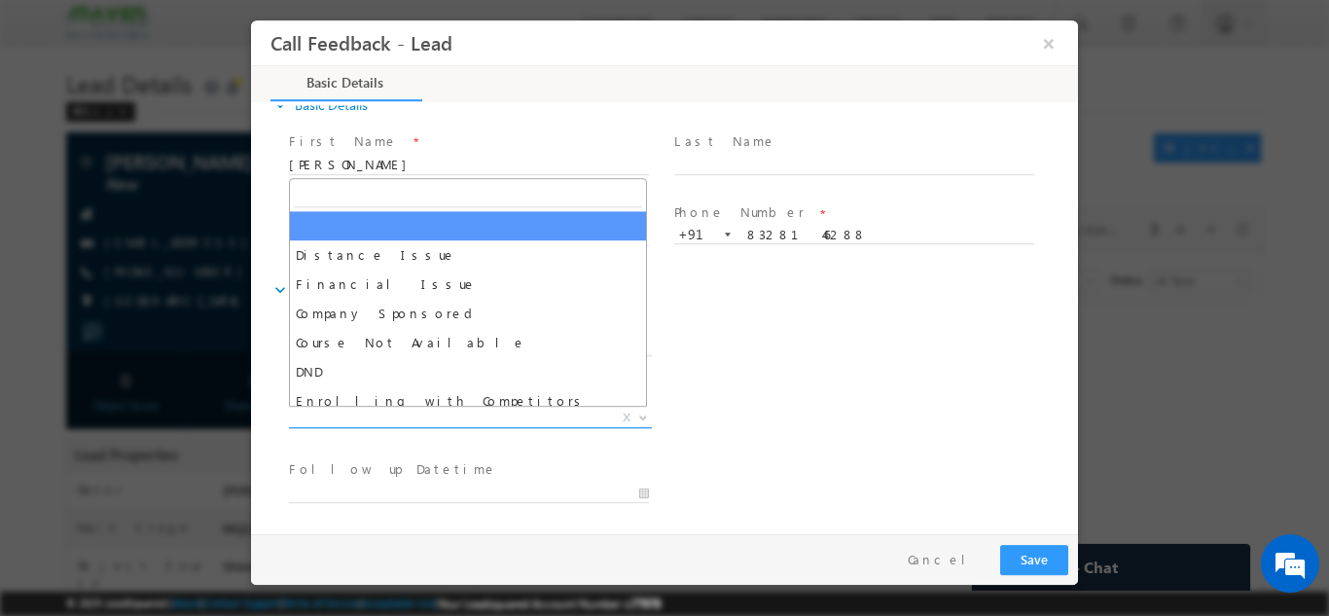
click at [531, 418] on span "X" at bounding box center [470, 417] width 363 height 19
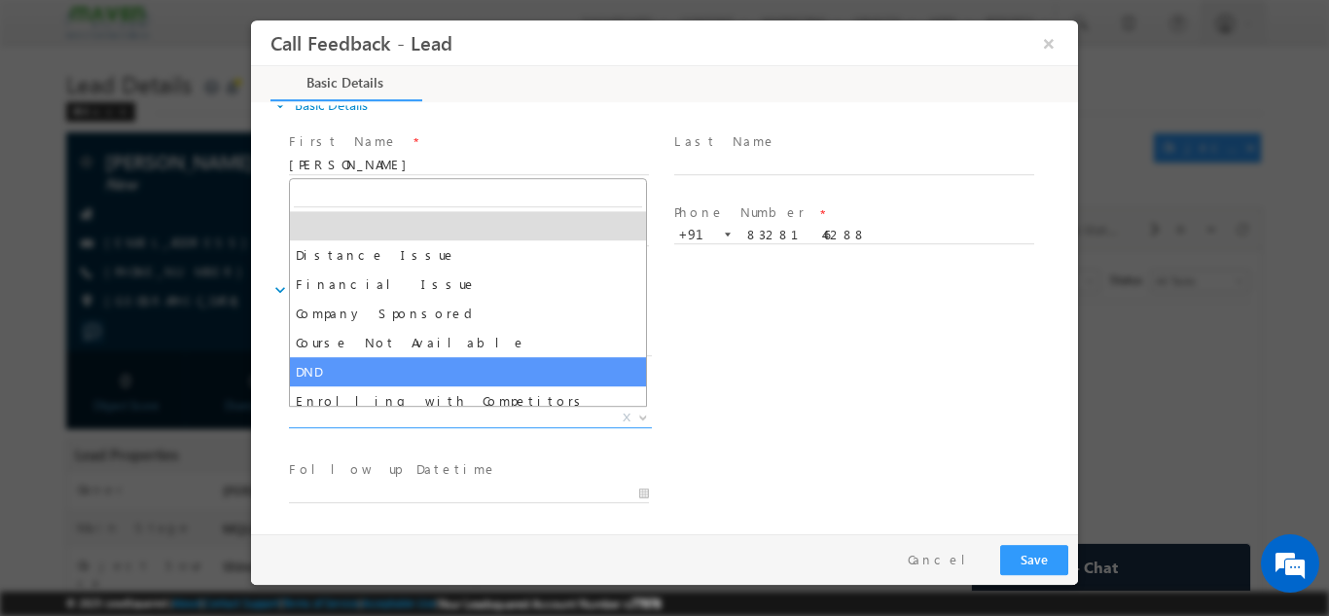
scroll to position [39, 0]
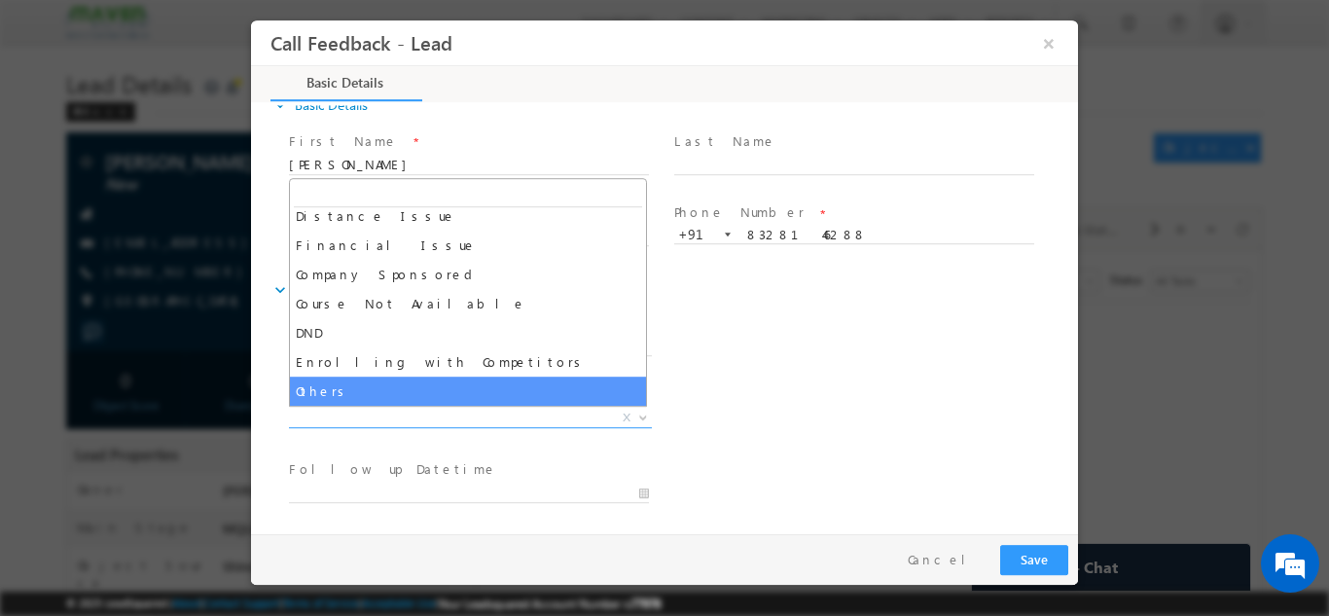
select select "Others"
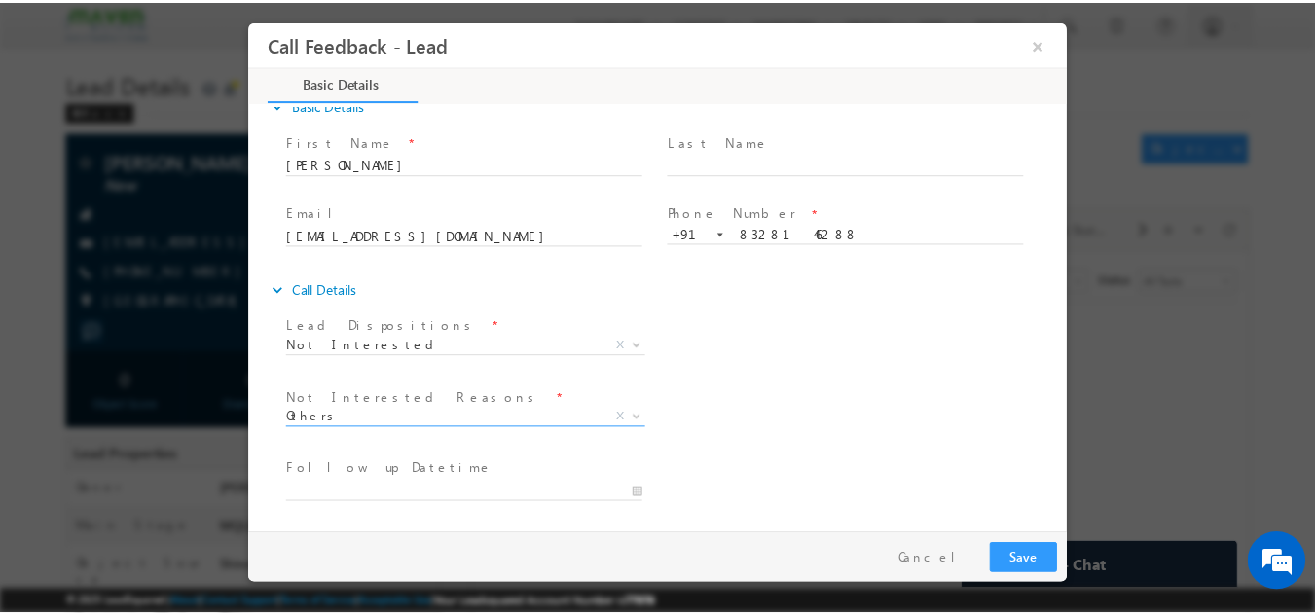
scroll to position [175, 0]
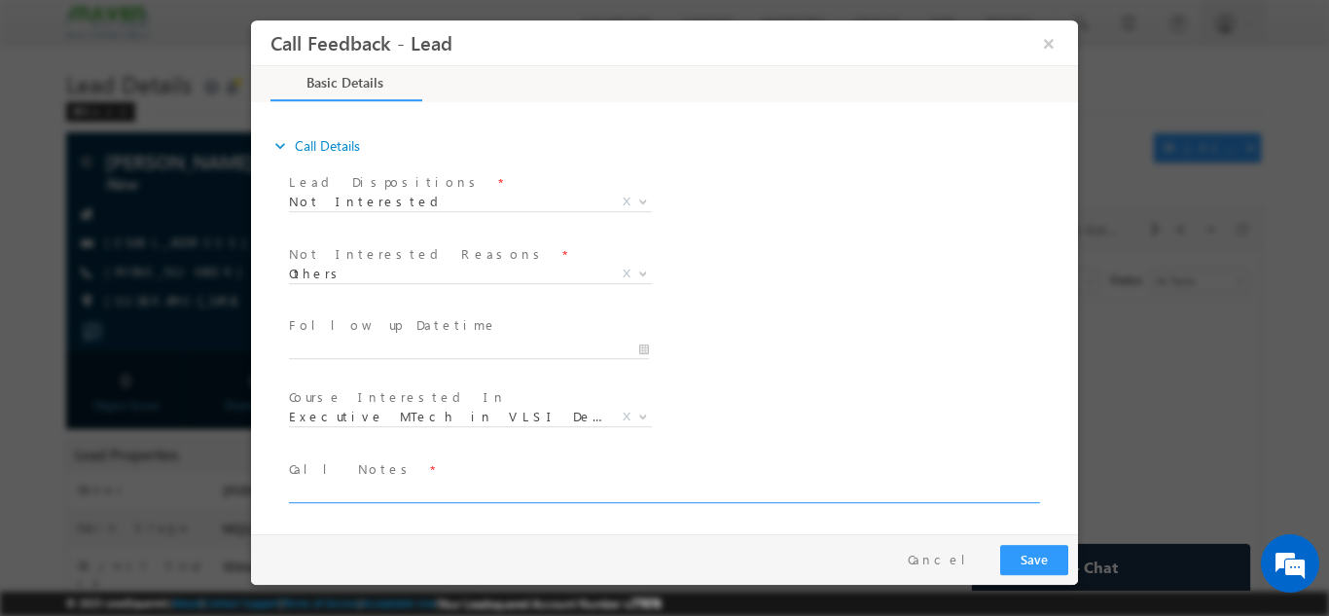
click at [717, 495] on textarea at bounding box center [663, 491] width 748 height 22
type textarea "not interested"
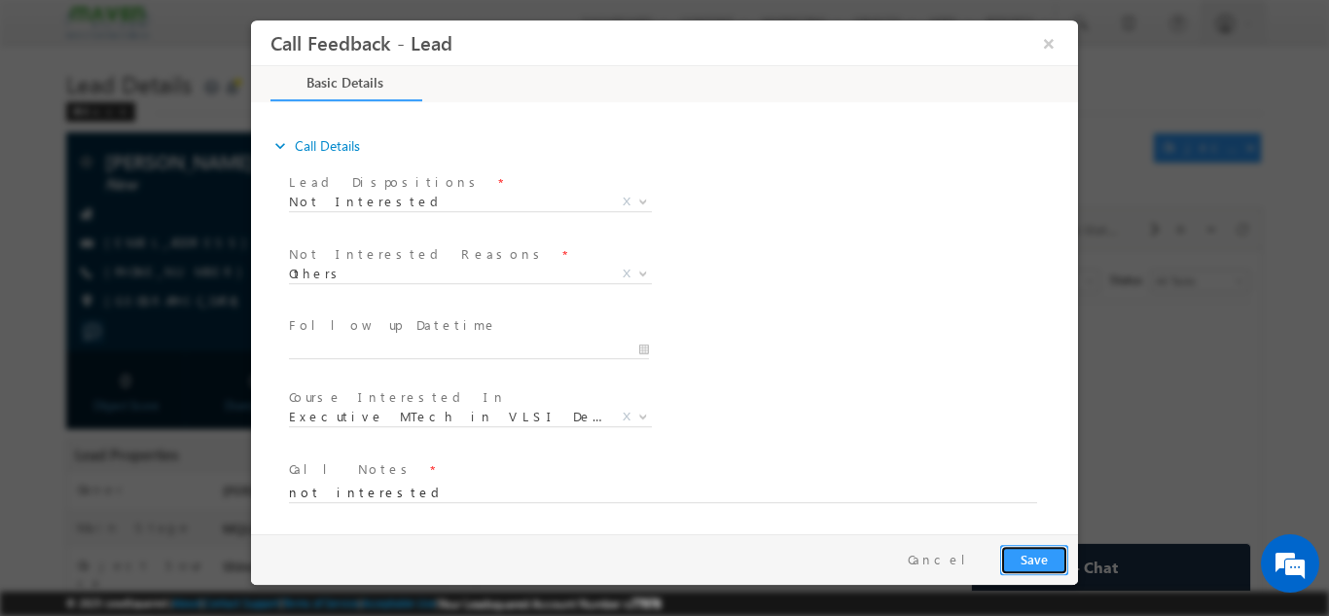
click at [1054, 549] on button "Save" at bounding box center [1034, 559] width 68 height 30
